Goal: Task Accomplishment & Management: Manage account settings

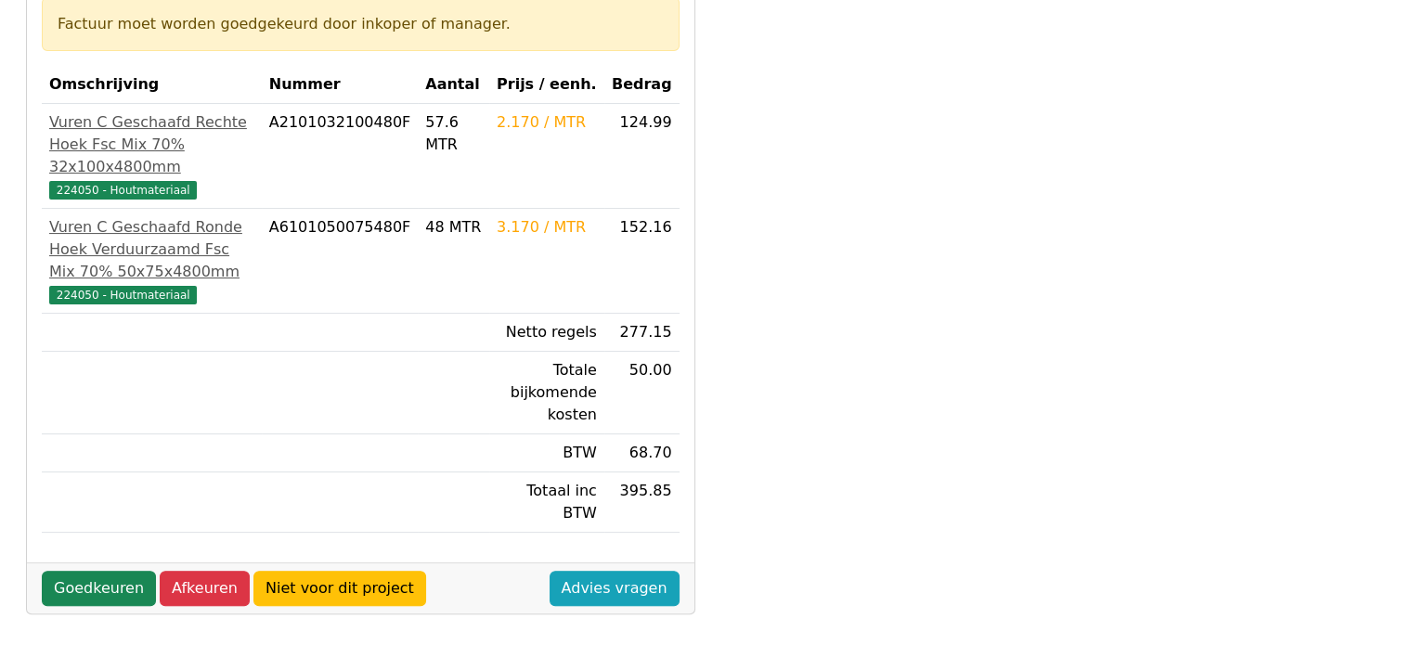
scroll to position [371, 0]
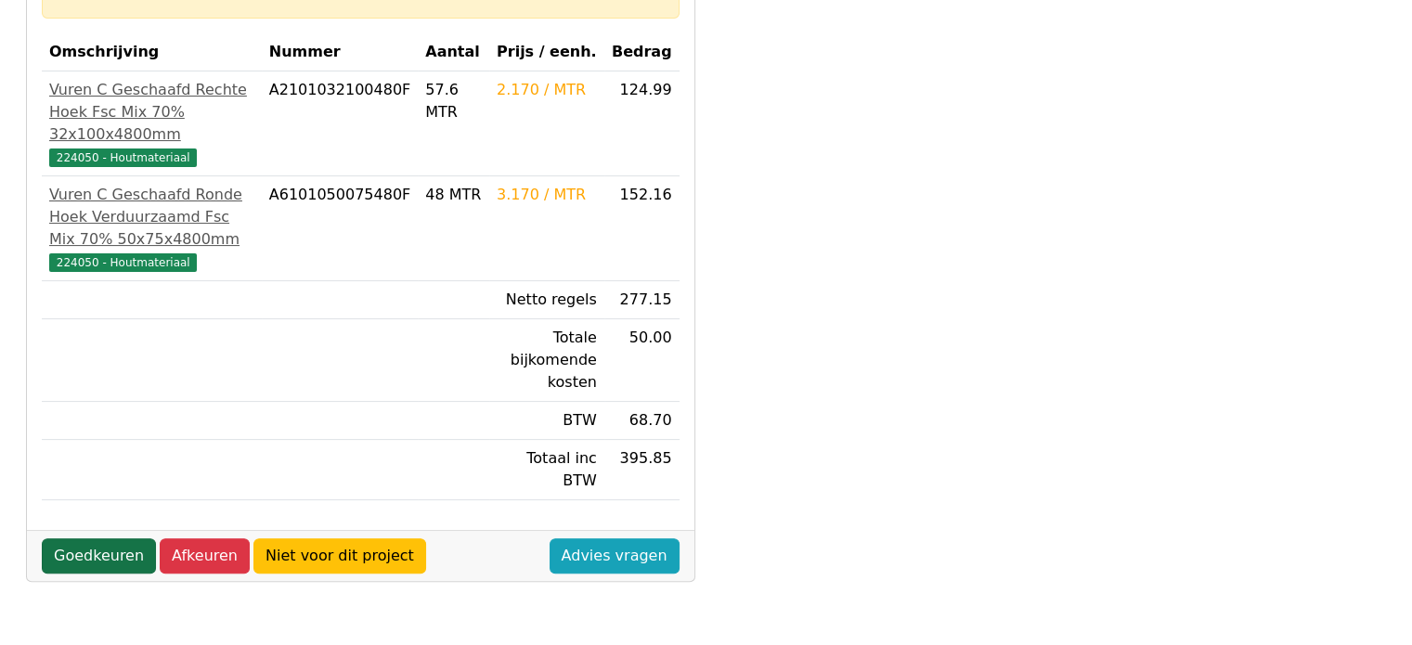
click at [108, 539] on link "Goedkeuren" at bounding box center [99, 556] width 114 height 35
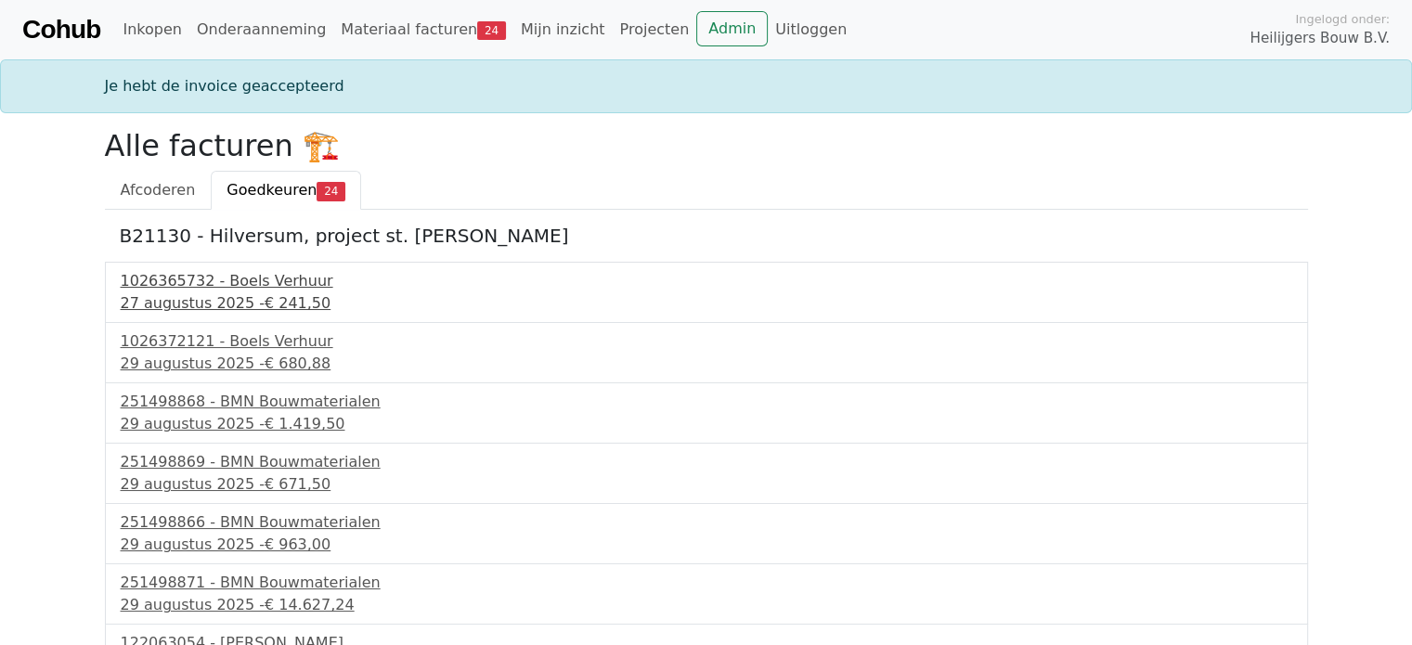
click at [202, 296] on div "27 augustus 2025 - € 241,50" at bounding box center [707, 304] width 1172 height 22
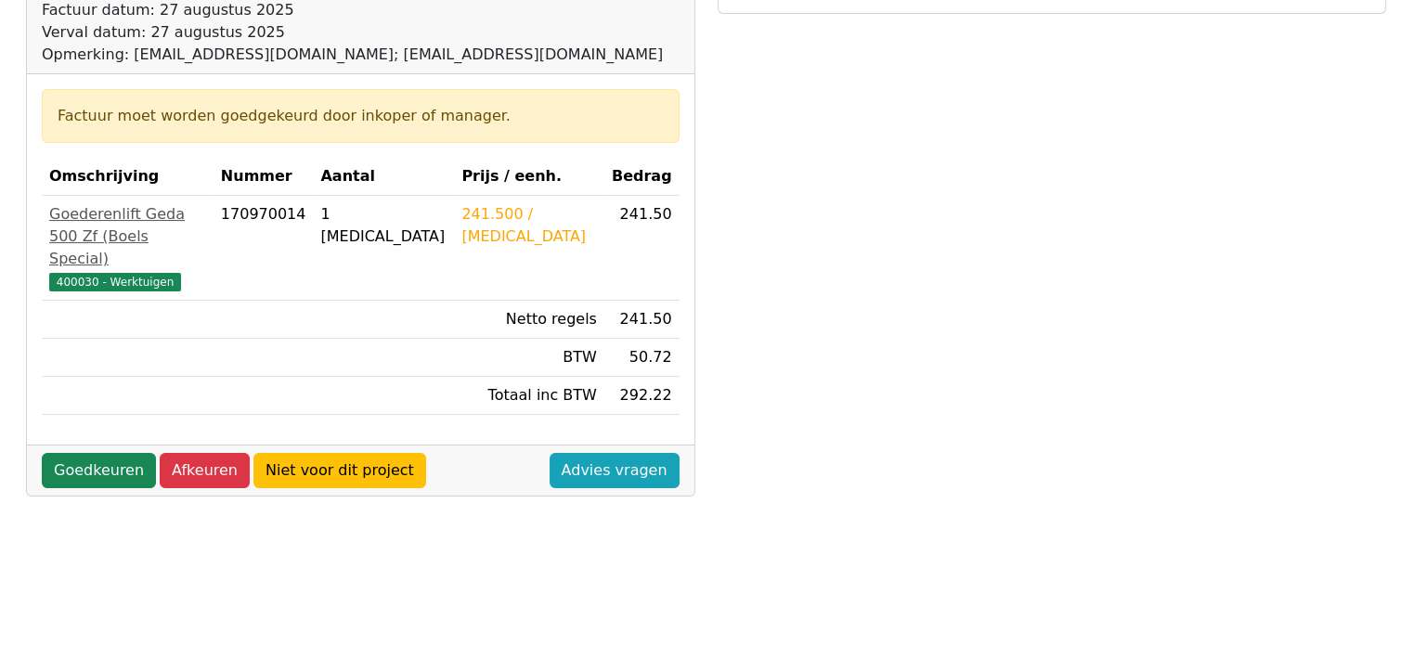
scroll to position [279, 0]
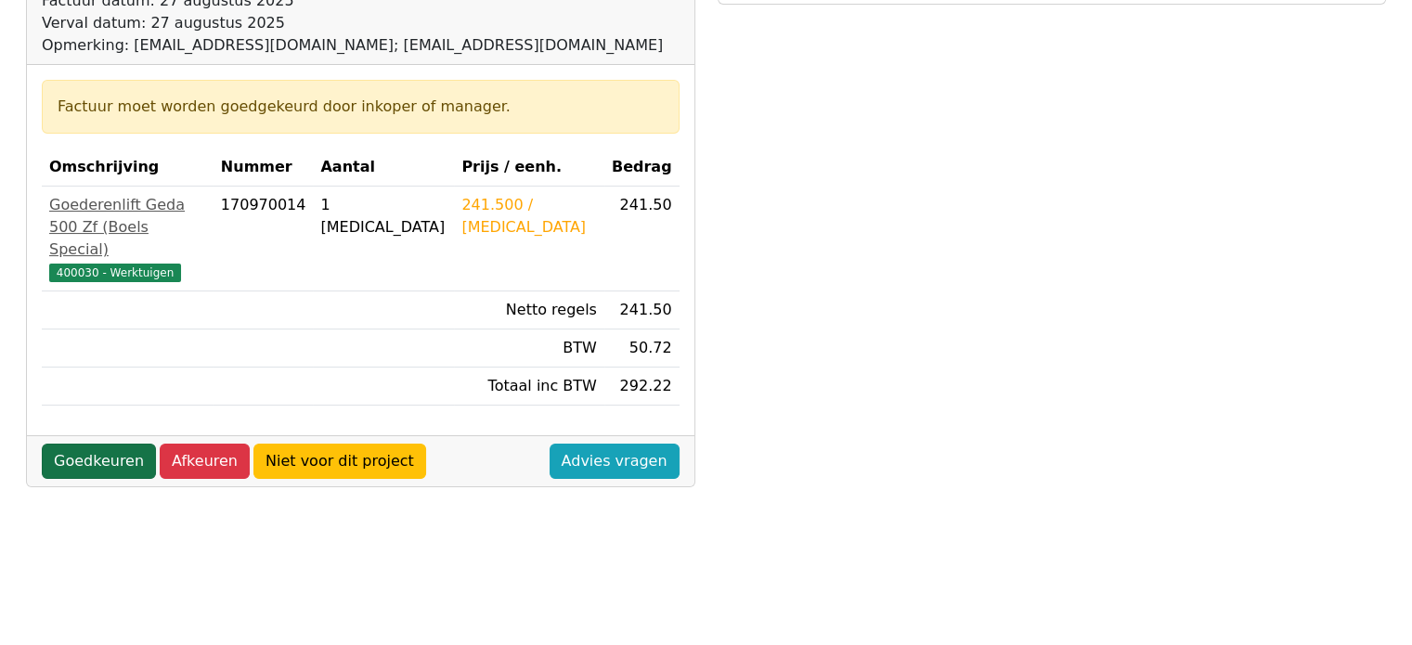
click at [102, 444] on link "Goedkeuren" at bounding box center [99, 461] width 114 height 35
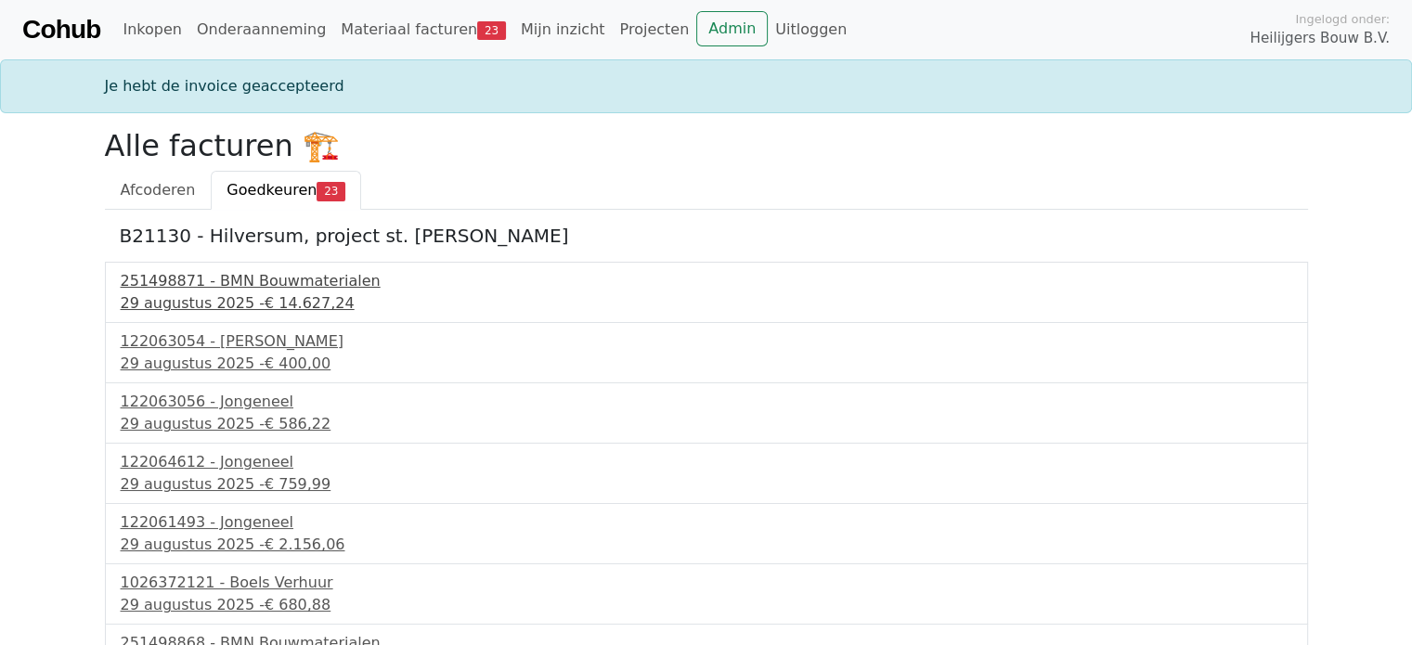
click at [225, 302] on div "29 augustus 2025 - € 14.627,24" at bounding box center [707, 304] width 1172 height 22
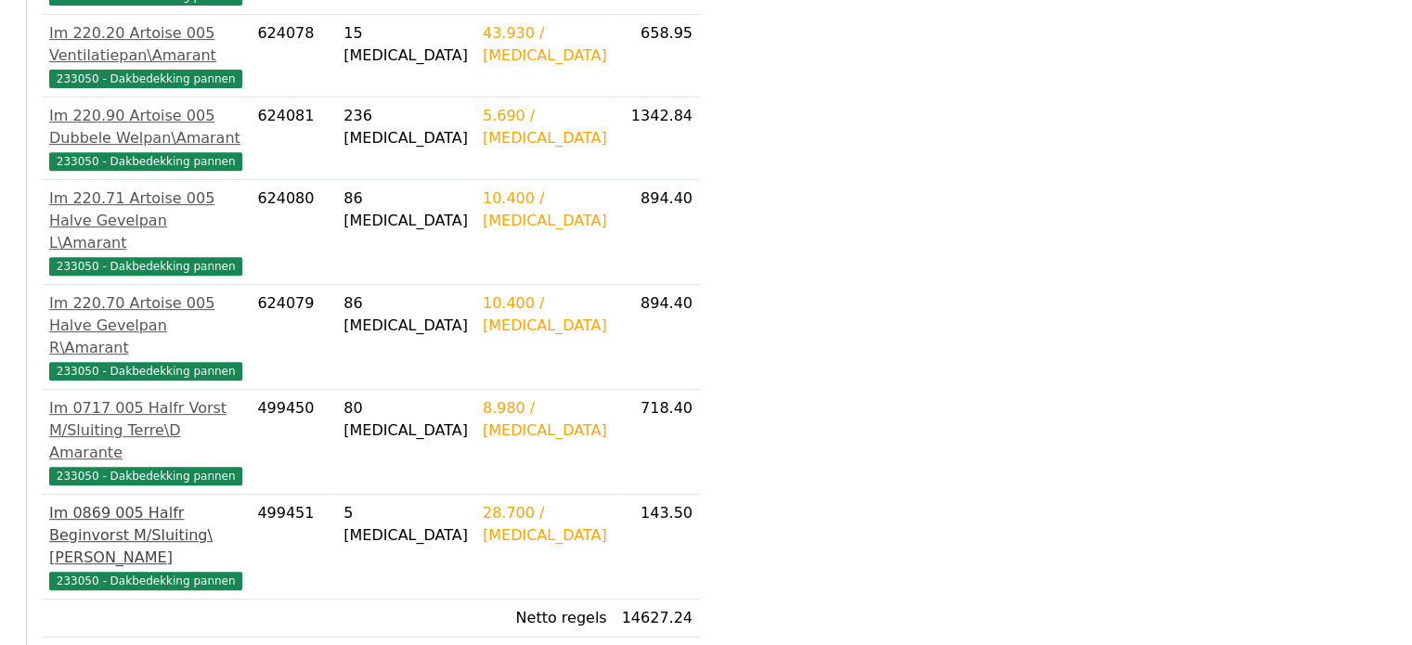
scroll to position [773, 0]
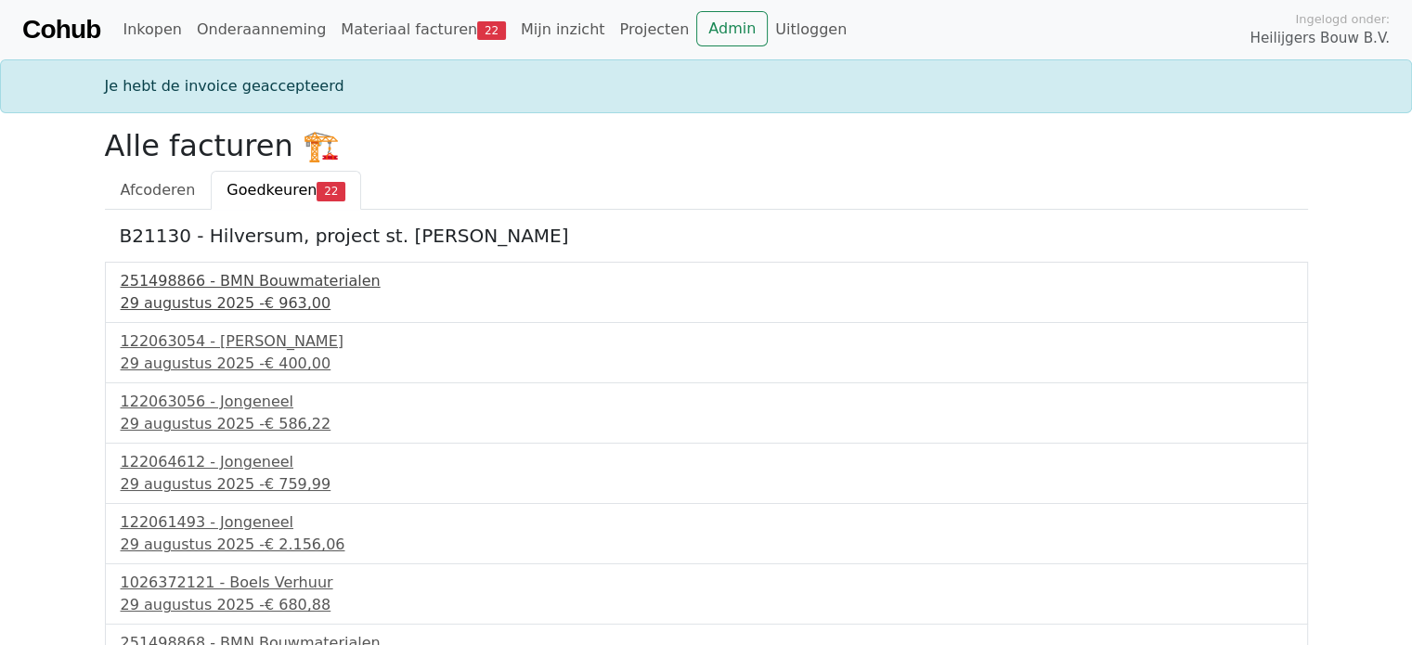
click at [212, 300] on div "29 augustus 2025 - € 963,00" at bounding box center [707, 304] width 1172 height 22
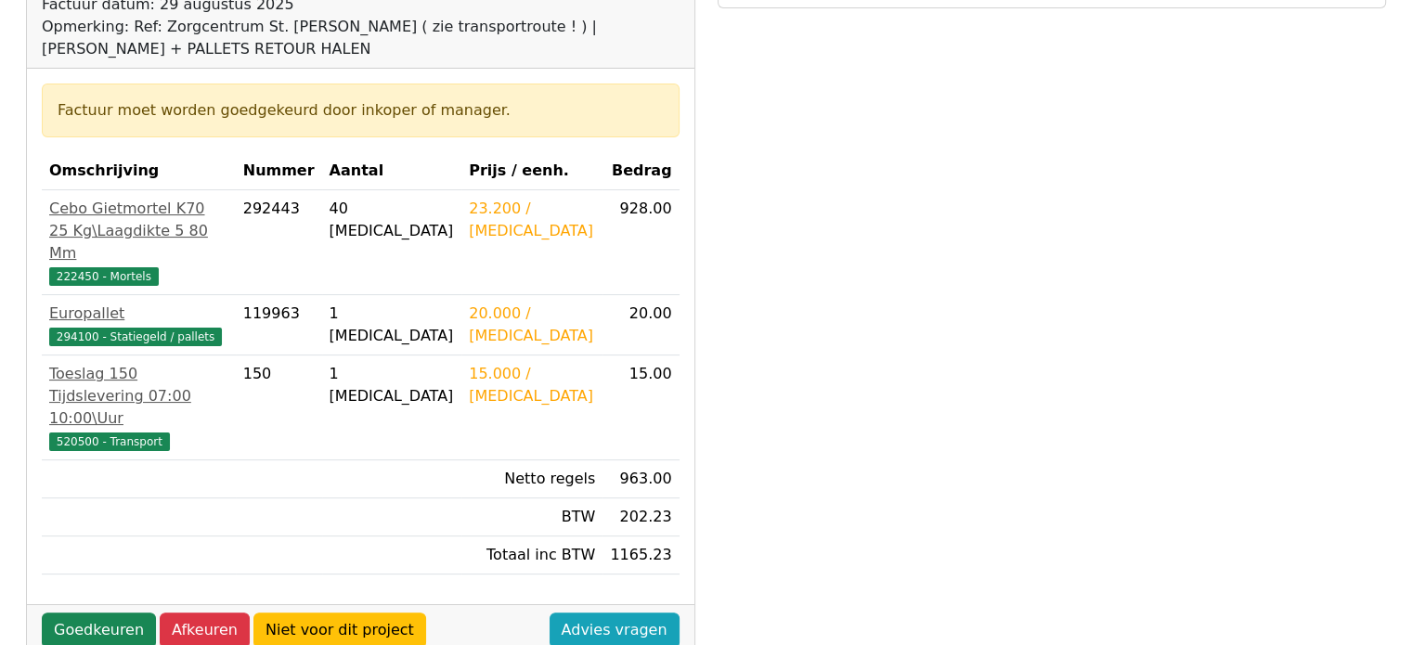
scroll to position [279, 0]
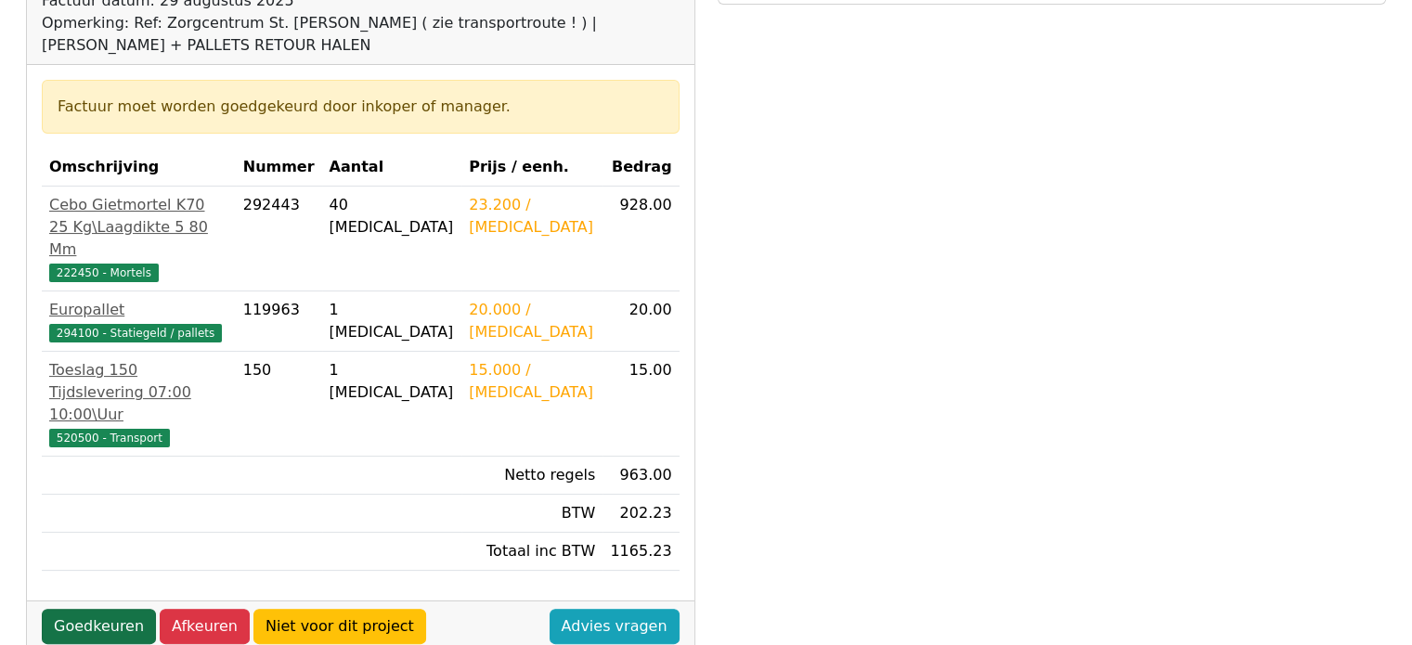
click at [74, 609] on link "Goedkeuren" at bounding box center [99, 626] width 114 height 35
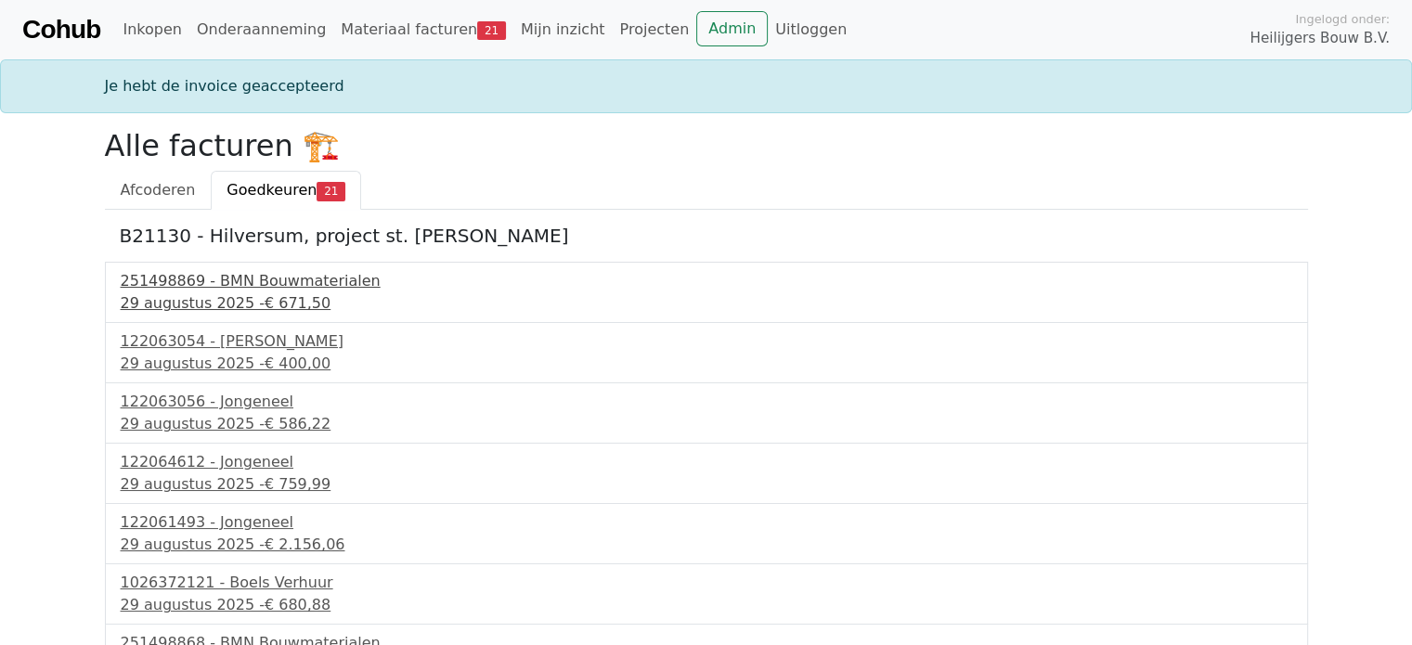
click at [234, 298] on div "29 augustus 2025 - € 671,50" at bounding box center [707, 304] width 1172 height 22
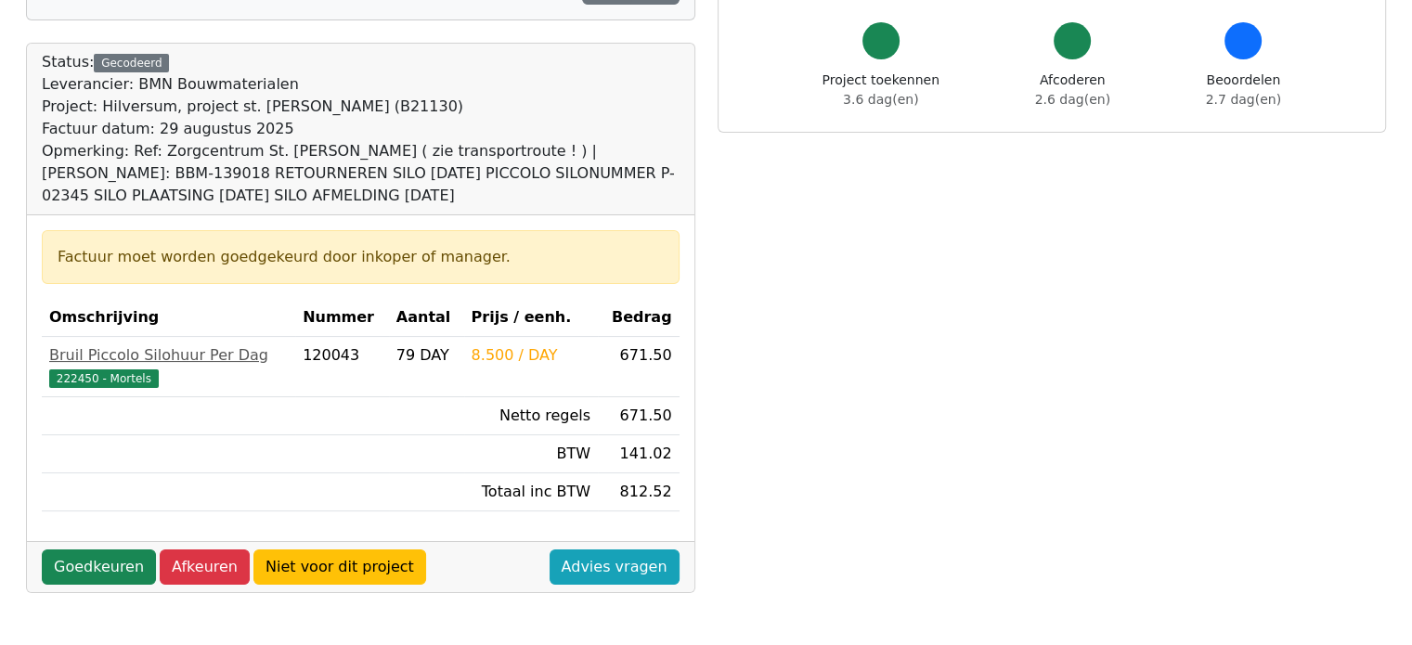
scroll to position [186, 0]
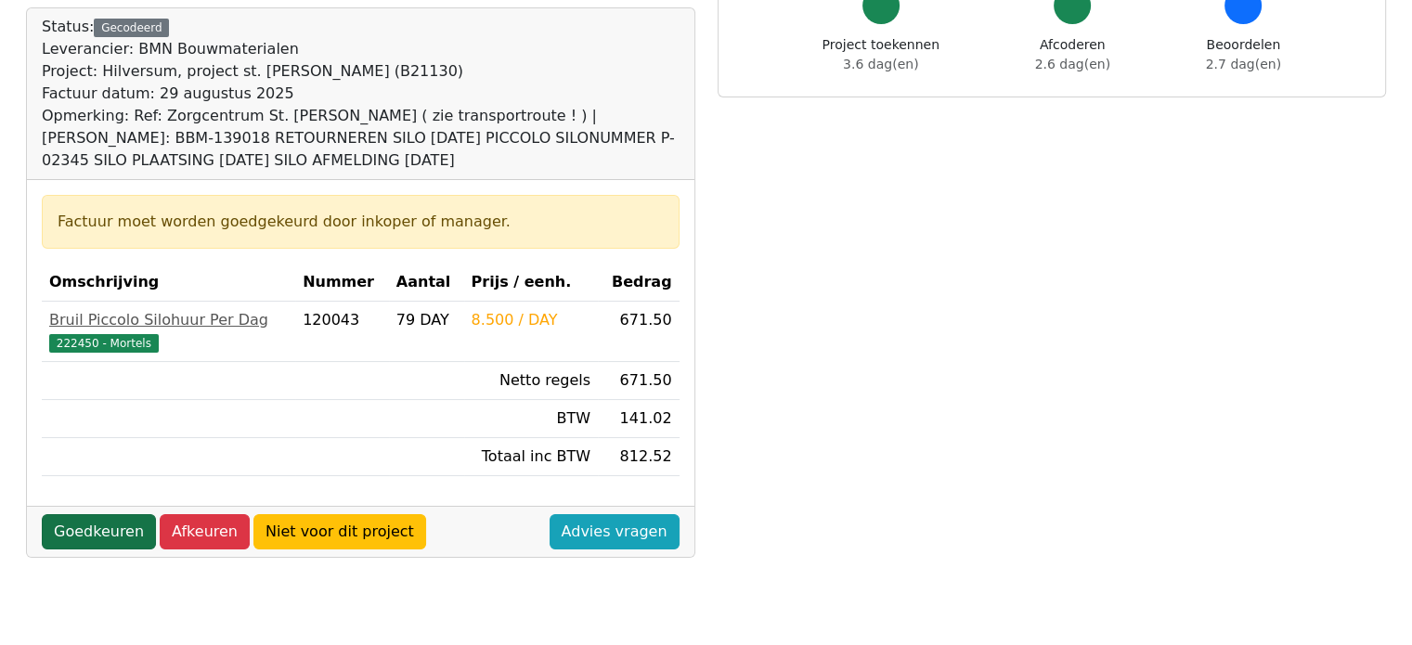
click at [96, 538] on link "Goedkeuren" at bounding box center [99, 531] width 114 height 35
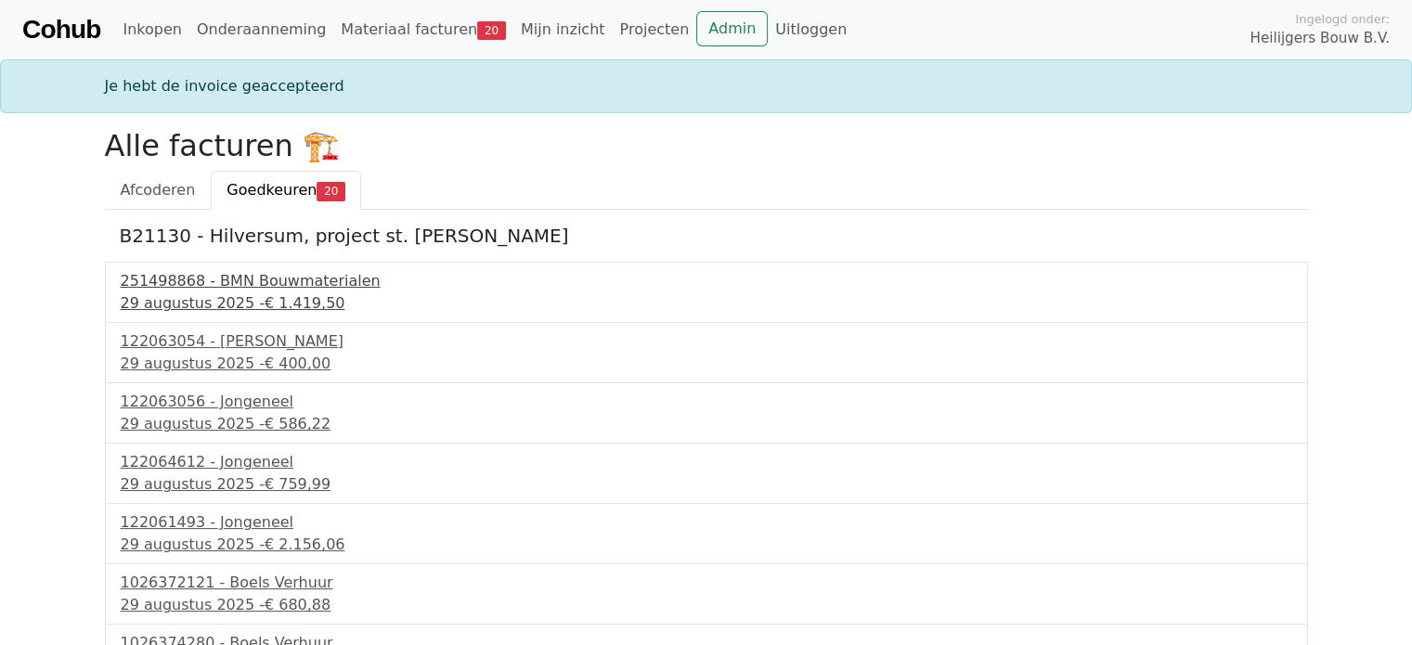
click at [167, 307] on div "[DATE] - € 1.419,50" at bounding box center [707, 304] width 1172 height 22
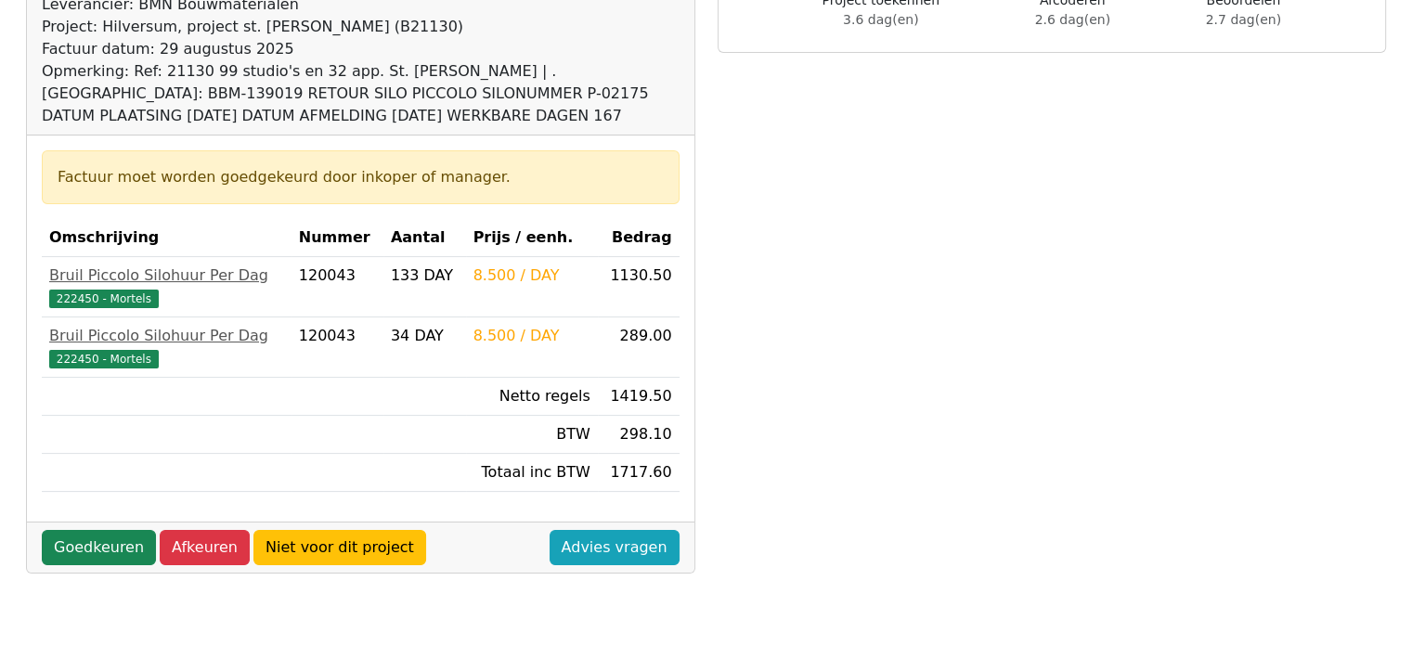
scroll to position [279, 0]
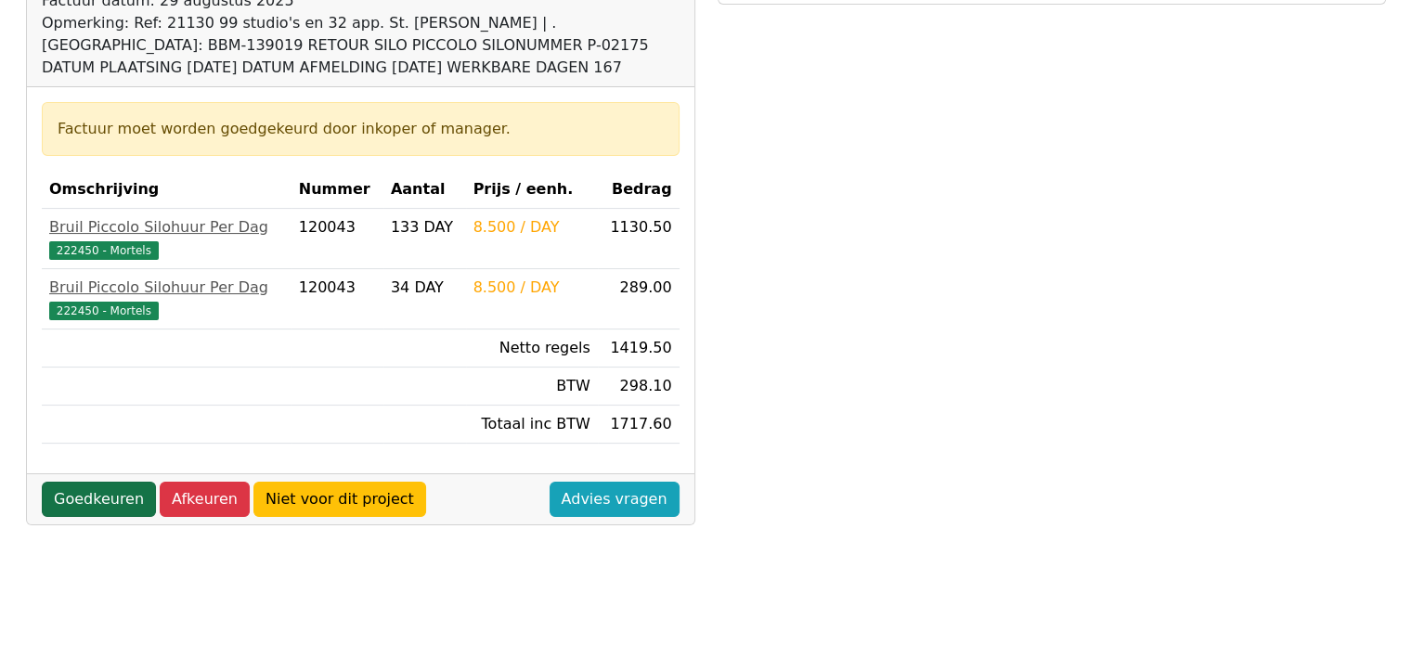
click at [108, 492] on link "Goedkeuren" at bounding box center [99, 499] width 114 height 35
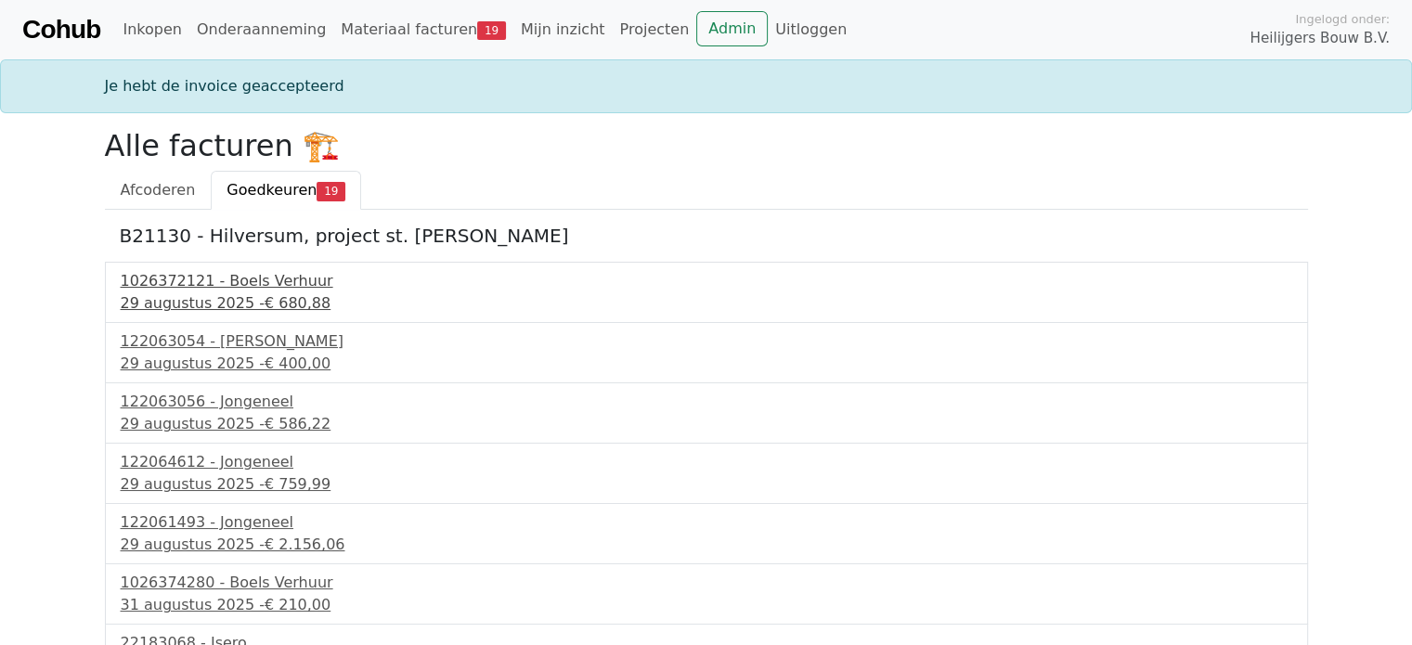
click at [204, 302] on div "29 augustus 2025 - € 680,88" at bounding box center [707, 304] width 1172 height 22
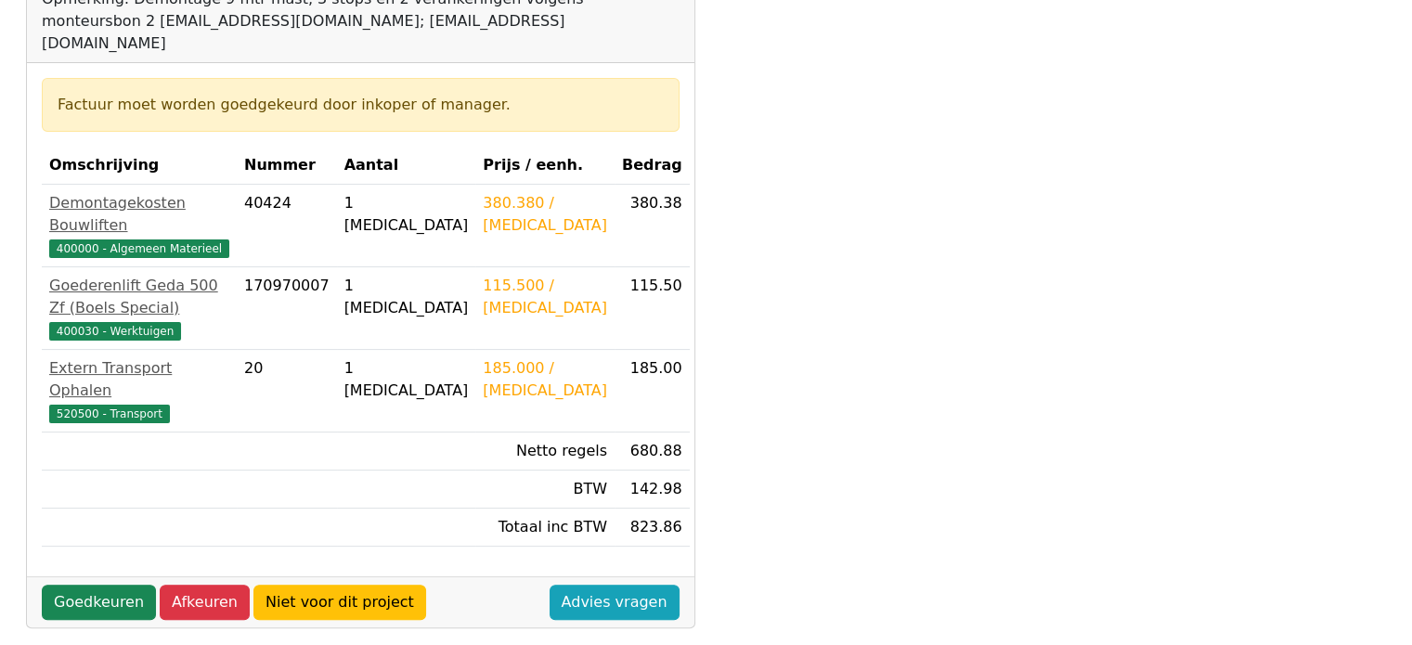
scroll to position [371, 0]
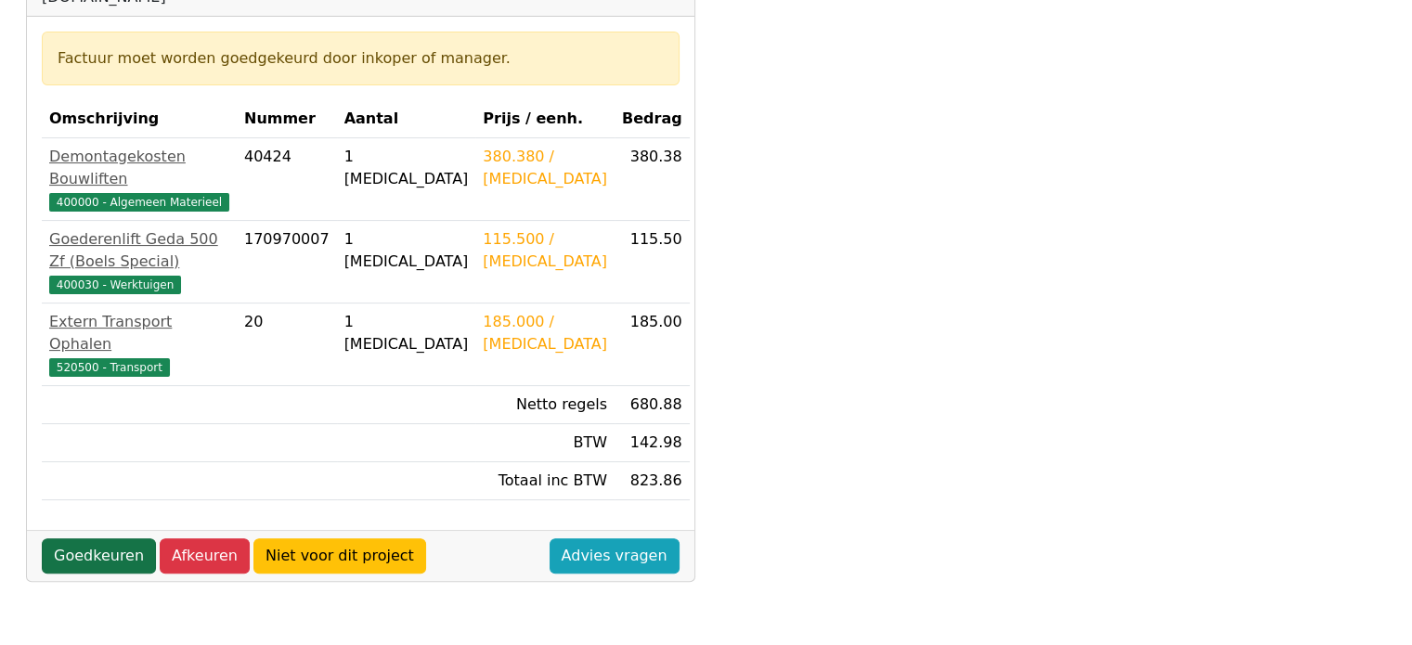
click at [115, 539] on link "Goedkeuren" at bounding box center [99, 556] width 114 height 35
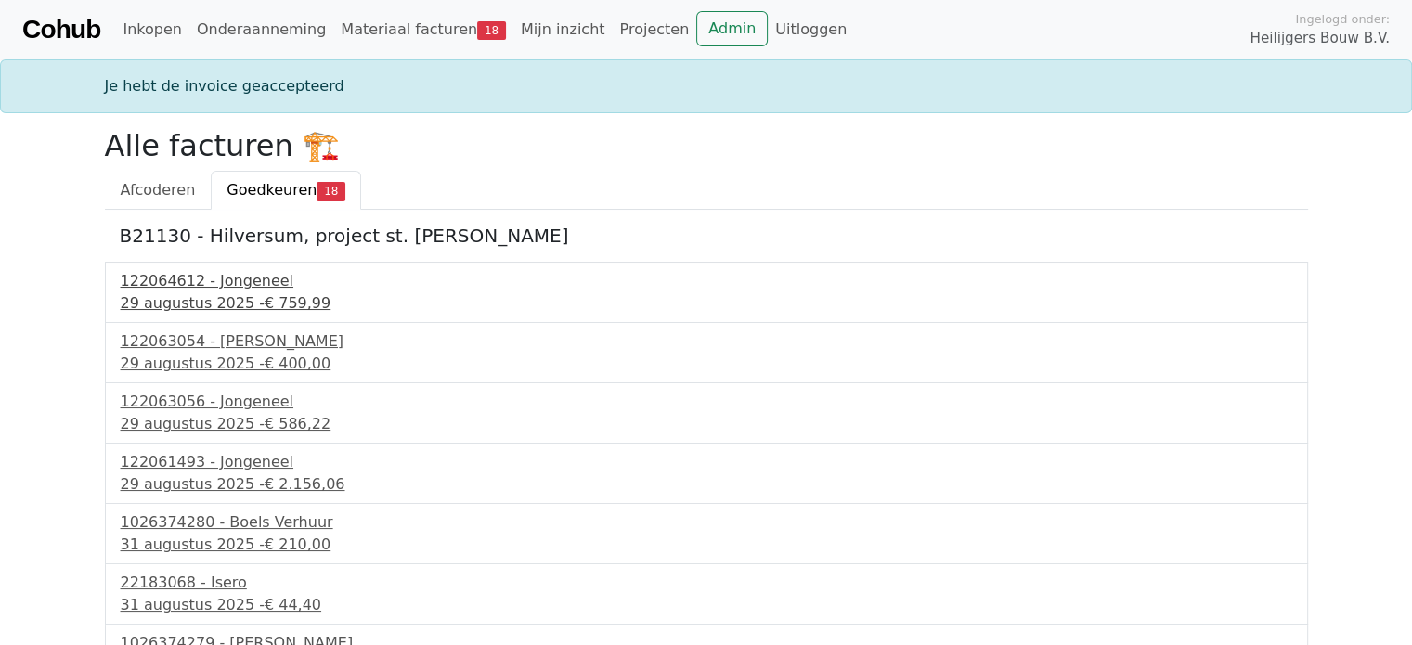
click at [206, 300] on div "29 augustus 2025 - € 759,99" at bounding box center [707, 304] width 1172 height 22
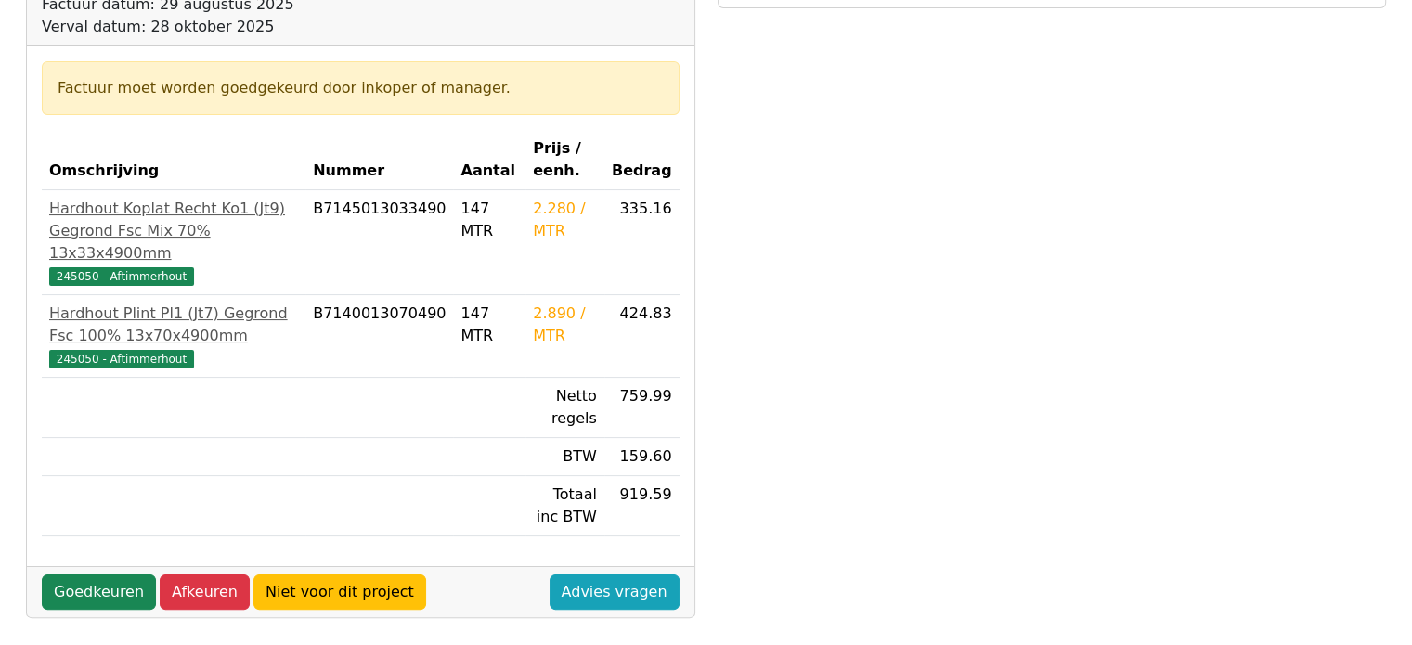
scroll to position [279, 0]
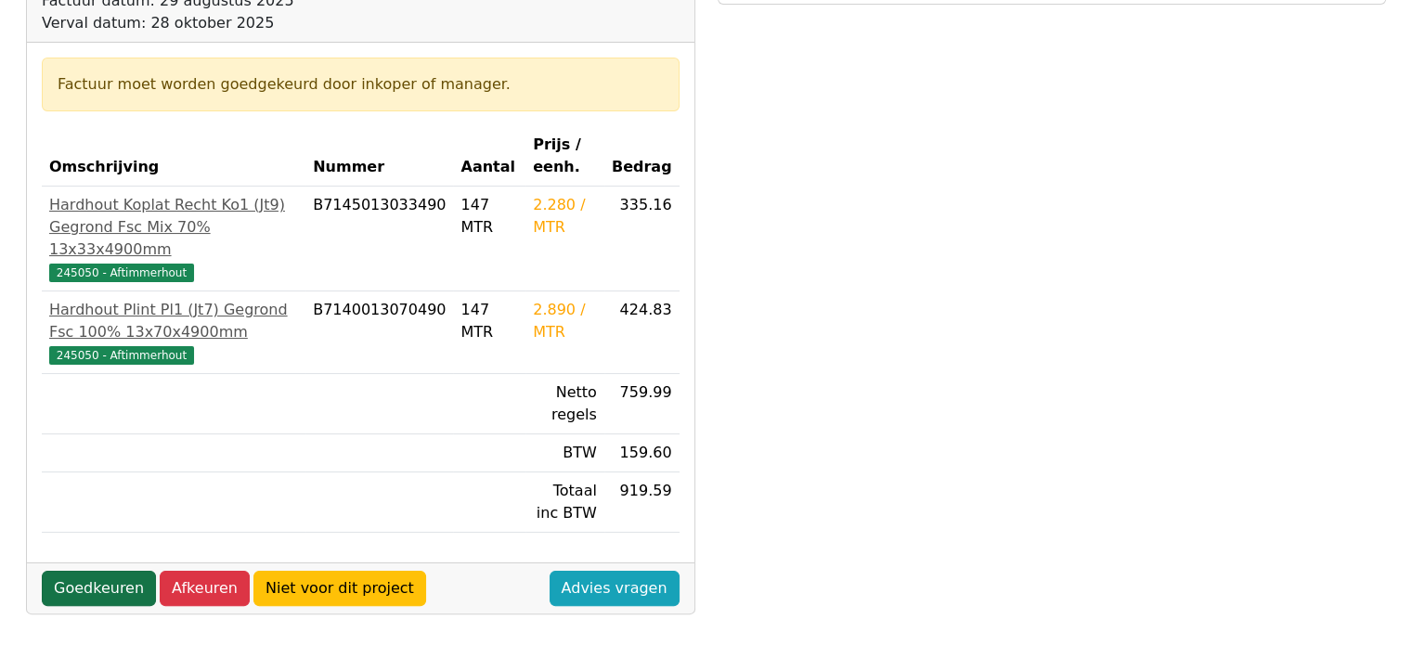
click at [86, 571] on link "Goedkeuren" at bounding box center [99, 588] width 114 height 35
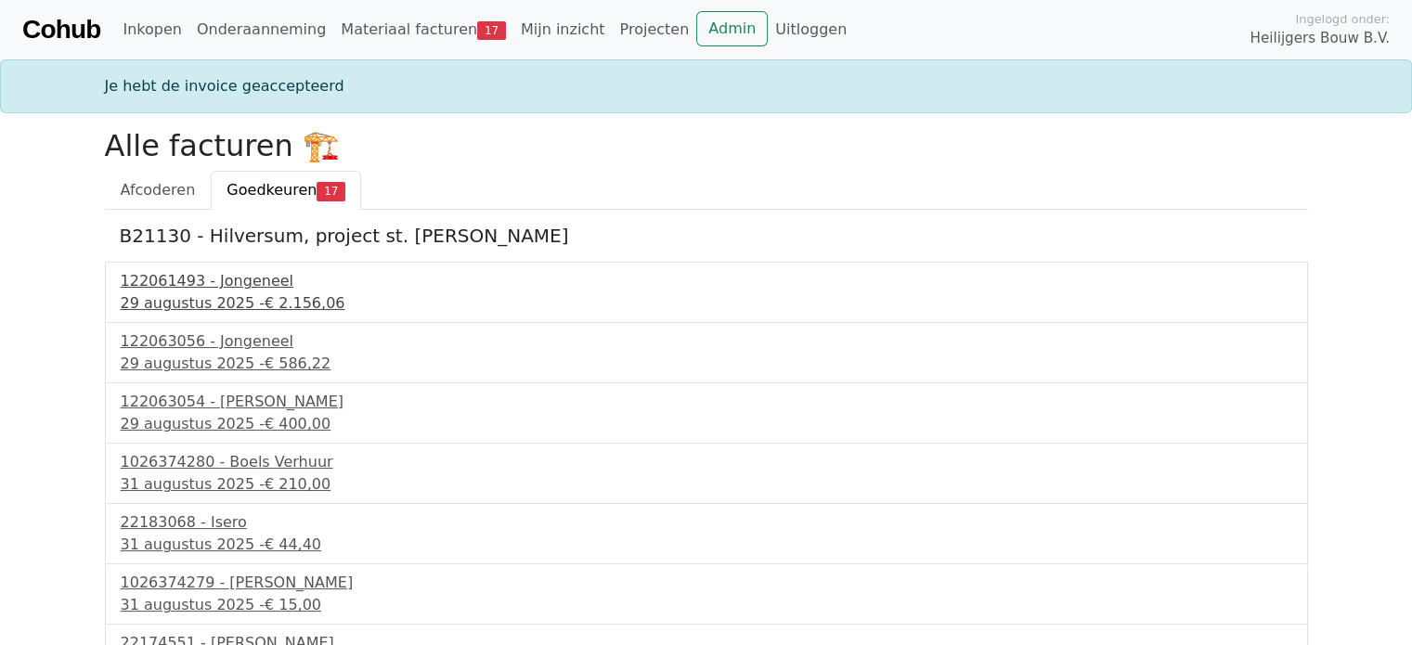
click at [209, 299] on div "29 augustus 2025 - € 2.156,06" at bounding box center [707, 304] width 1172 height 22
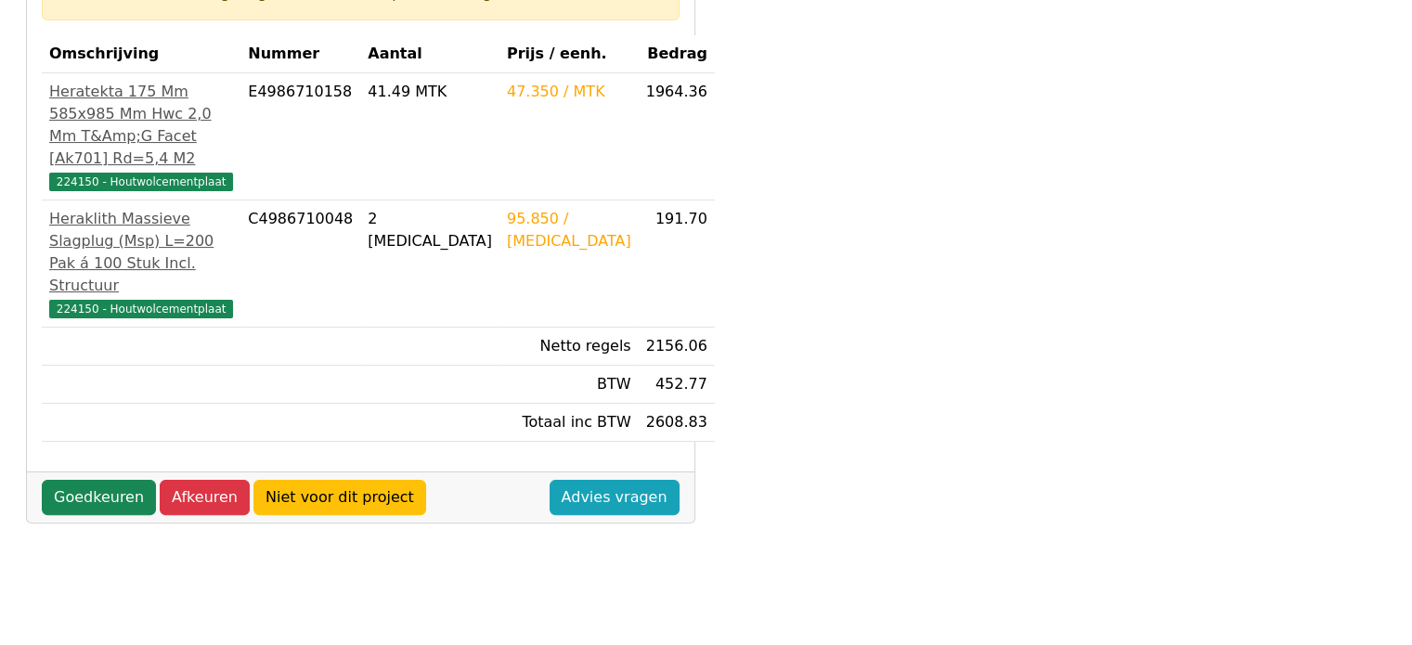
scroll to position [371, 0]
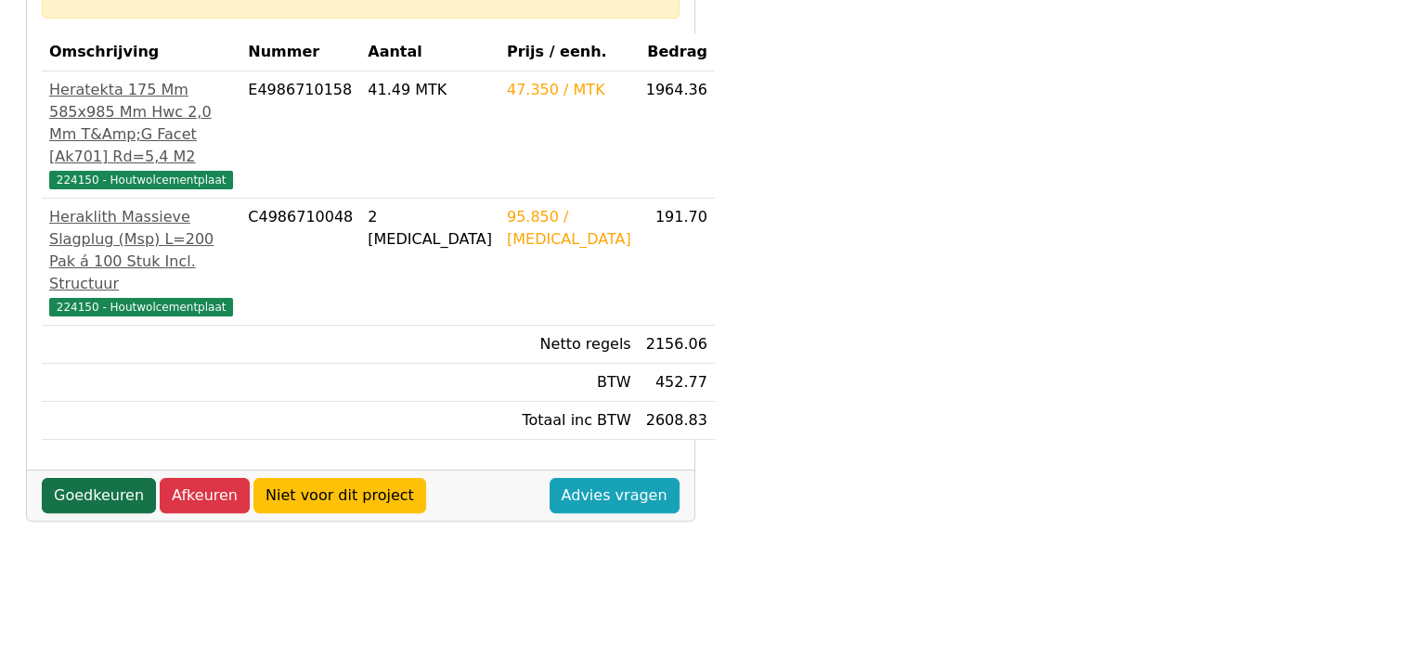
click at [117, 478] on link "Goedkeuren" at bounding box center [99, 495] width 114 height 35
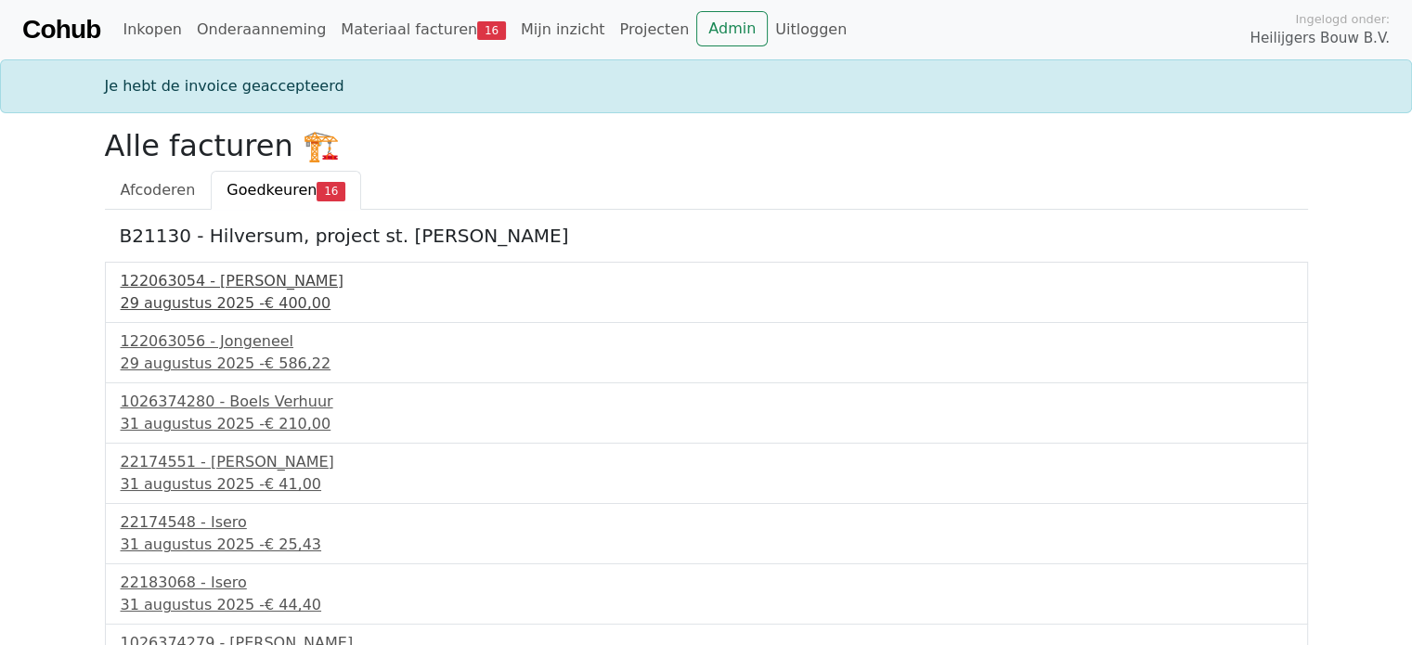
click at [214, 278] on div "122063054 - [PERSON_NAME]" at bounding box center [707, 281] width 1172 height 22
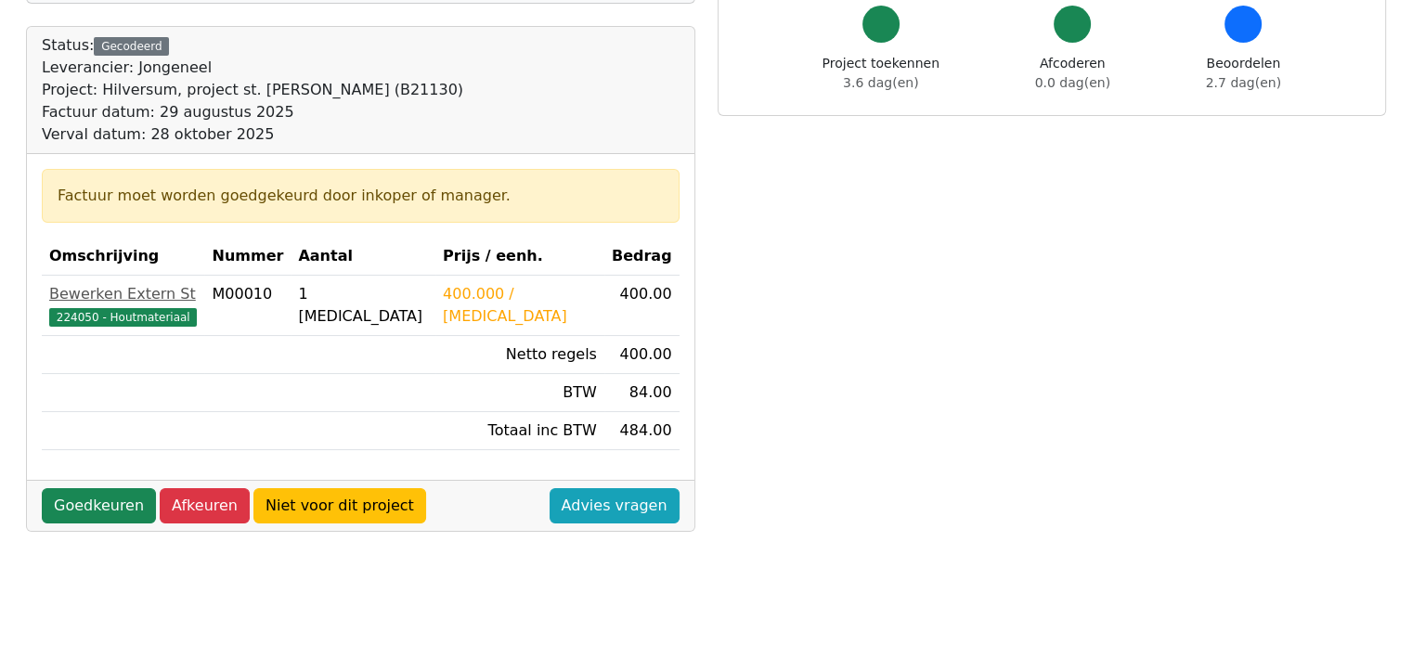
scroll to position [279, 0]
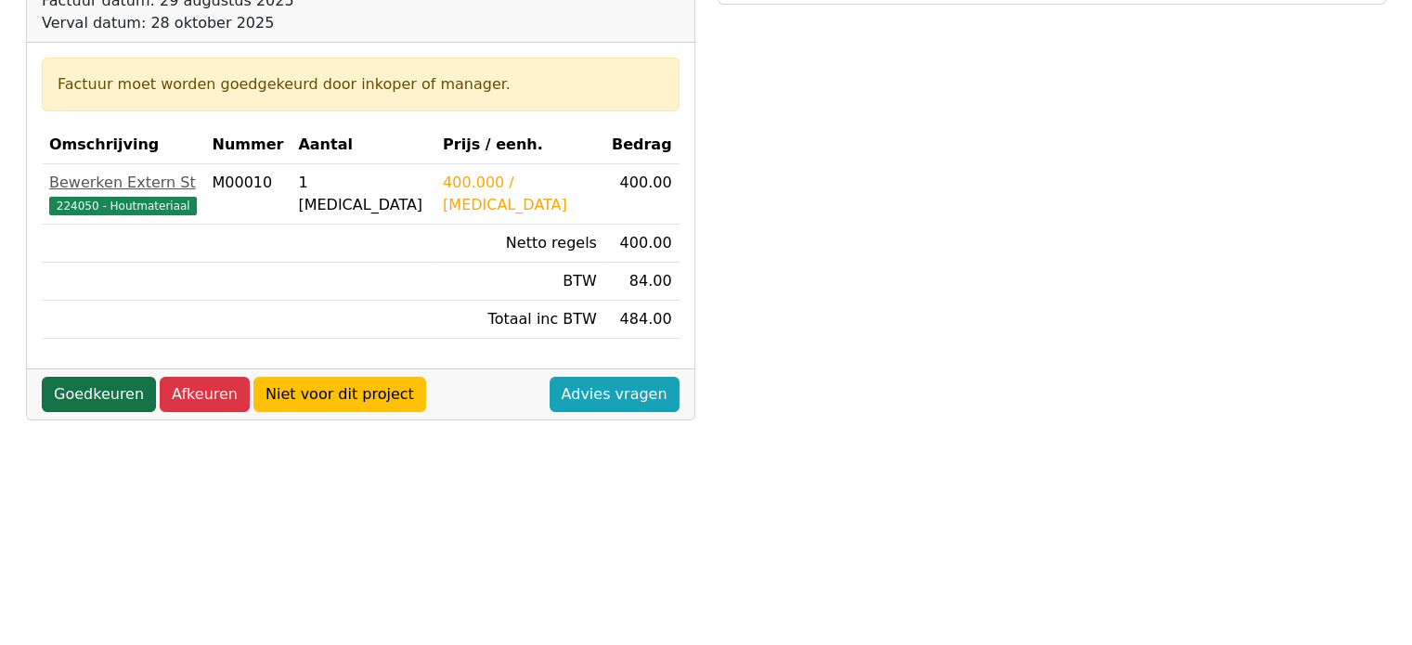
click at [95, 393] on link "Goedkeuren" at bounding box center [99, 394] width 114 height 35
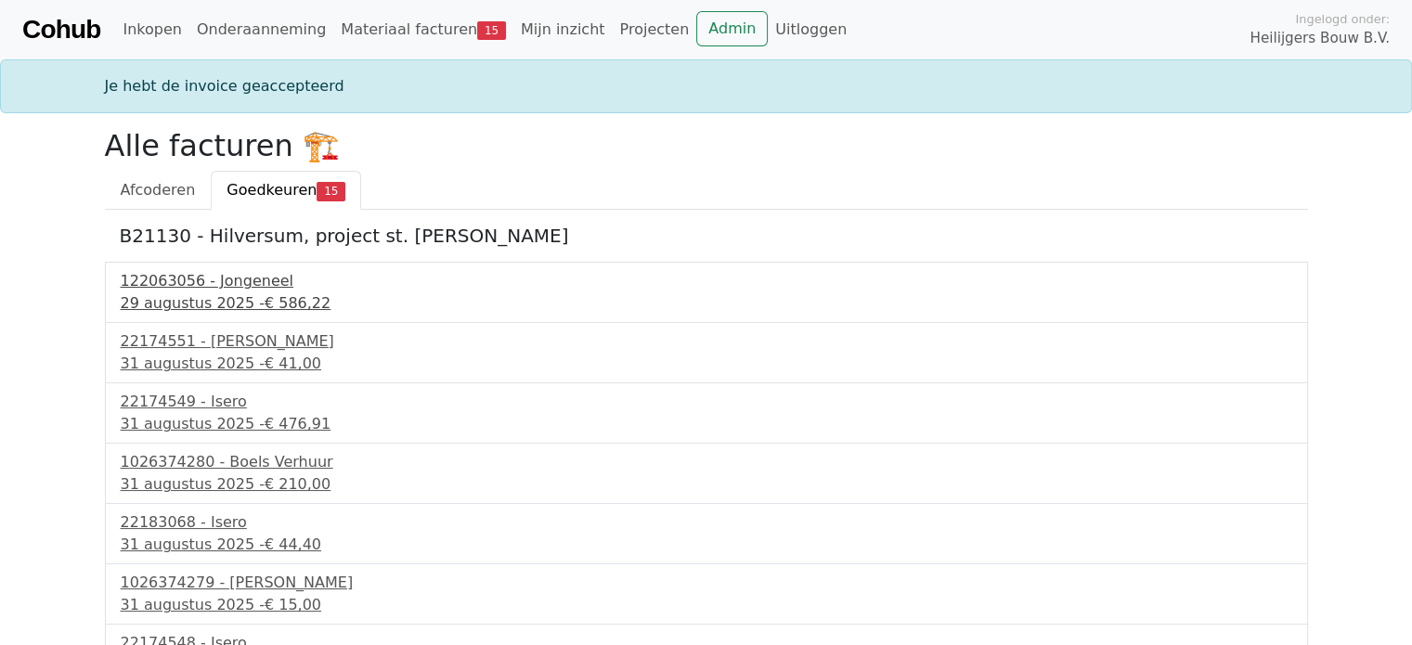
click at [221, 304] on div "29 augustus 2025 - € 586,22" at bounding box center [707, 304] width 1172 height 22
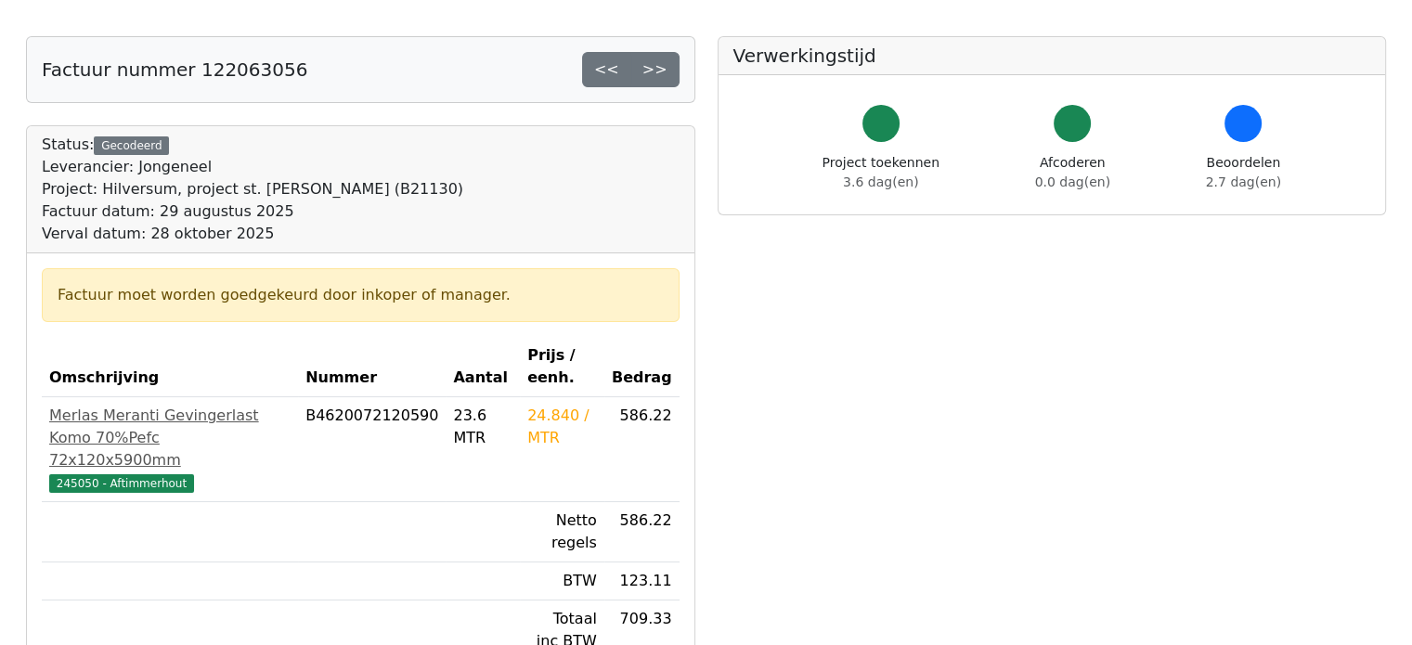
scroll to position [279, 0]
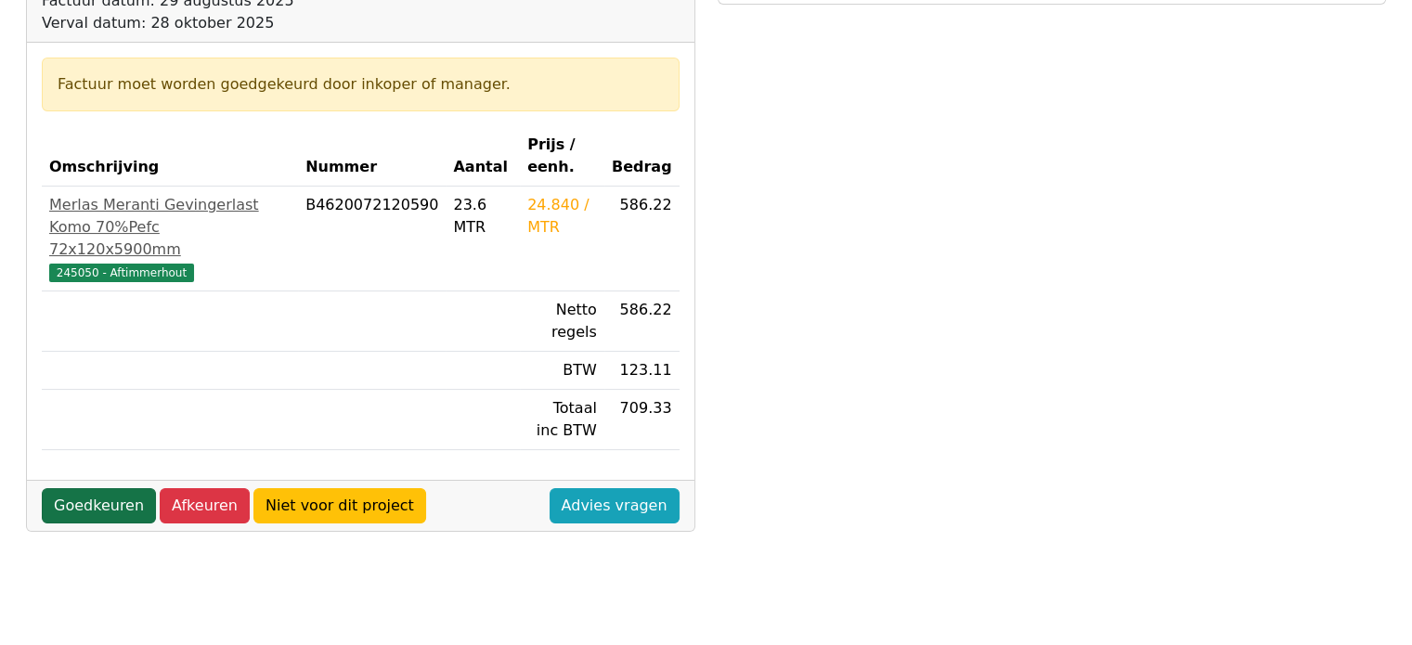
click at [94, 488] on link "Goedkeuren" at bounding box center [99, 505] width 114 height 35
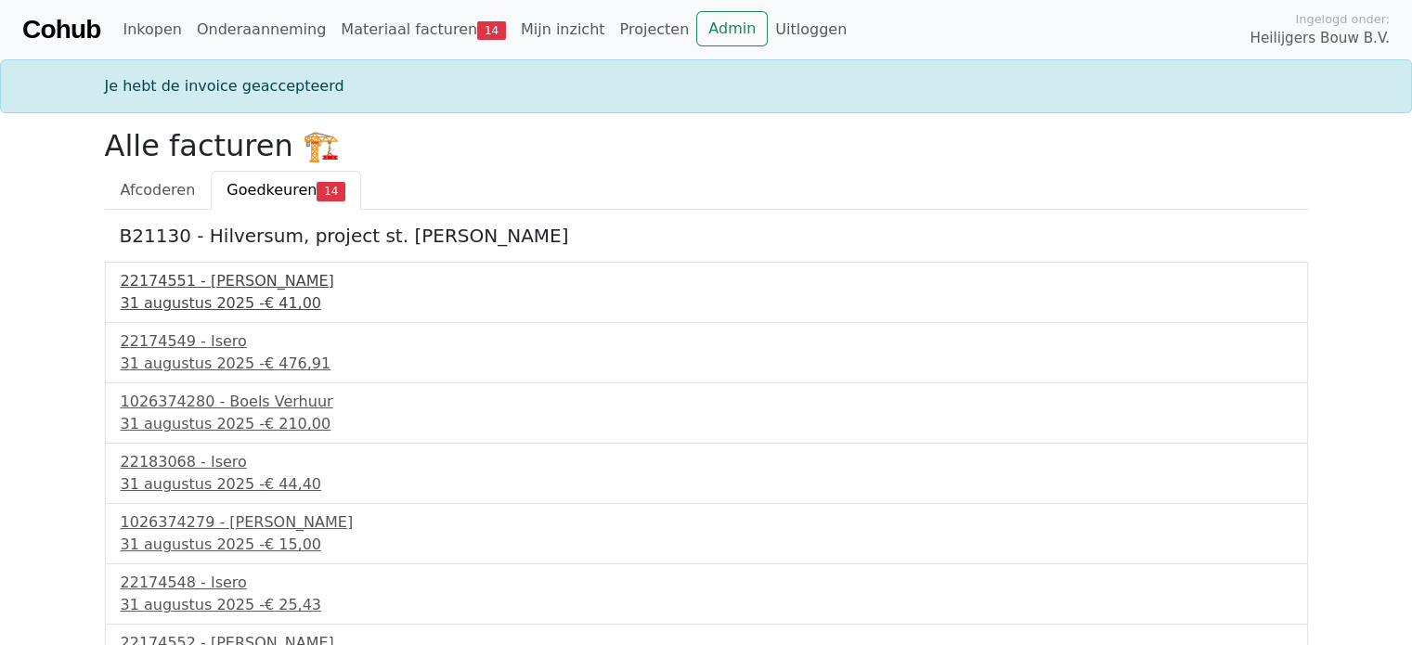
click at [204, 307] on div "31 augustus 2025 - € 41,00" at bounding box center [707, 304] width 1172 height 22
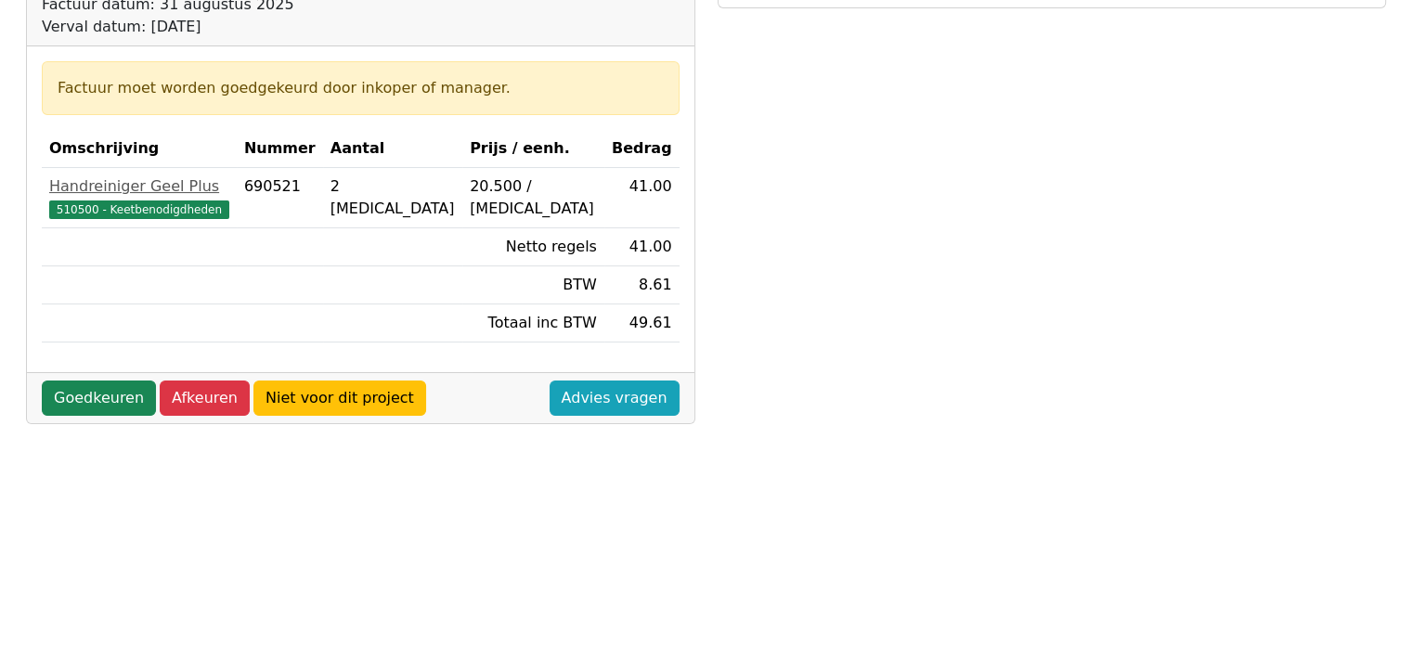
scroll to position [279, 0]
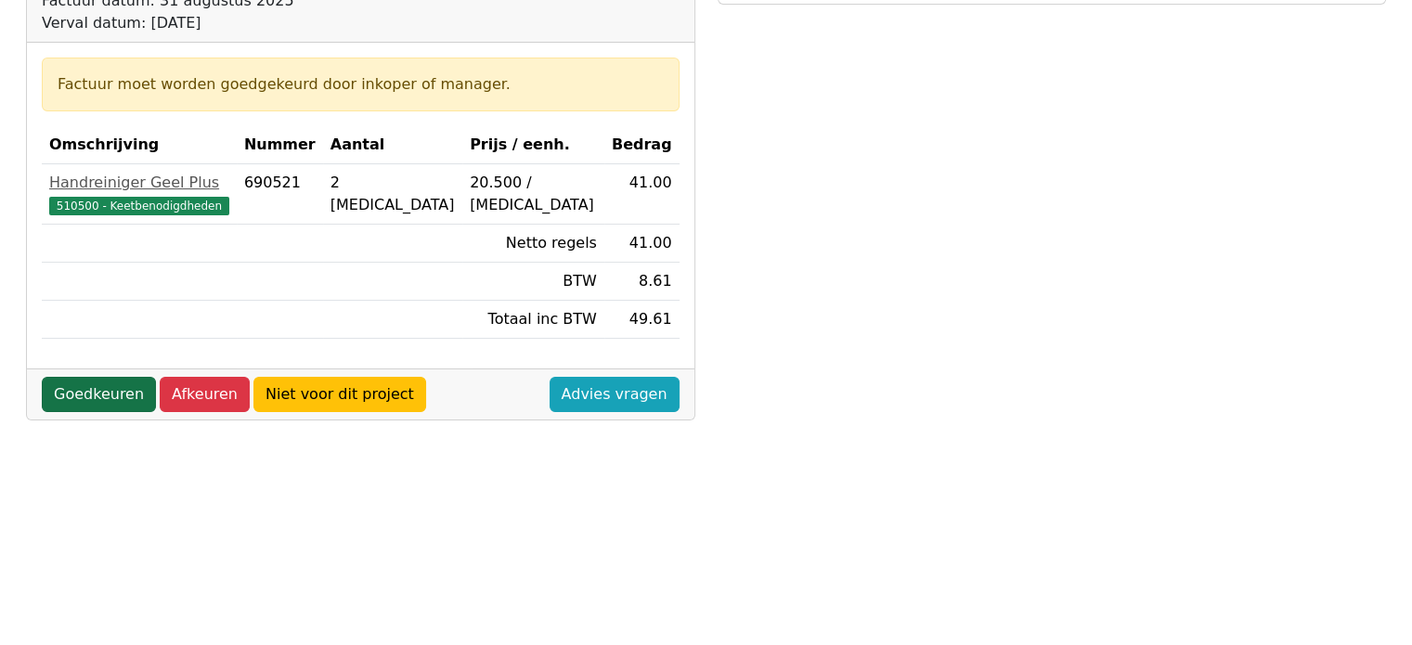
click at [82, 386] on link "Goedkeuren" at bounding box center [99, 394] width 114 height 35
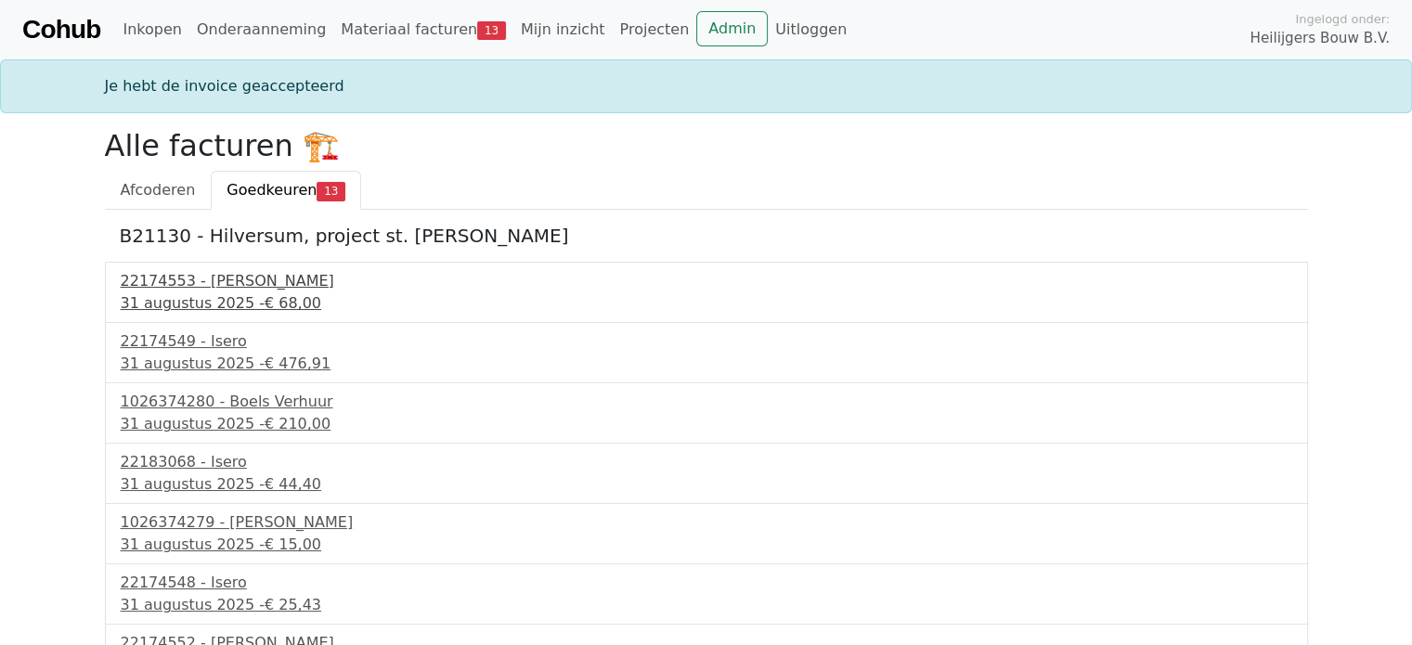
click at [154, 300] on div "31 augustus 2025 - € 68,00" at bounding box center [707, 304] width 1172 height 22
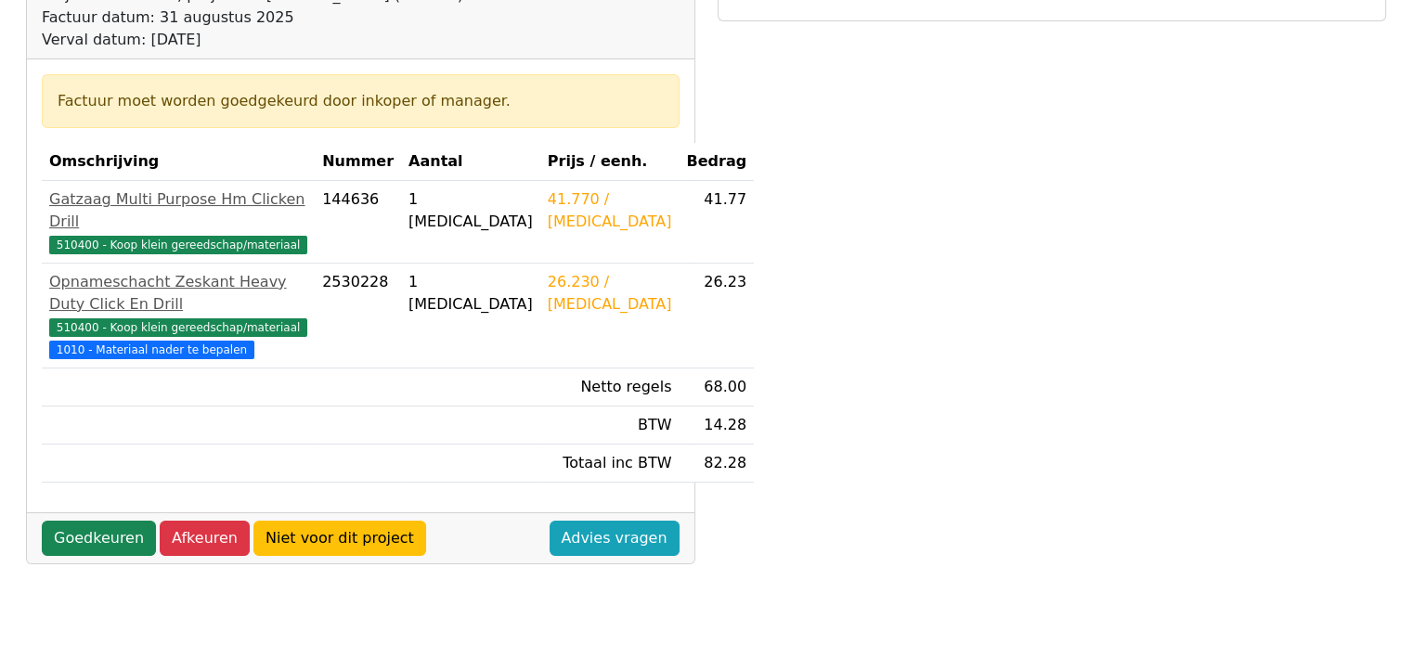
scroll to position [279, 0]
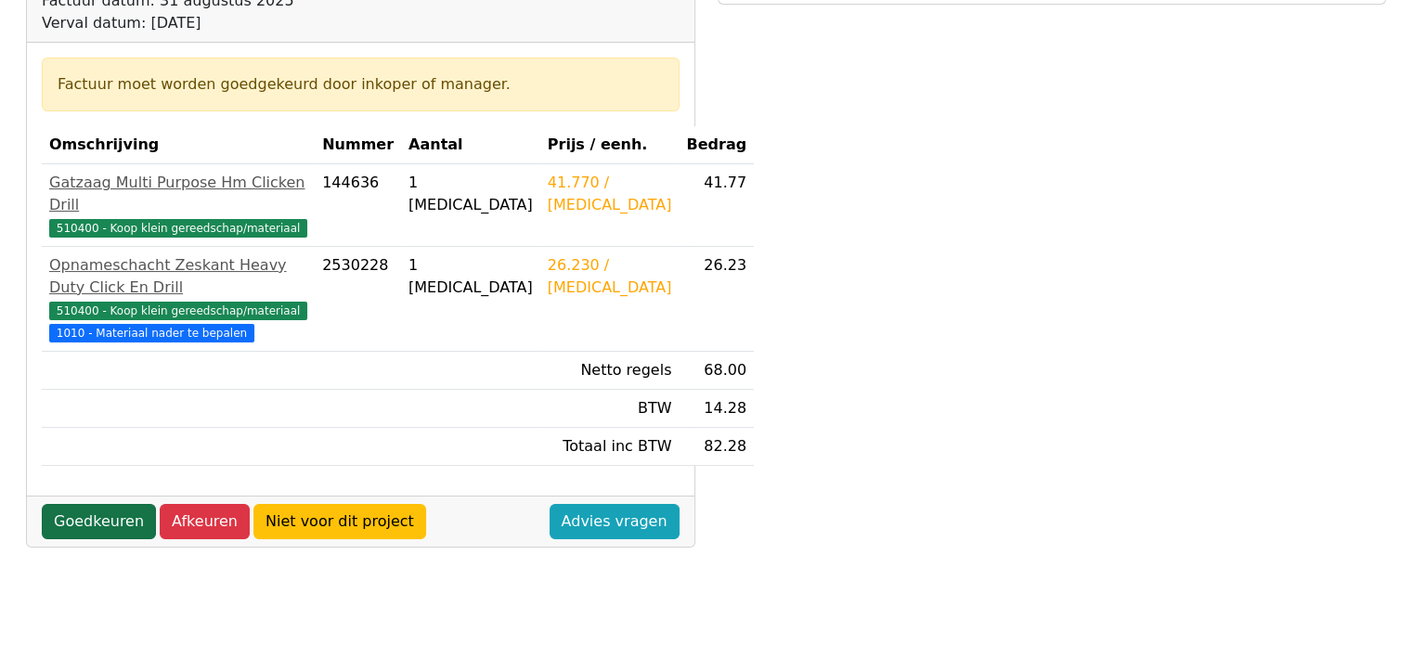
click at [81, 540] on link "Goedkeuren" at bounding box center [99, 521] width 114 height 35
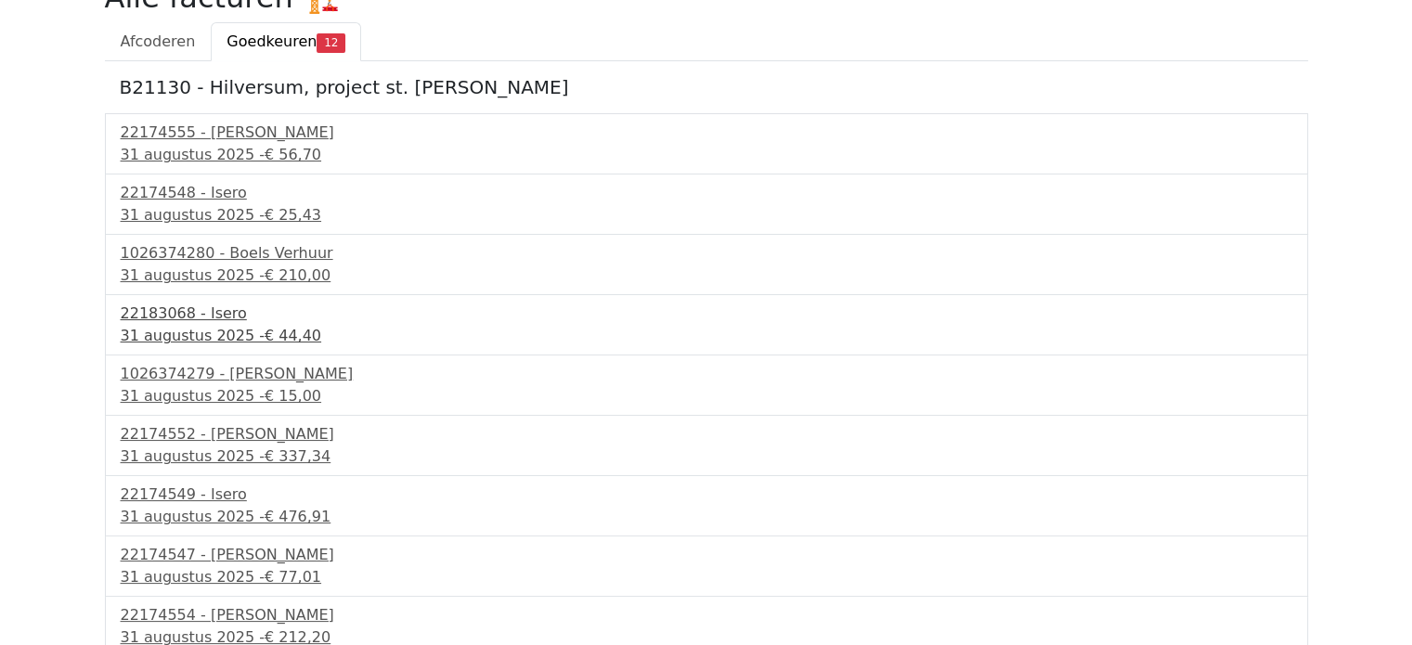
scroll to position [186, 0]
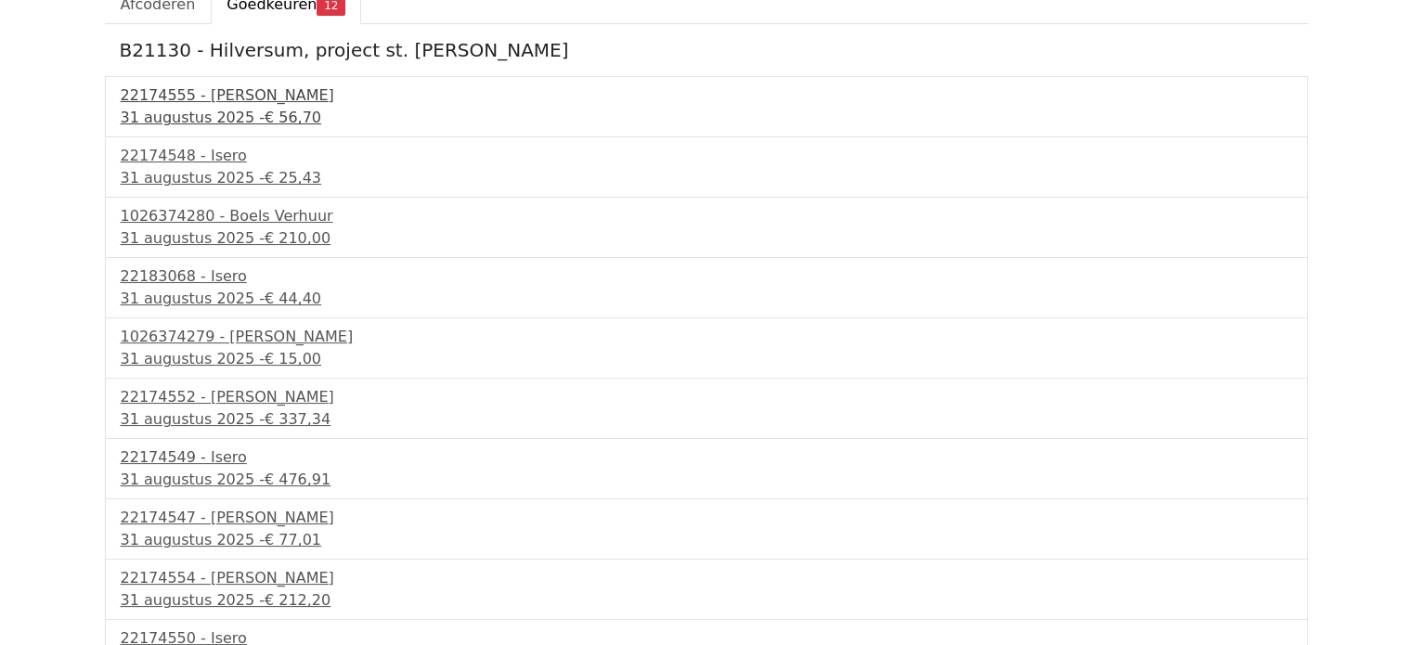
click at [225, 118] on div "31 augustus 2025 - € 56,70" at bounding box center [707, 118] width 1172 height 22
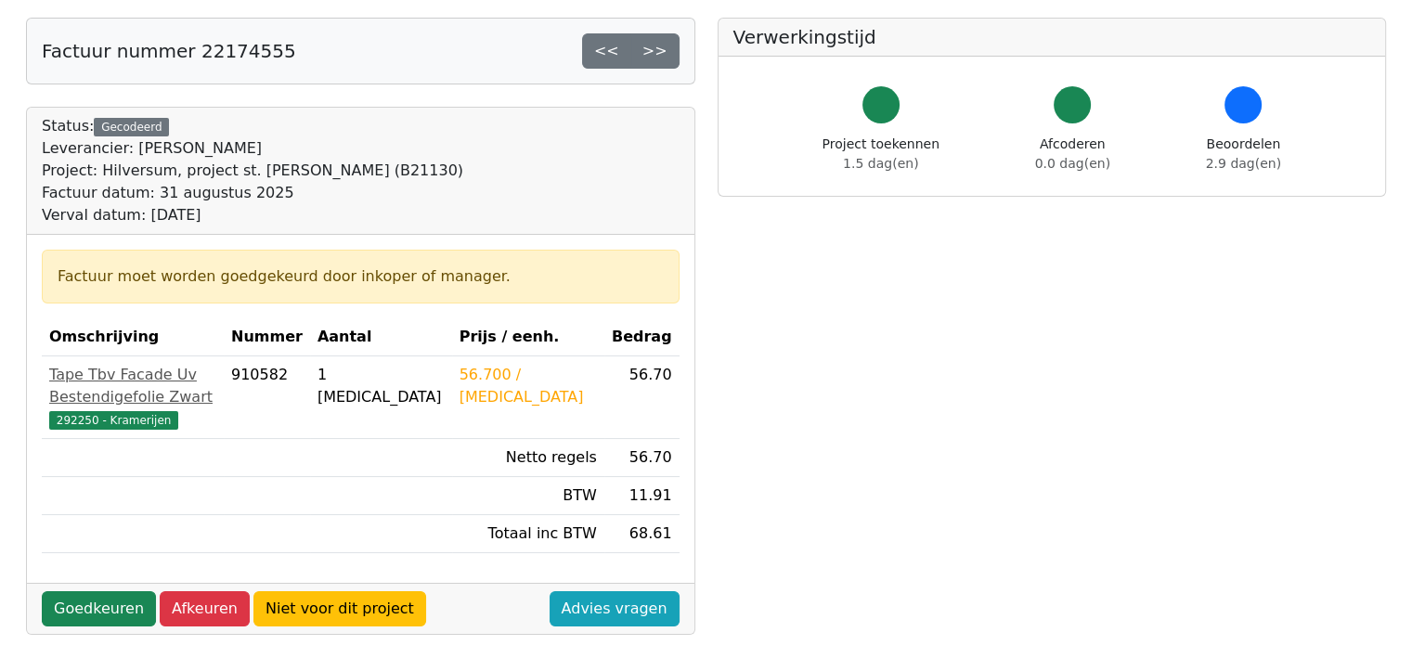
scroll to position [279, 0]
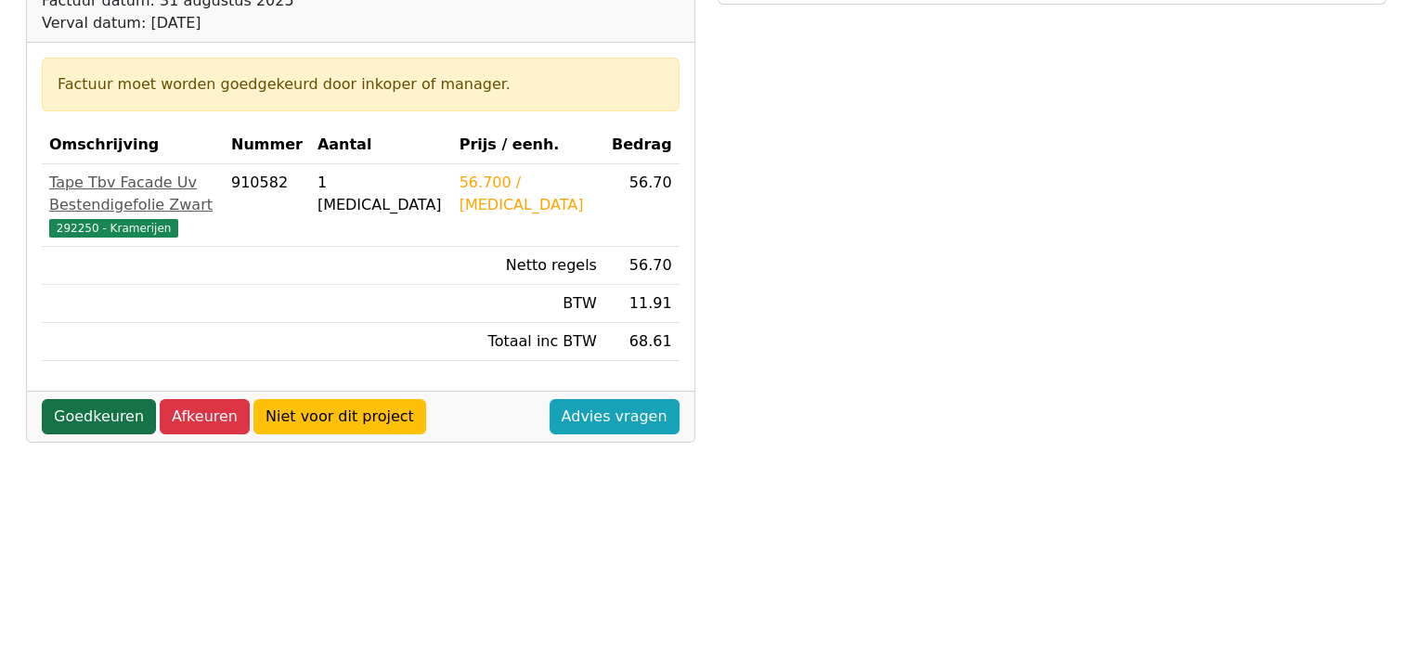
click at [111, 399] on link "Goedkeuren" at bounding box center [99, 416] width 114 height 35
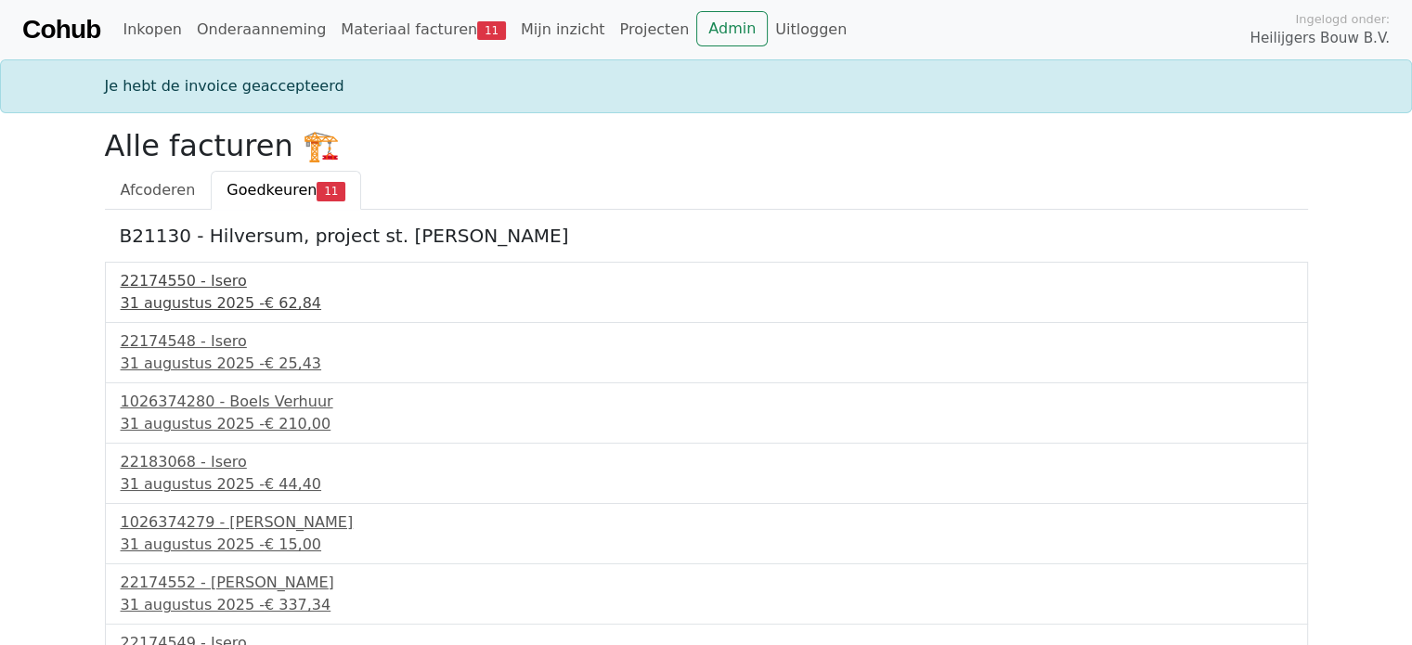
click at [191, 296] on div "31 augustus 2025 - € 62,84" at bounding box center [707, 304] width 1172 height 22
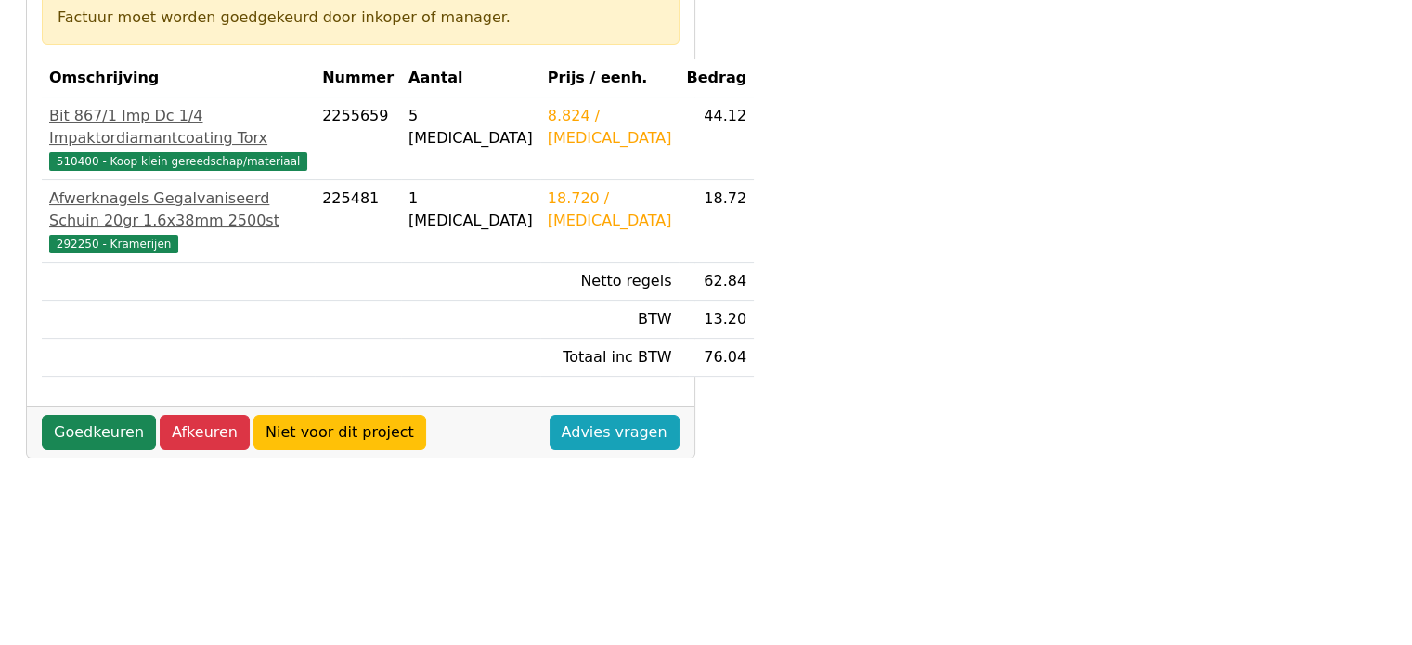
scroll to position [371, 0]
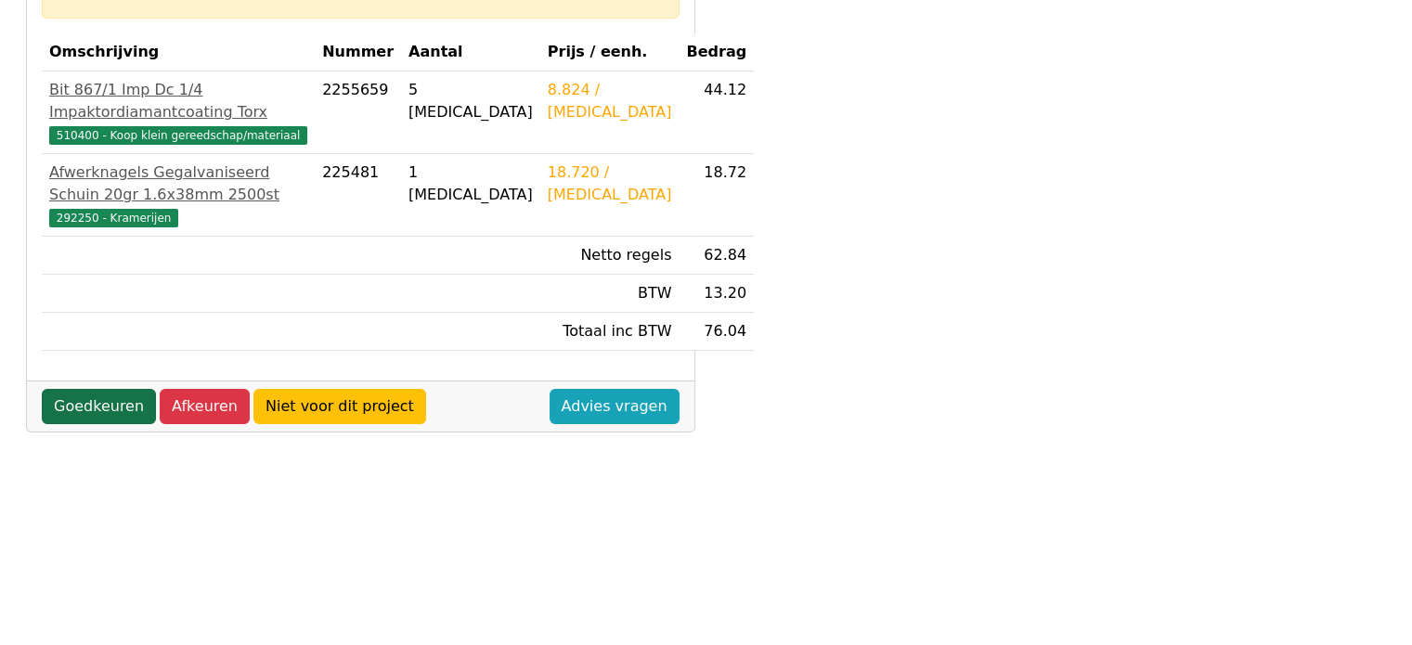
click at [104, 424] on link "Goedkeuren" at bounding box center [99, 406] width 114 height 35
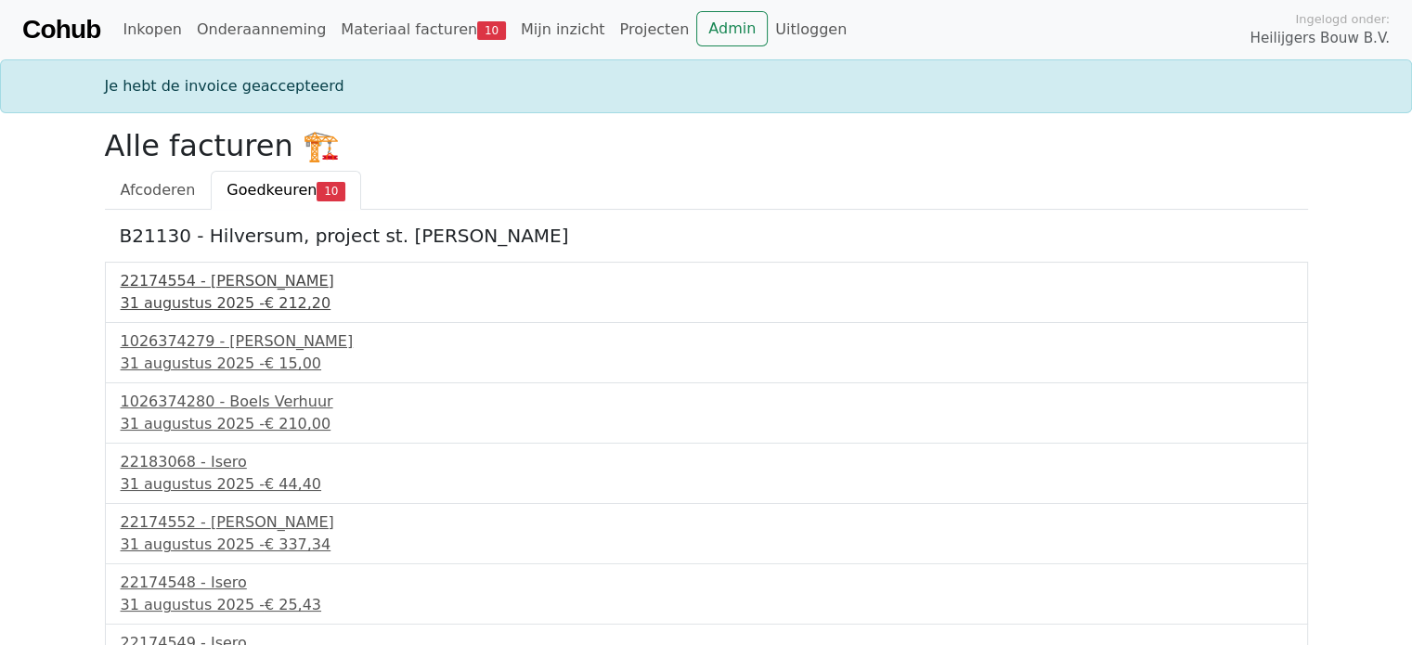
click at [219, 307] on div "31 augustus 2025 - € 212,20" at bounding box center [707, 304] width 1172 height 22
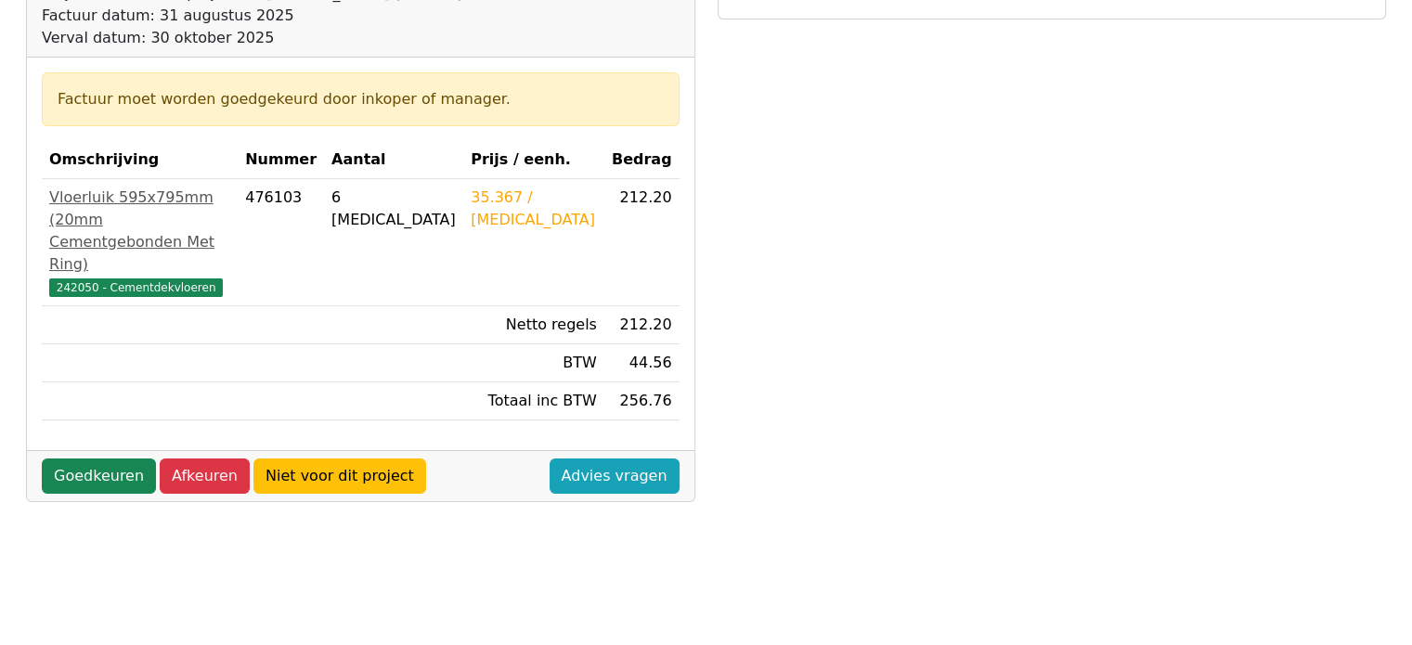
scroll to position [279, 0]
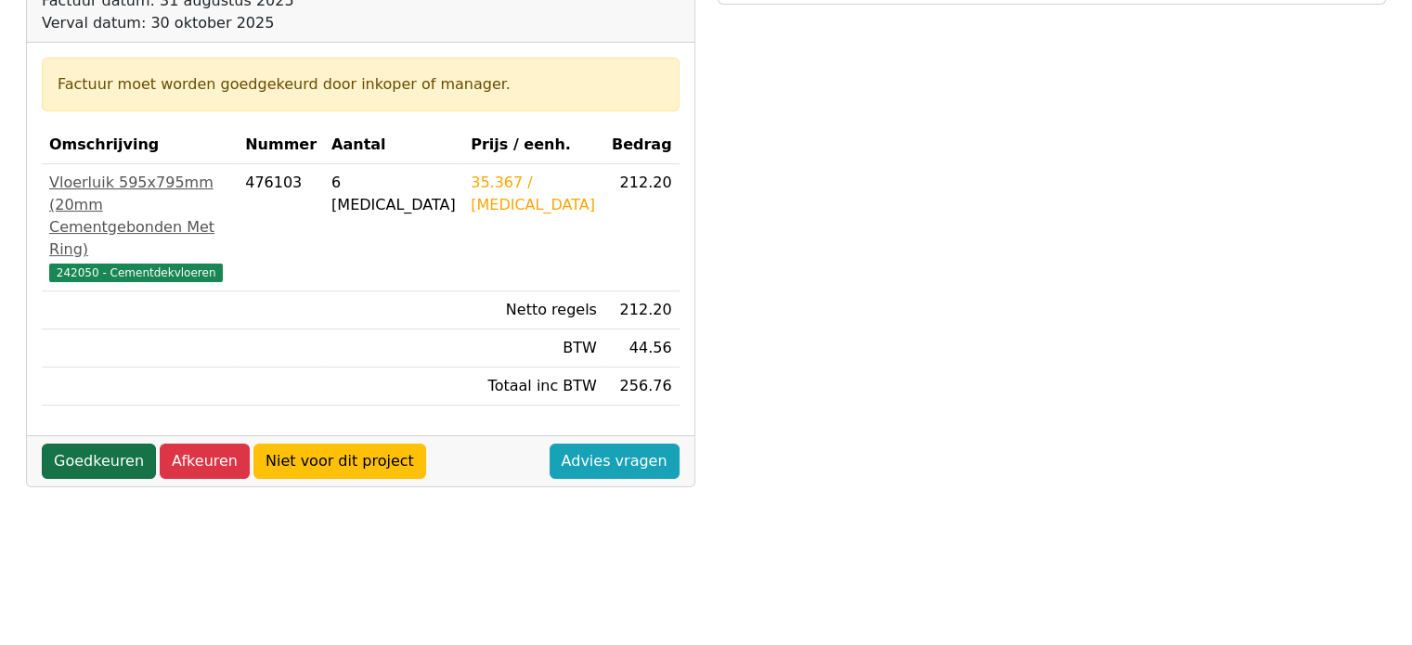
click at [100, 456] on link "Goedkeuren" at bounding box center [99, 461] width 114 height 35
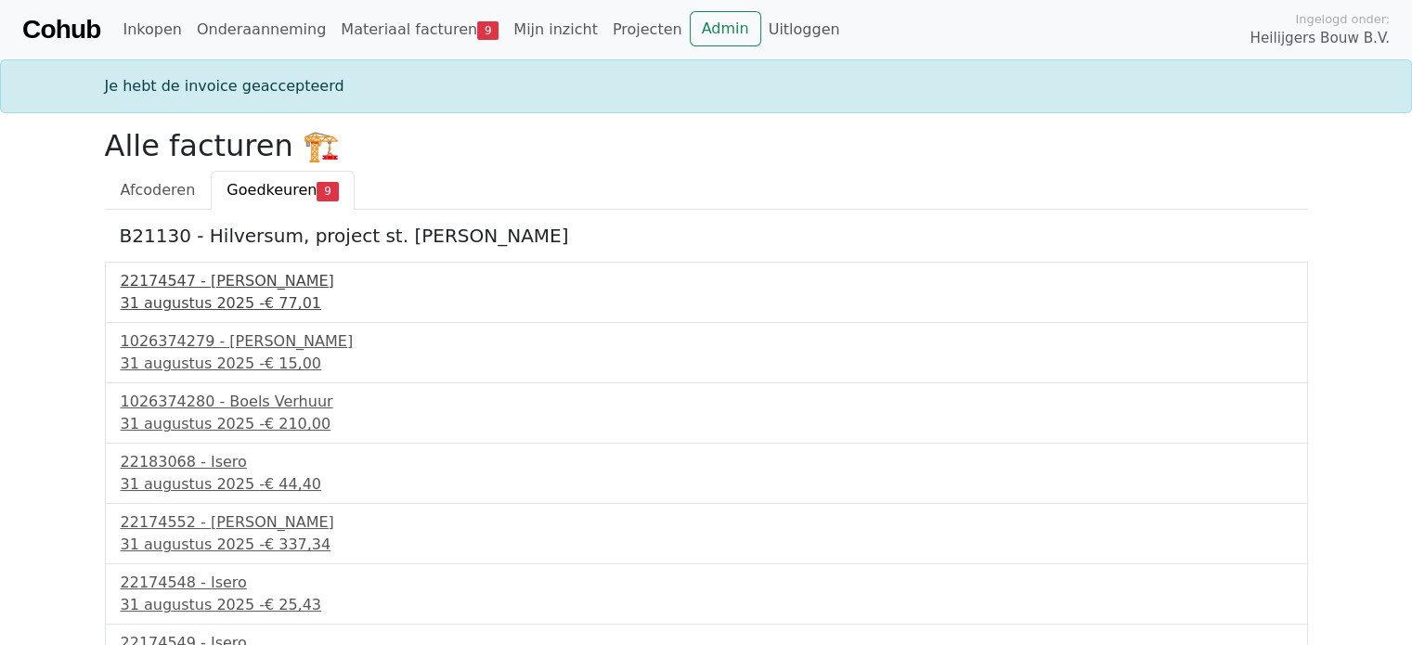
click at [188, 307] on div "31 augustus 2025 - € 77,01" at bounding box center [707, 304] width 1172 height 22
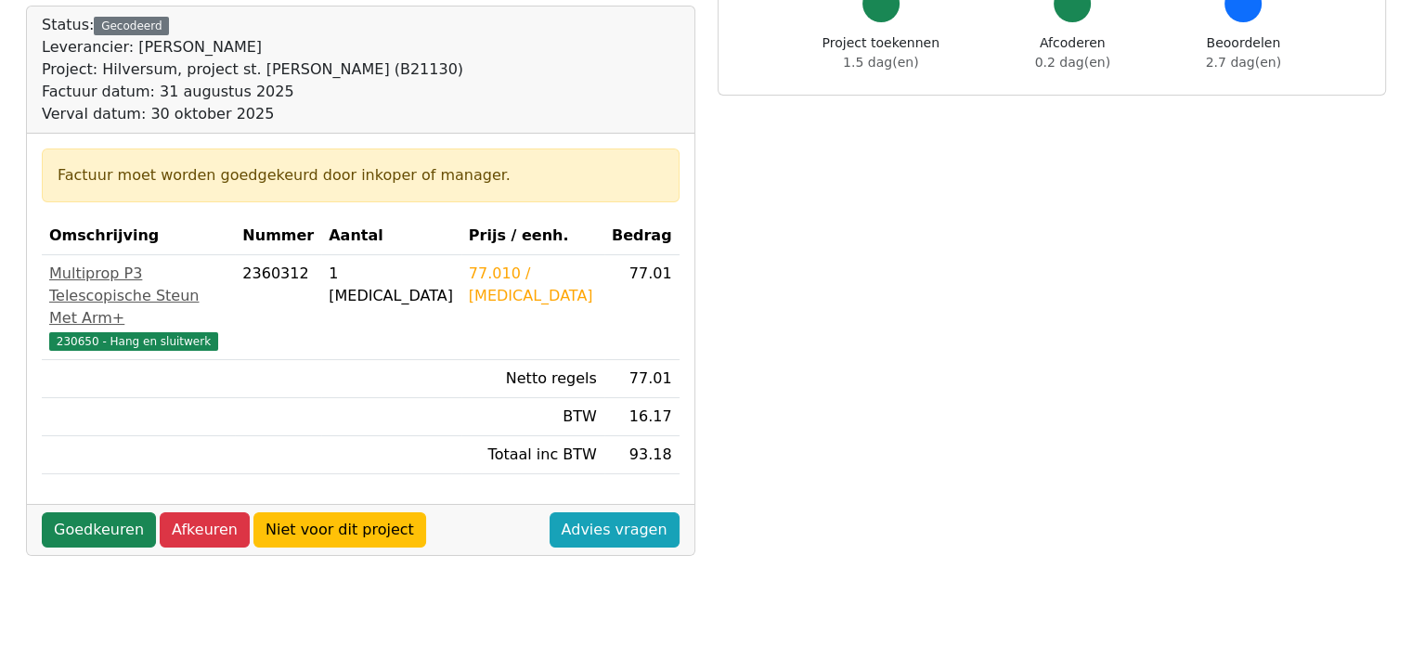
scroll to position [371, 0]
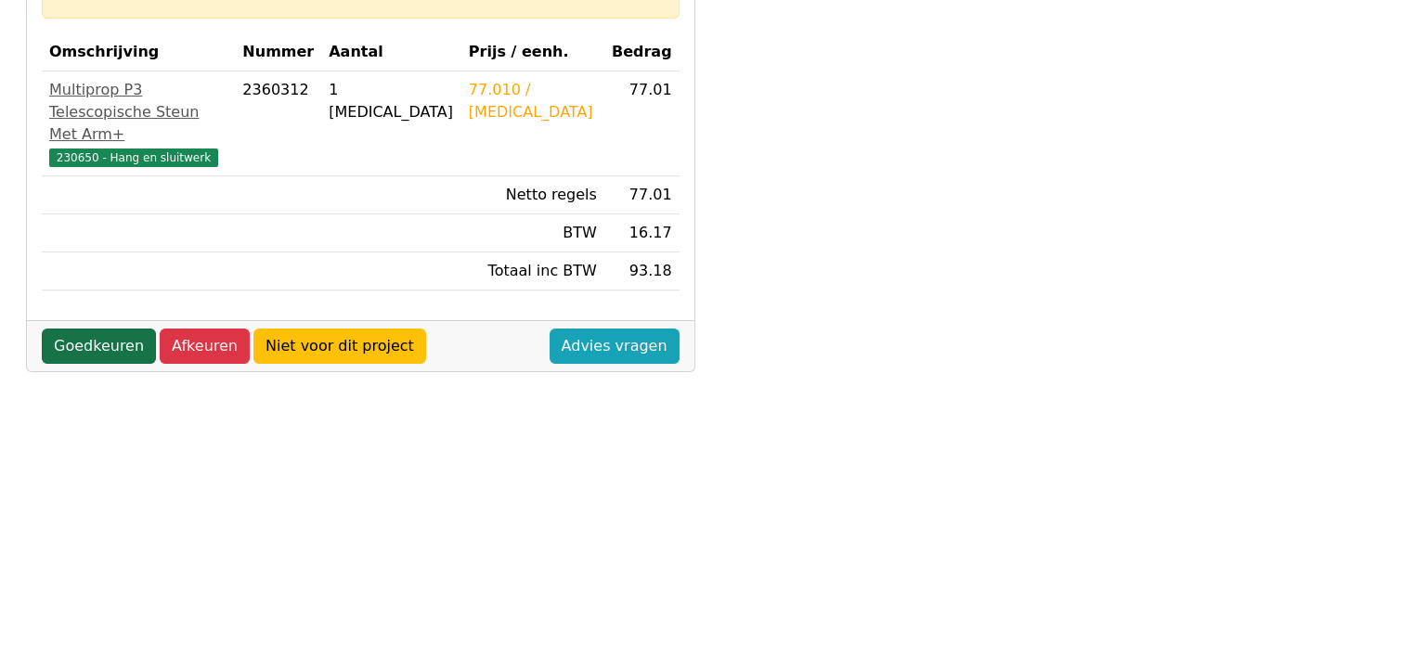
click at [111, 329] on link "Goedkeuren" at bounding box center [99, 346] width 114 height 35
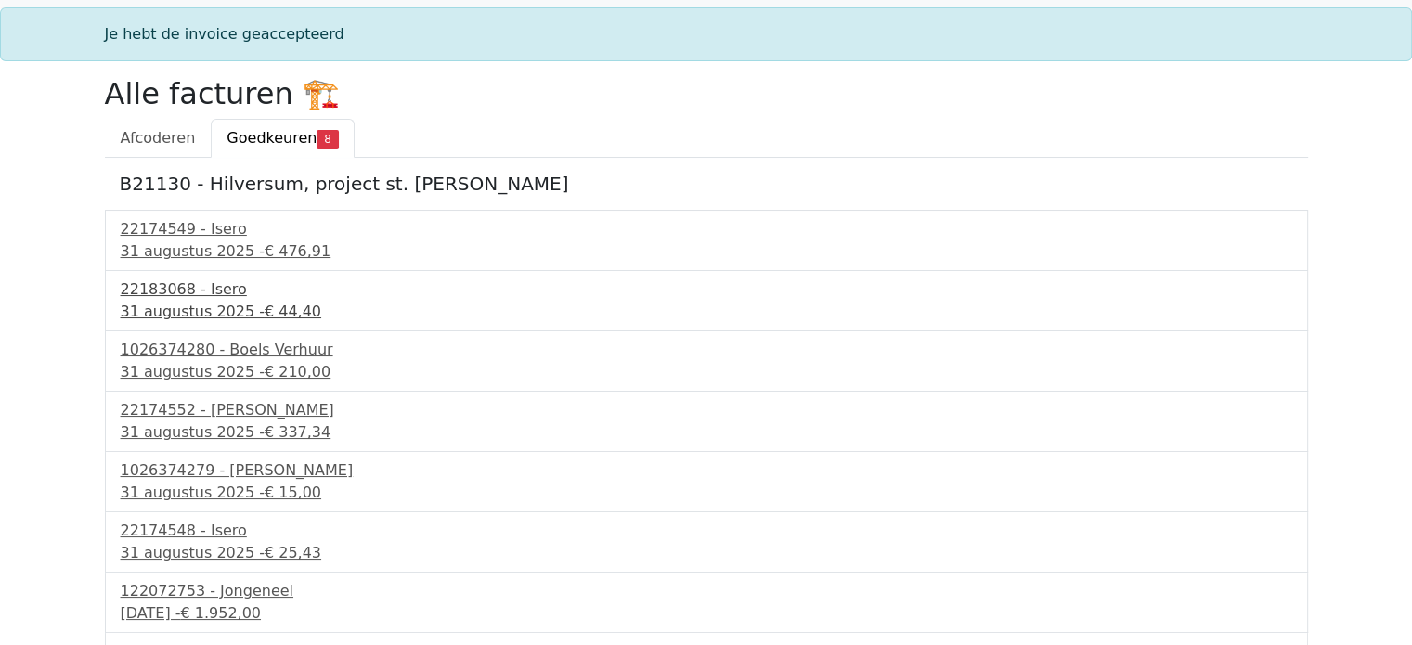
scroll to position [98, 0]
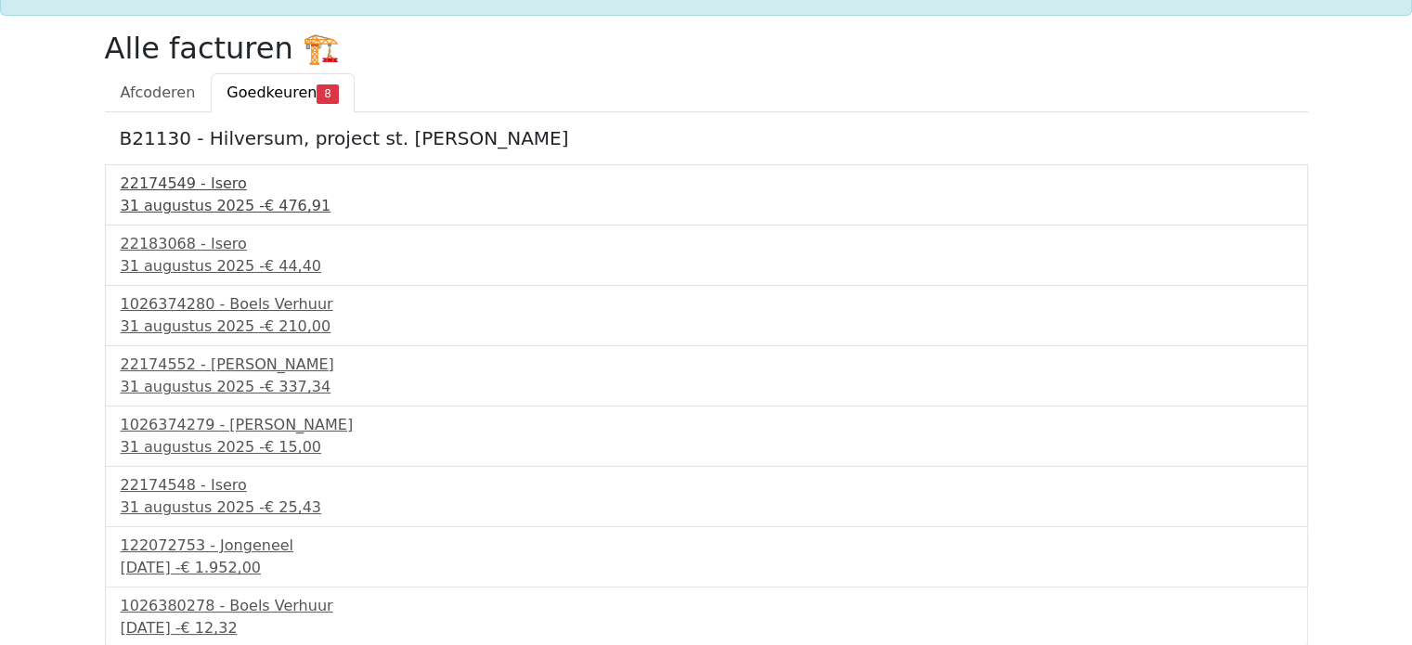
click at [209, 207] on div "31 augustus 2025 - € 476,91" at bounding box center [707, 206] width 1172 height 22
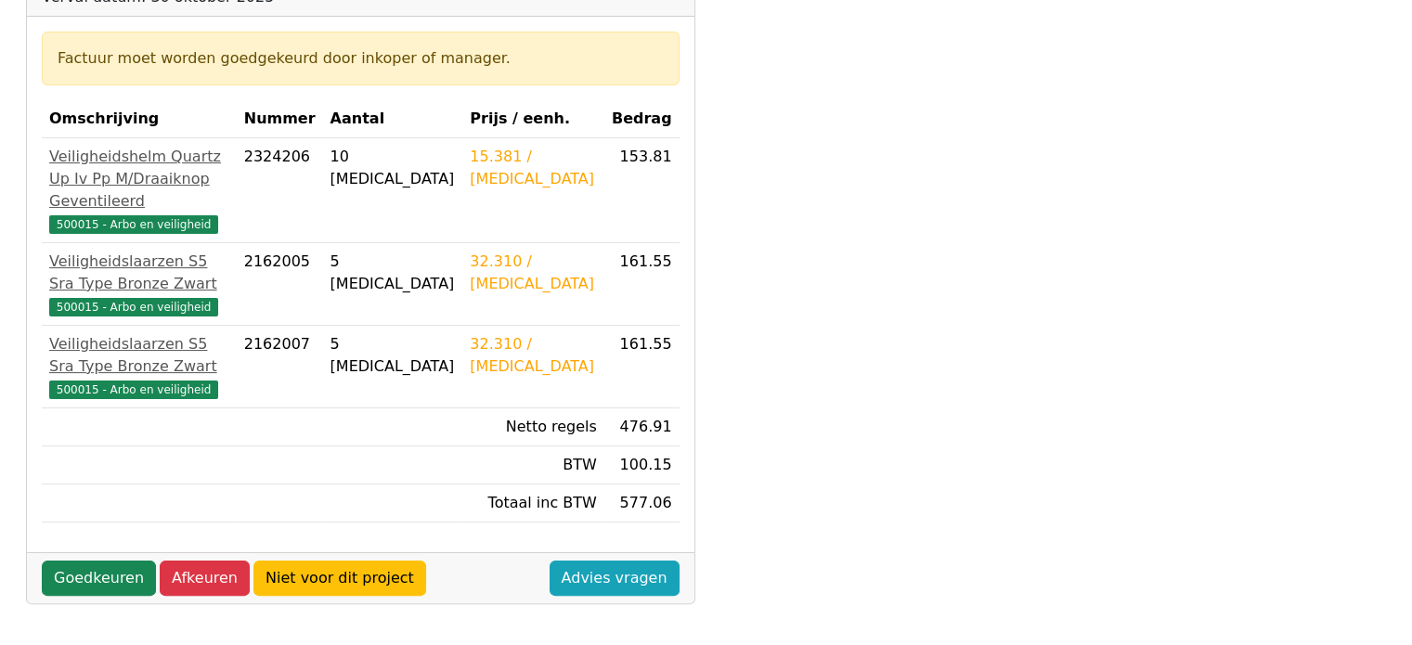
scroll to position [371, 0]
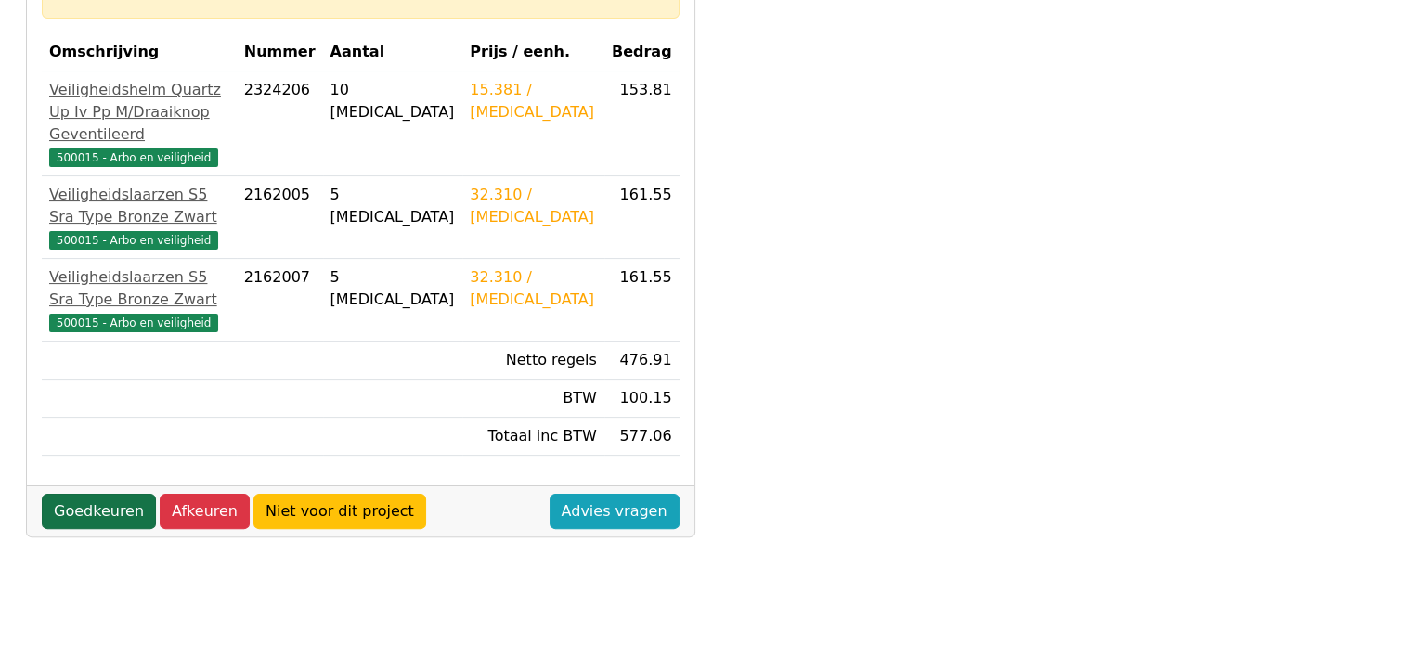
click at [91, 494] on link "Goedkeuren" at bounding box center [99, 511] width 114 height 35
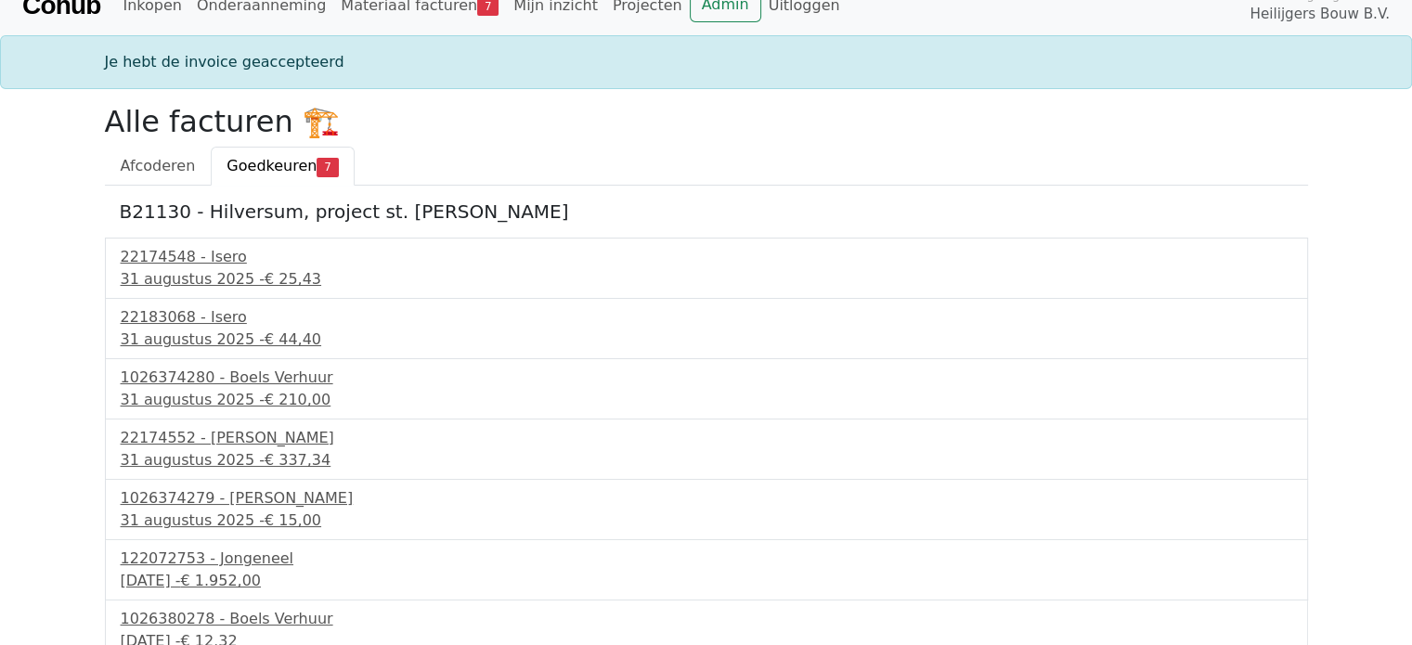
scroll to position [37, 0]
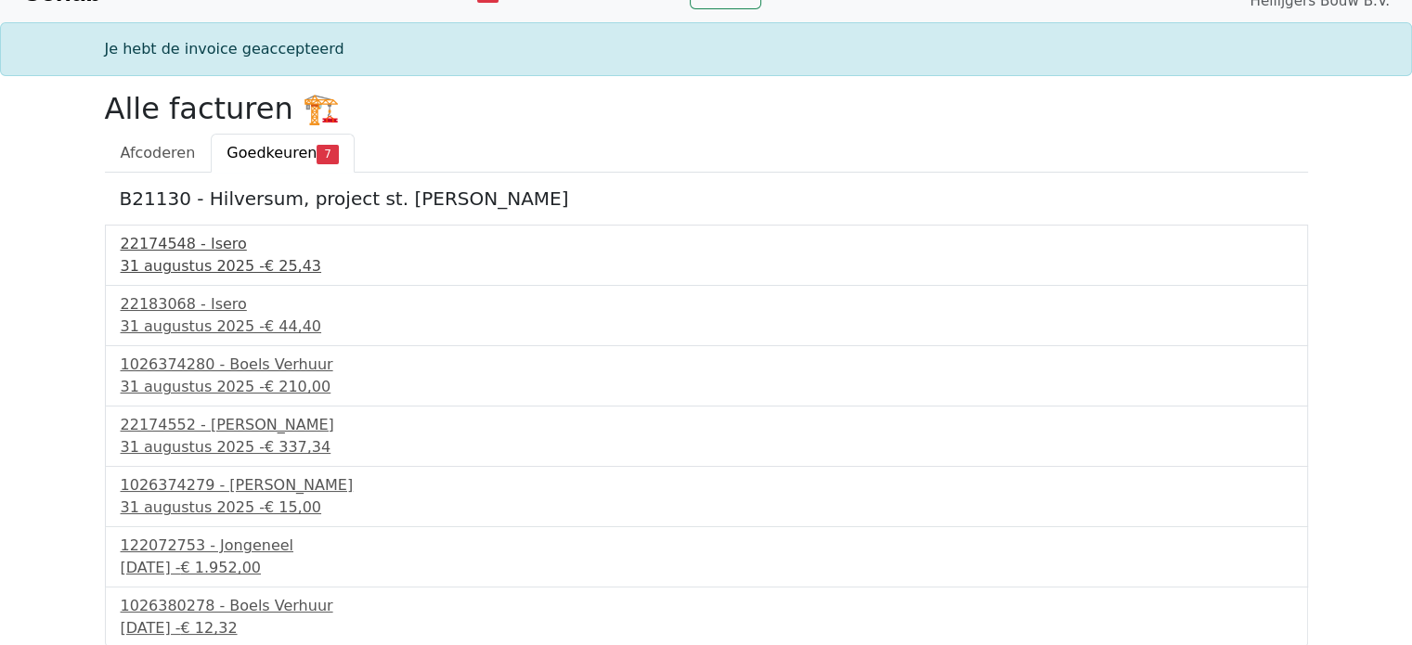
click at [223, 267] on div "31 augustus 2025 - € 25,43" at bounding box center [707, 266] width 1172 height 22
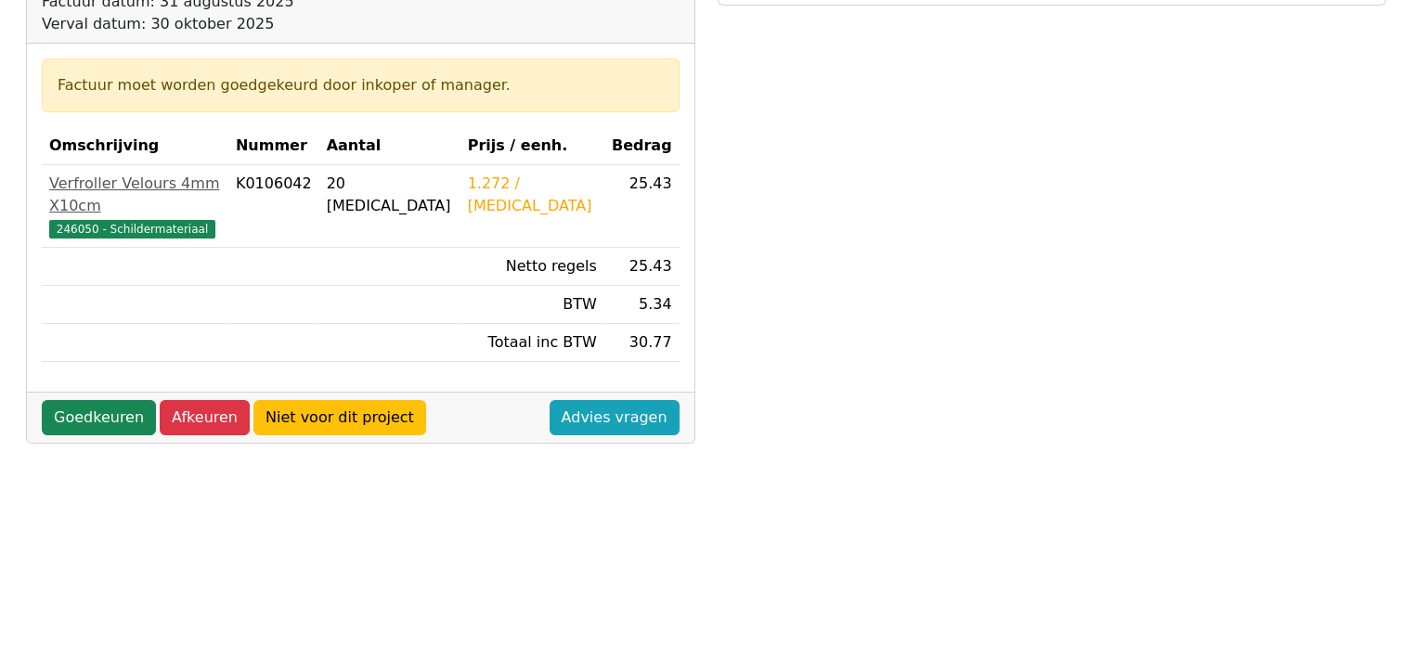
scroll to position [279, 0]
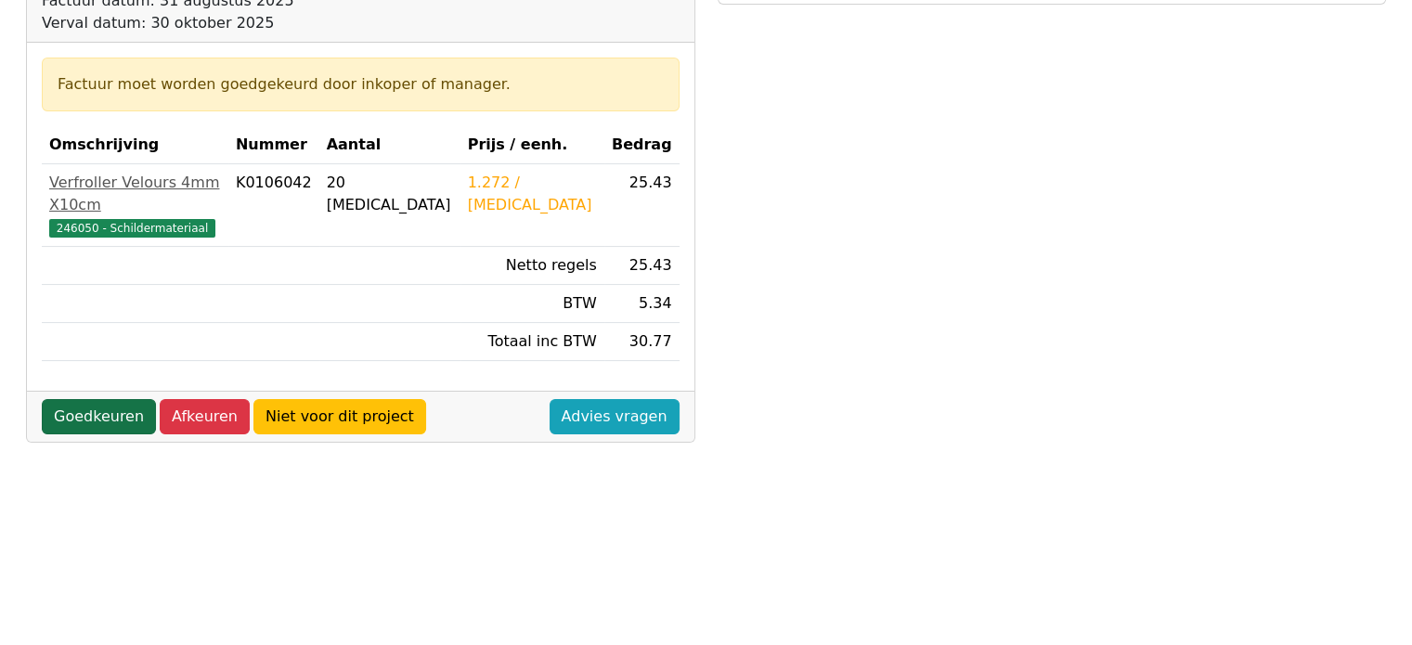
click at [90, 399] on link "Goedkeuren" at bounding box center [99, 416] width 114 height 35
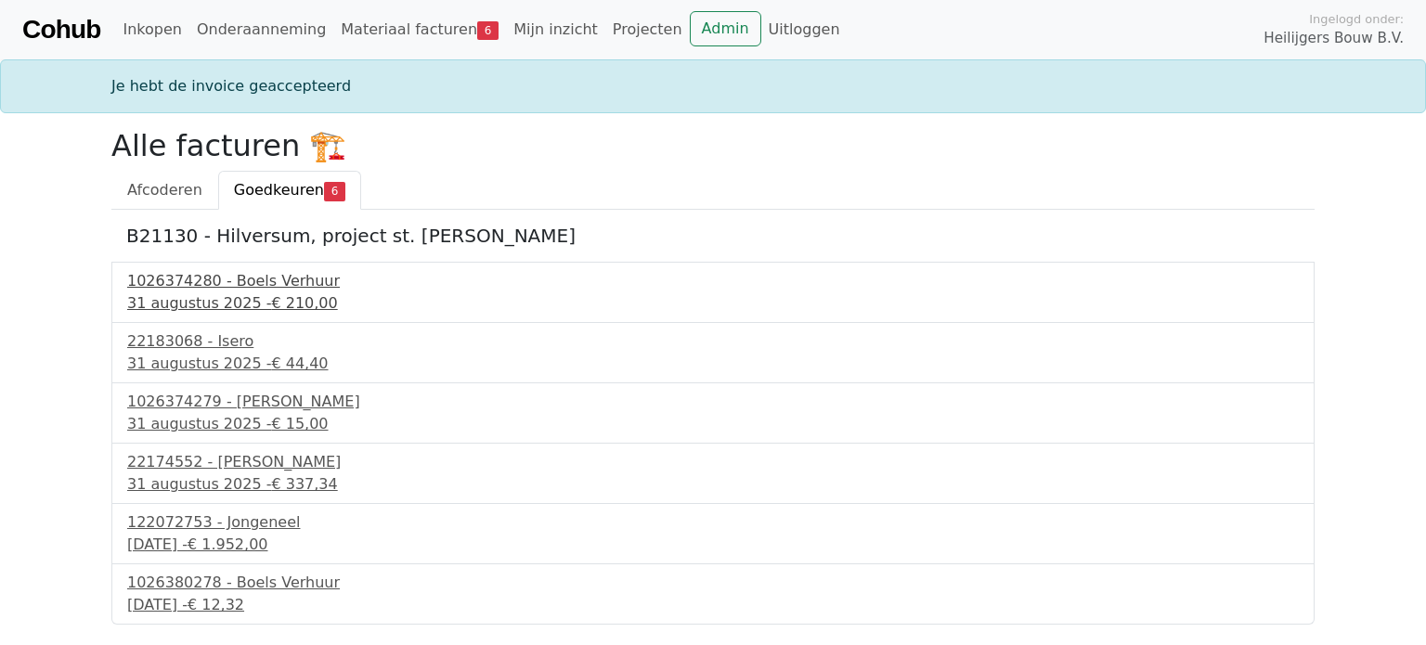
click at [193, 300] on div "31 augustus 2025 - € 210,00" at bounding box center [713, 304] width 1172 height 22
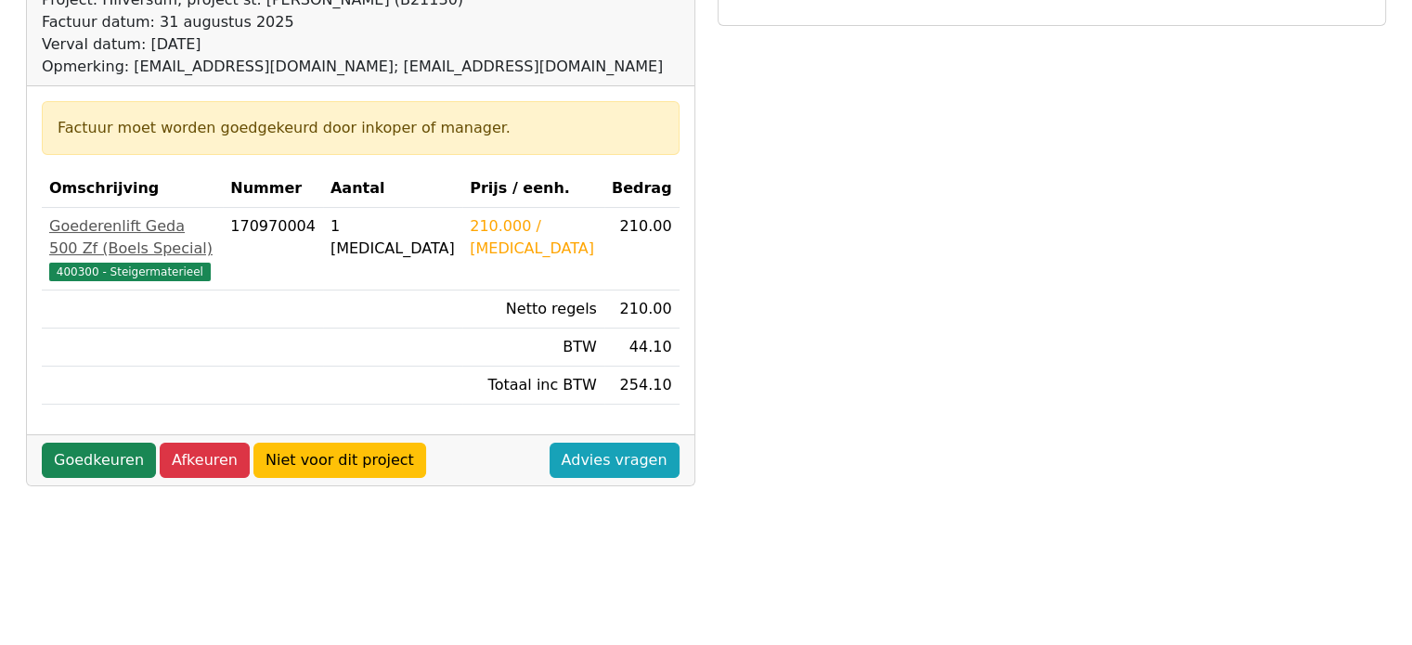
scroll to position [371, 0]
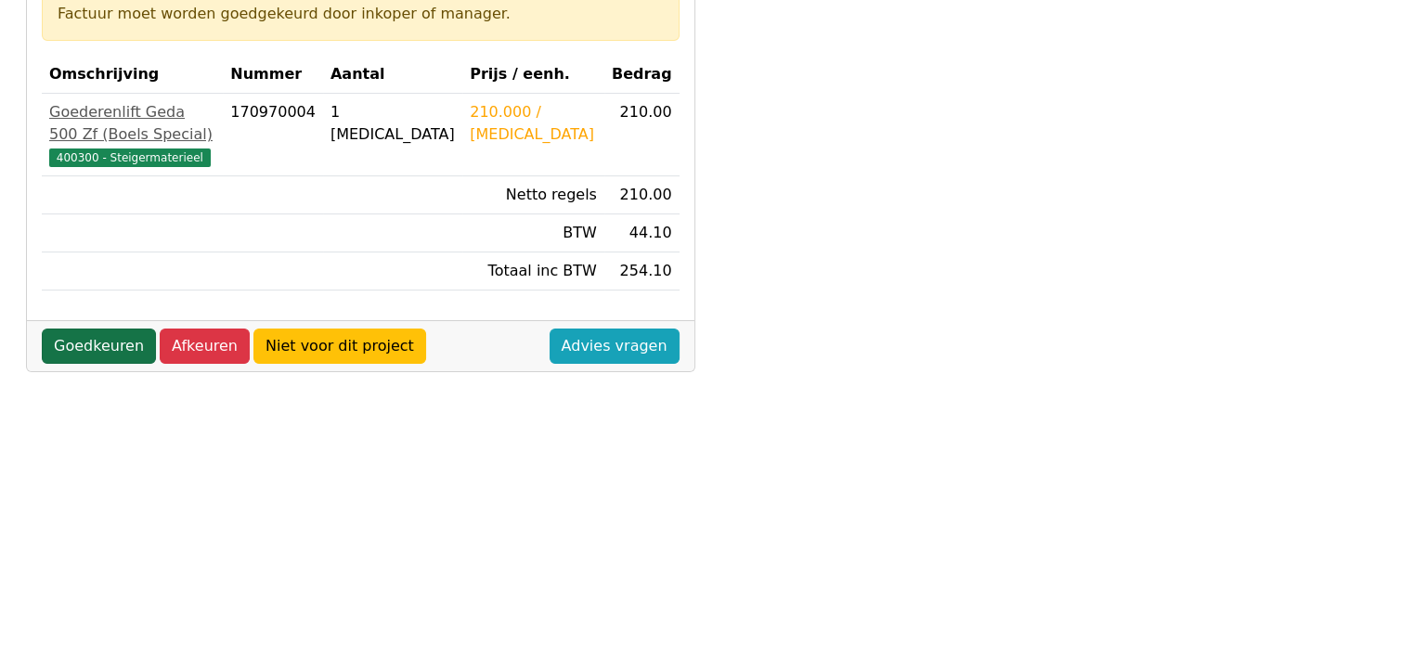
click at [101, 329] on link "Goedkeuren" at bounding box center [99, 346] width 114 height 35
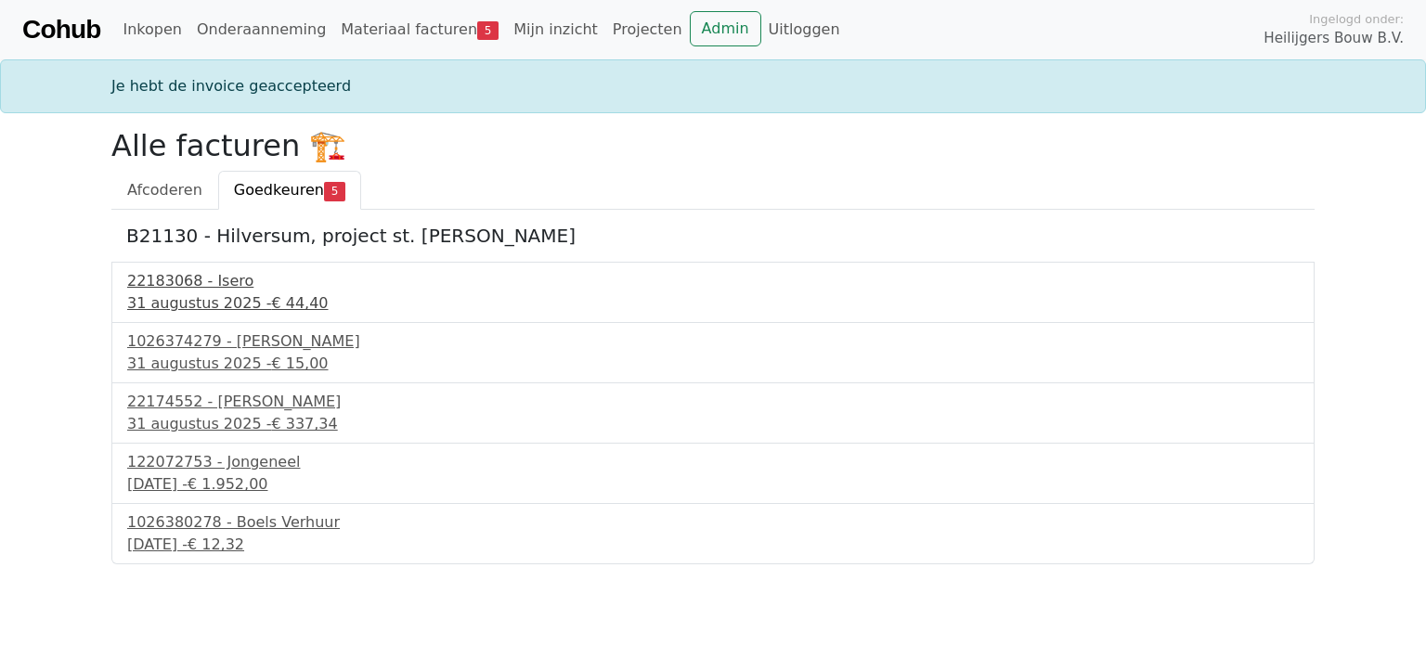
click at [206, 303] on div "[DATE] - € 44,40" at bounding box center [713, 304] width 1172 height 22
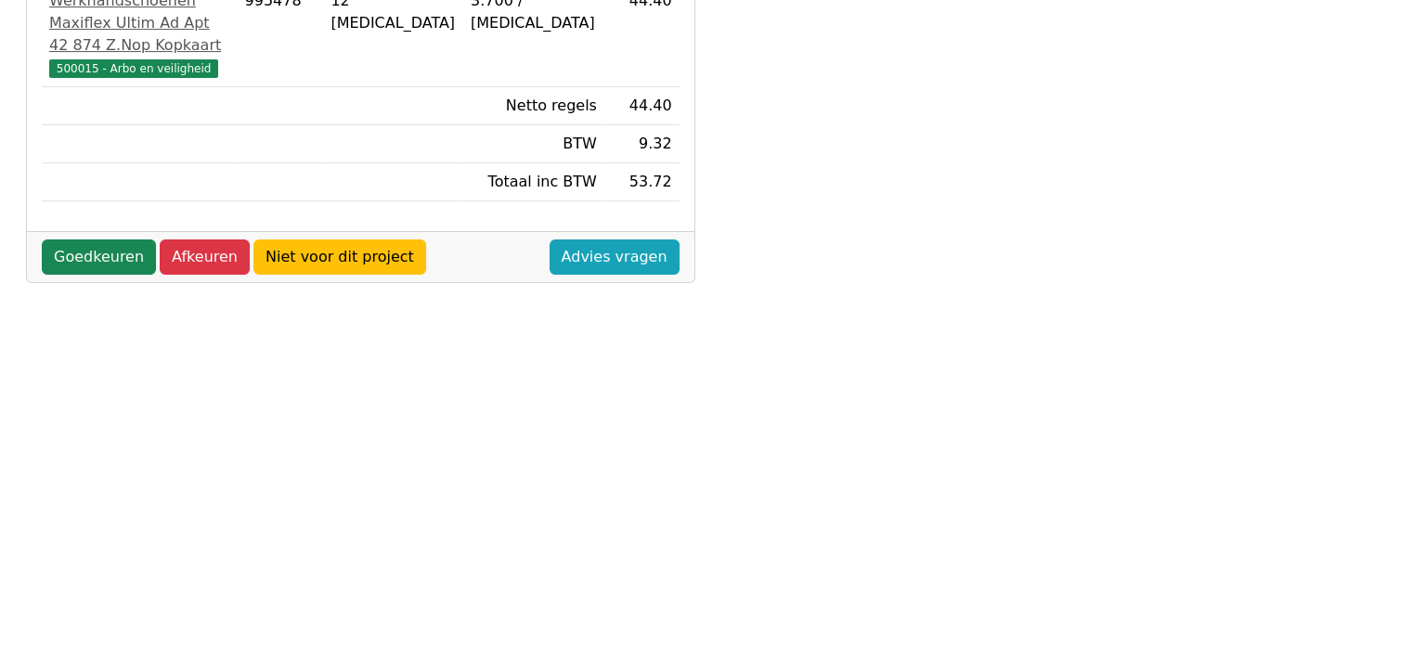
scroll to position [464, 0]
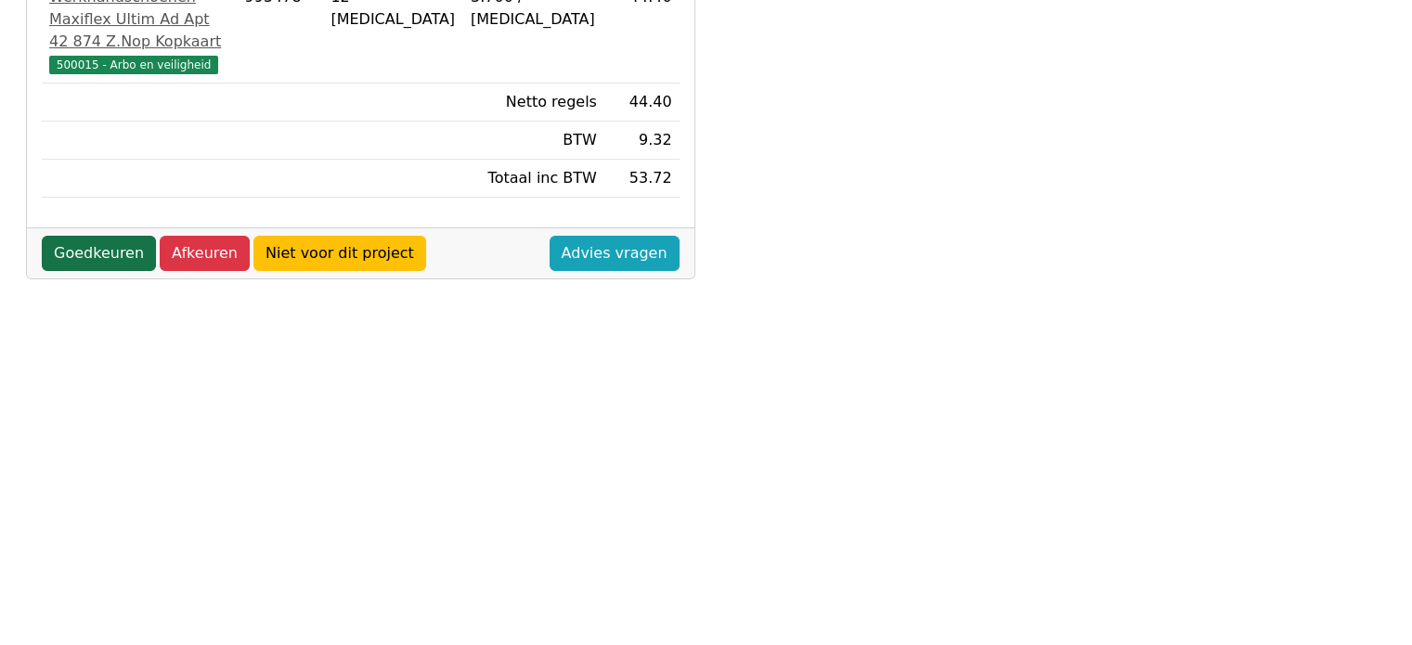
click at [109, 271] on link "Goedkeuren" at bounding box center [99, 253] width 114 height 35
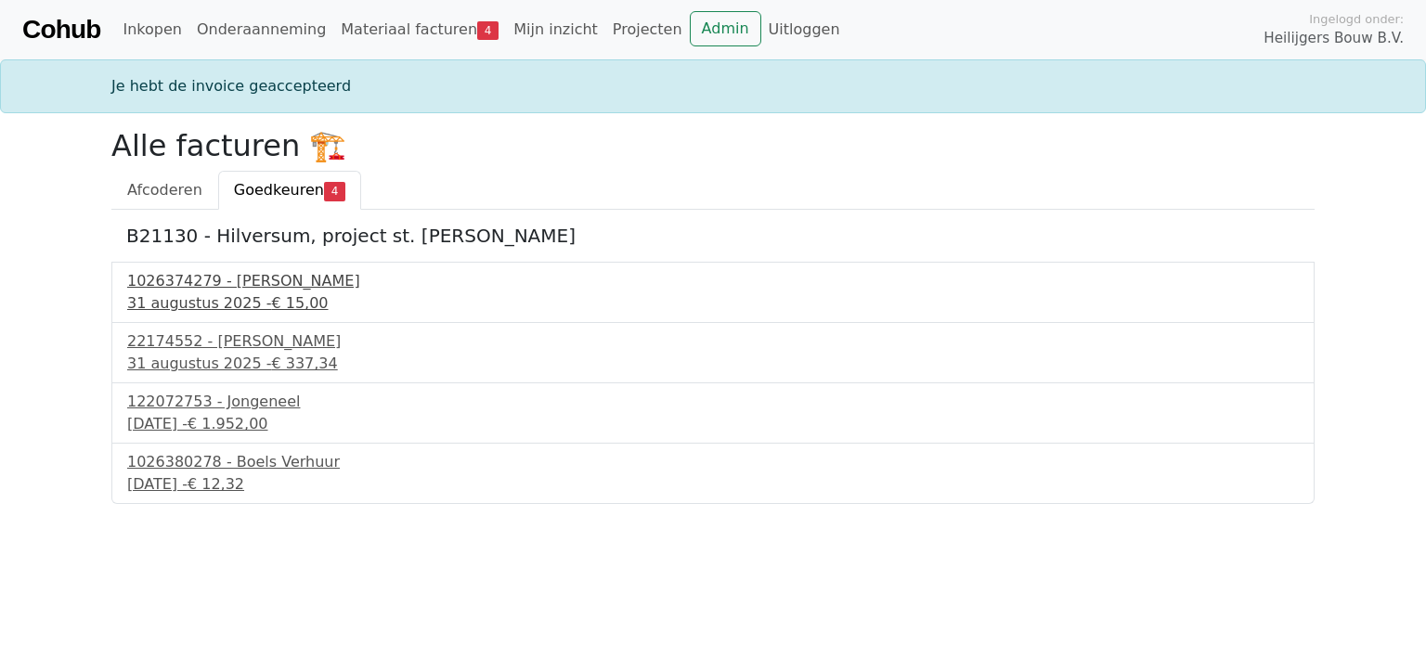
click at [210, 283] on div "1026374279 - Boels Verhuur" at bounding box center [713, 281] width 1172 height 22
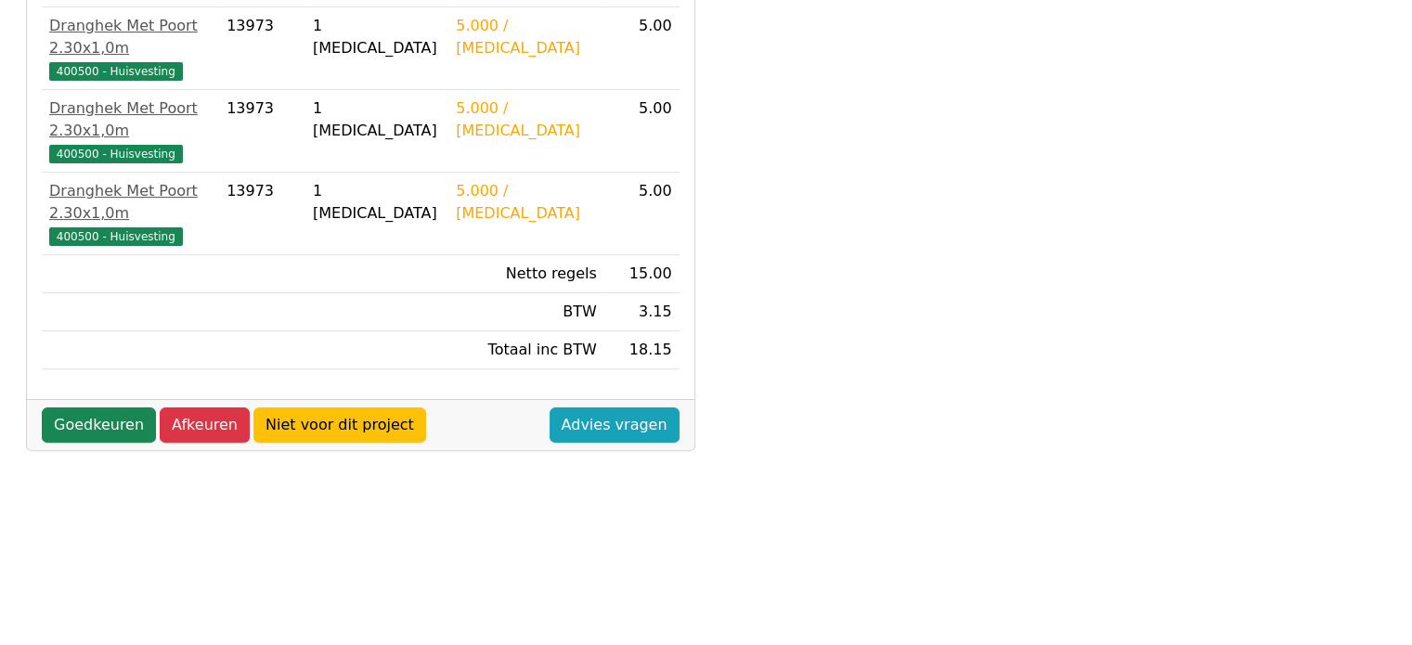
scroll to position [464, 0]
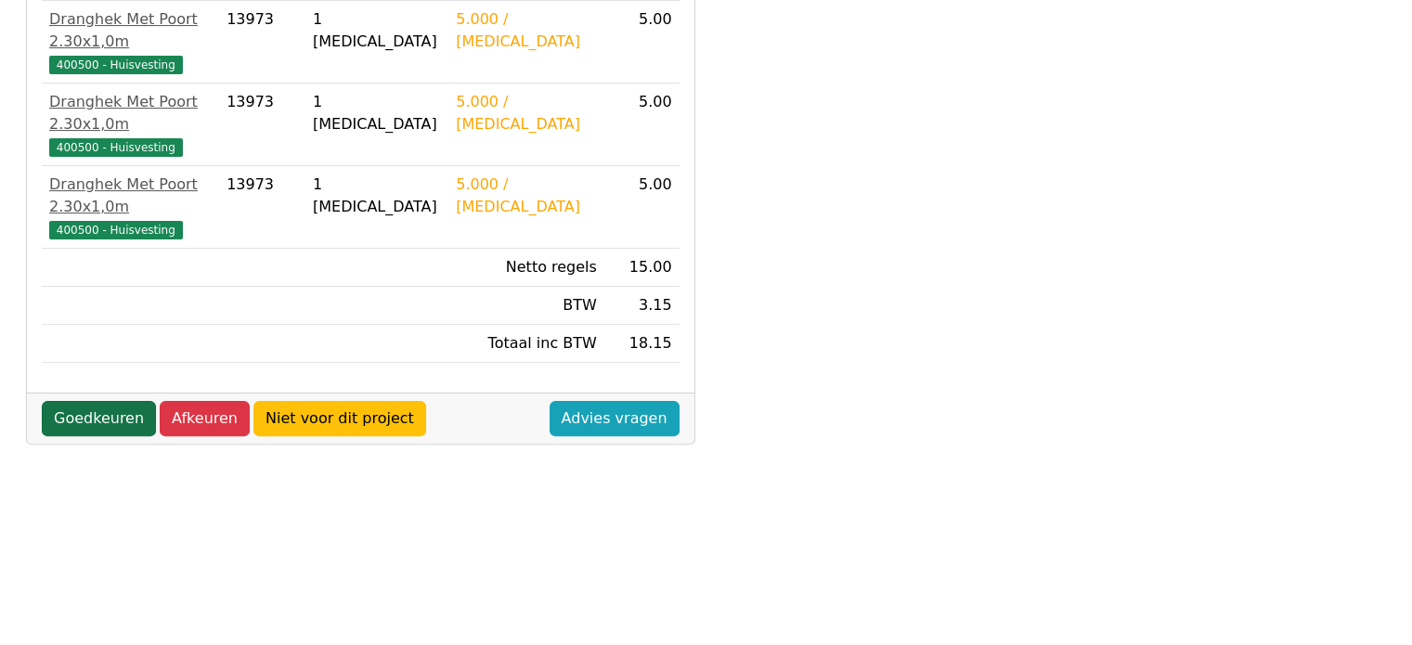
click at [117, 401] on link "Goedkeuren" at bounding box center [99, 418] width 114 height 35
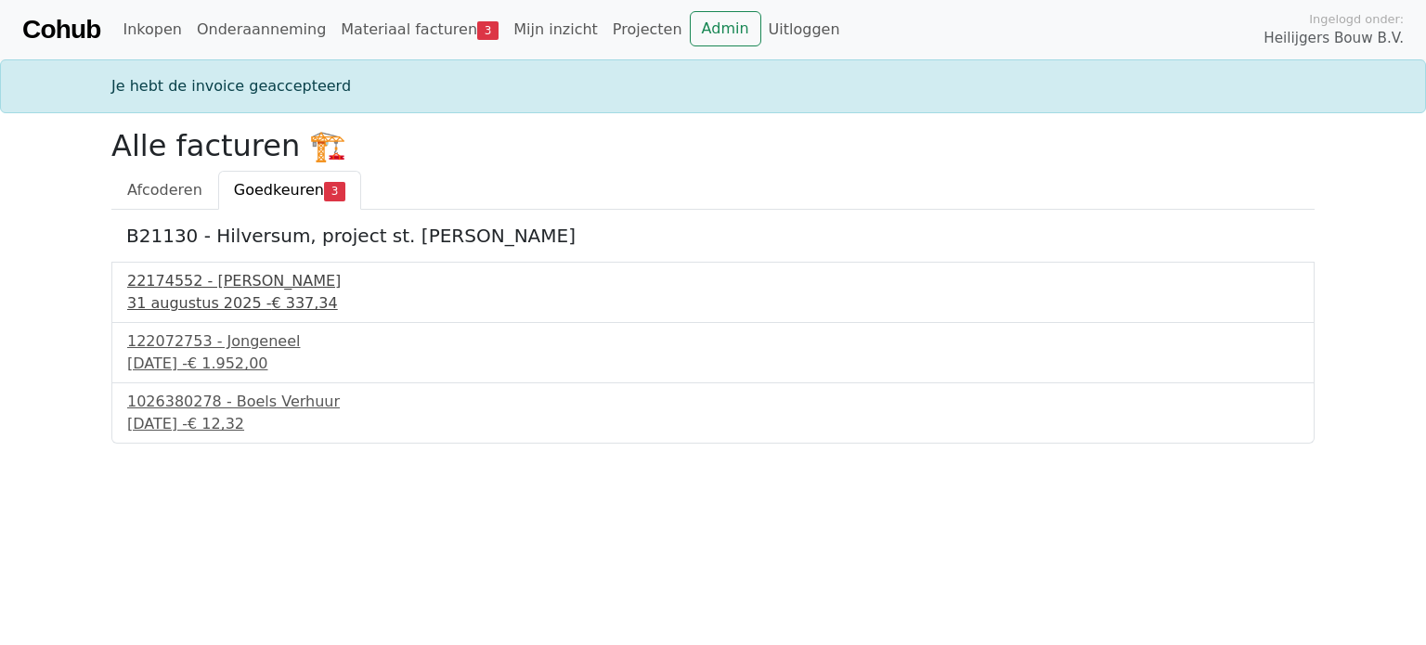
click at [158, 304] on div "31 augustus 2025 - € 337,34" at bounding box center [713, 304] width 1172 height 22
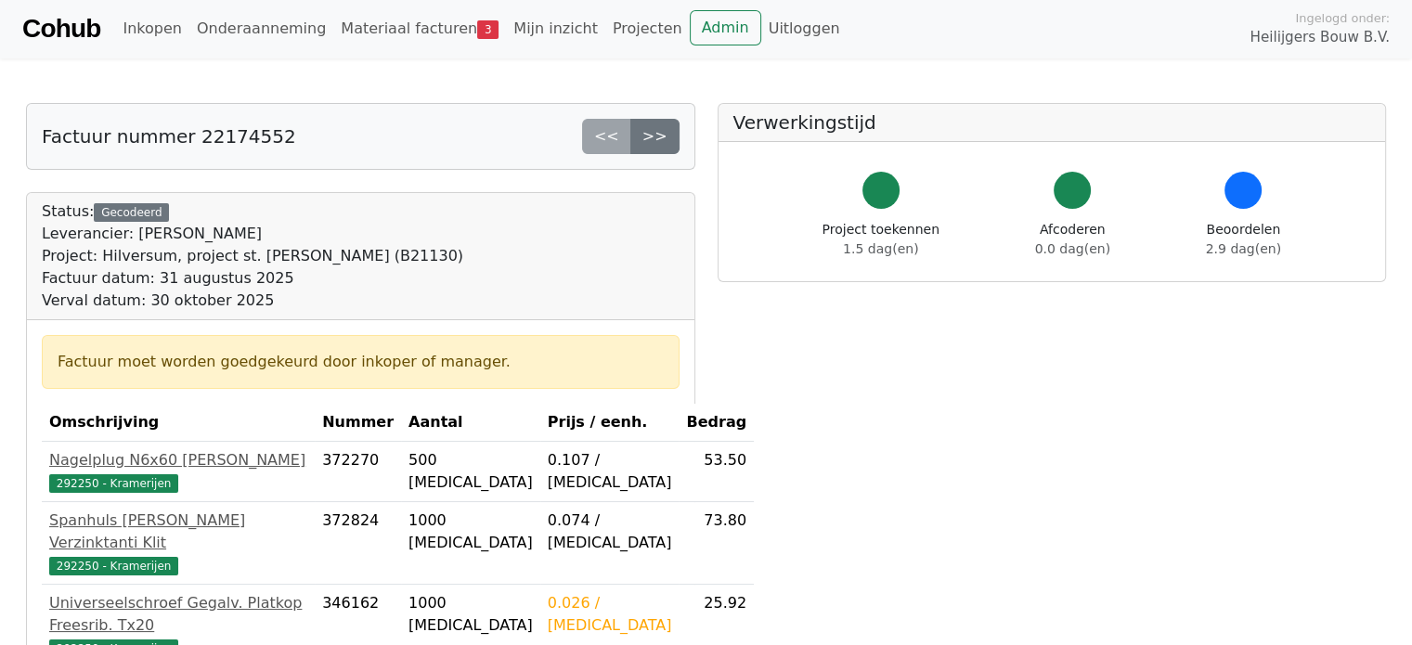
scroll to position [557, 0]
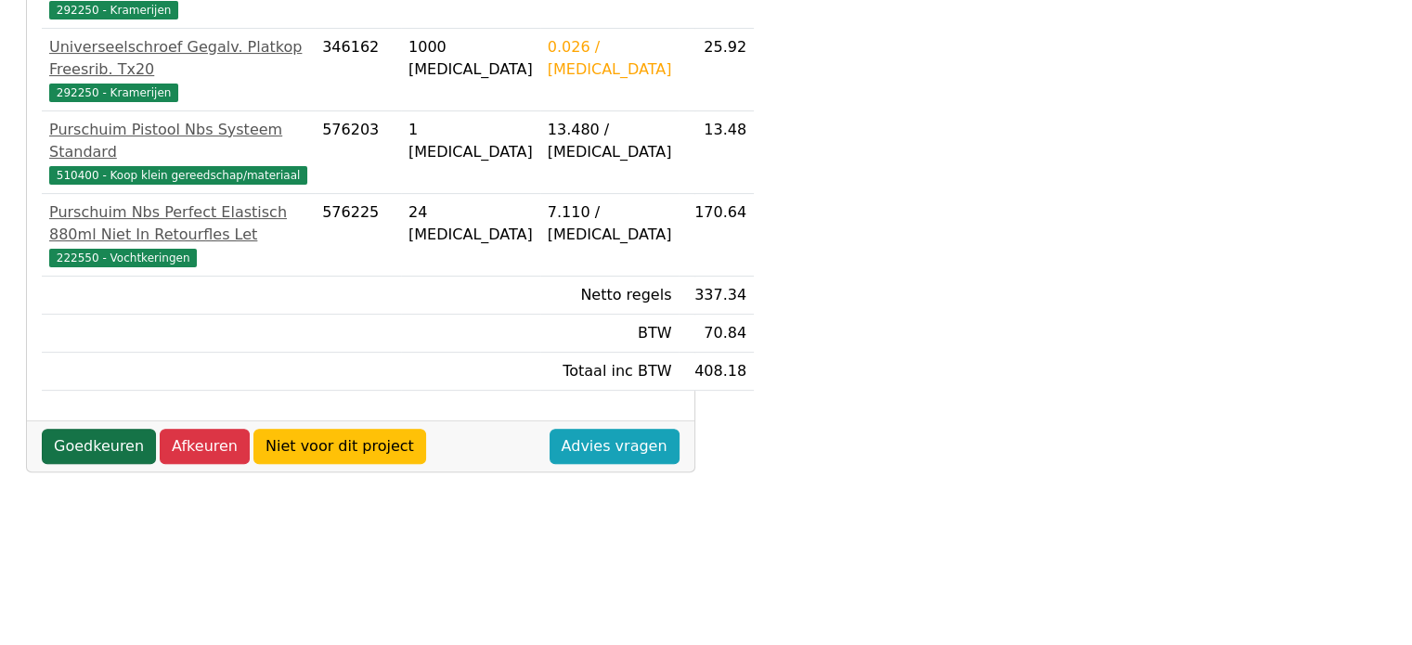
click at [83, 436] on link "Goedkeuren" at bounding box center [99, 446] width 114 height 35
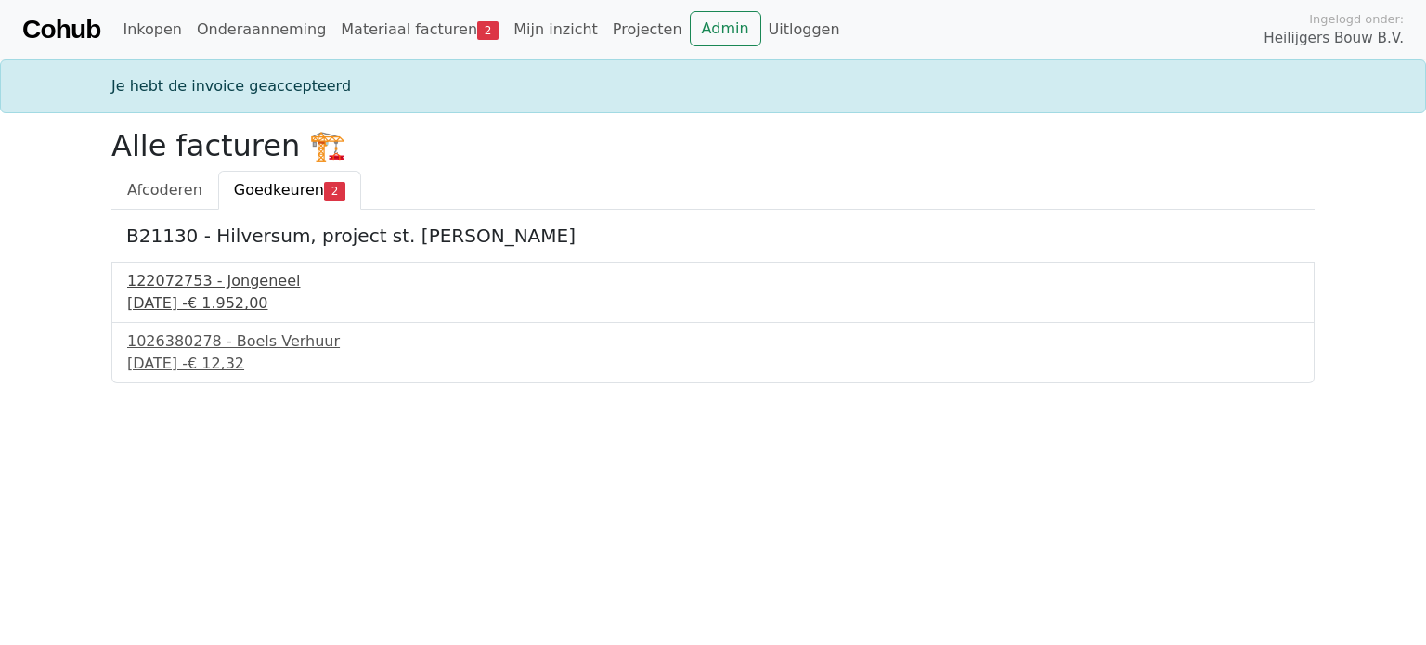
click at [160, 304] on div "[DATE] - € 1.952,00" at bounding box center [713, 304] width 1172 height 22
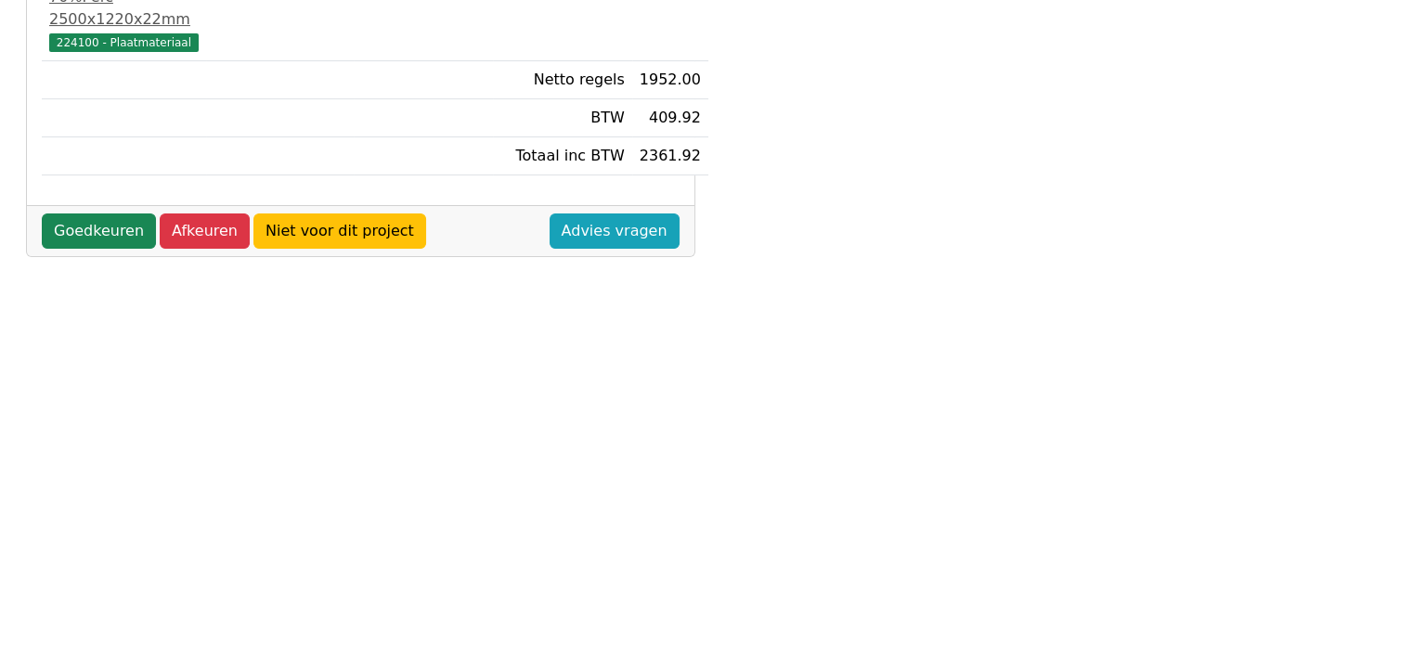
scroll to position [557, 0]
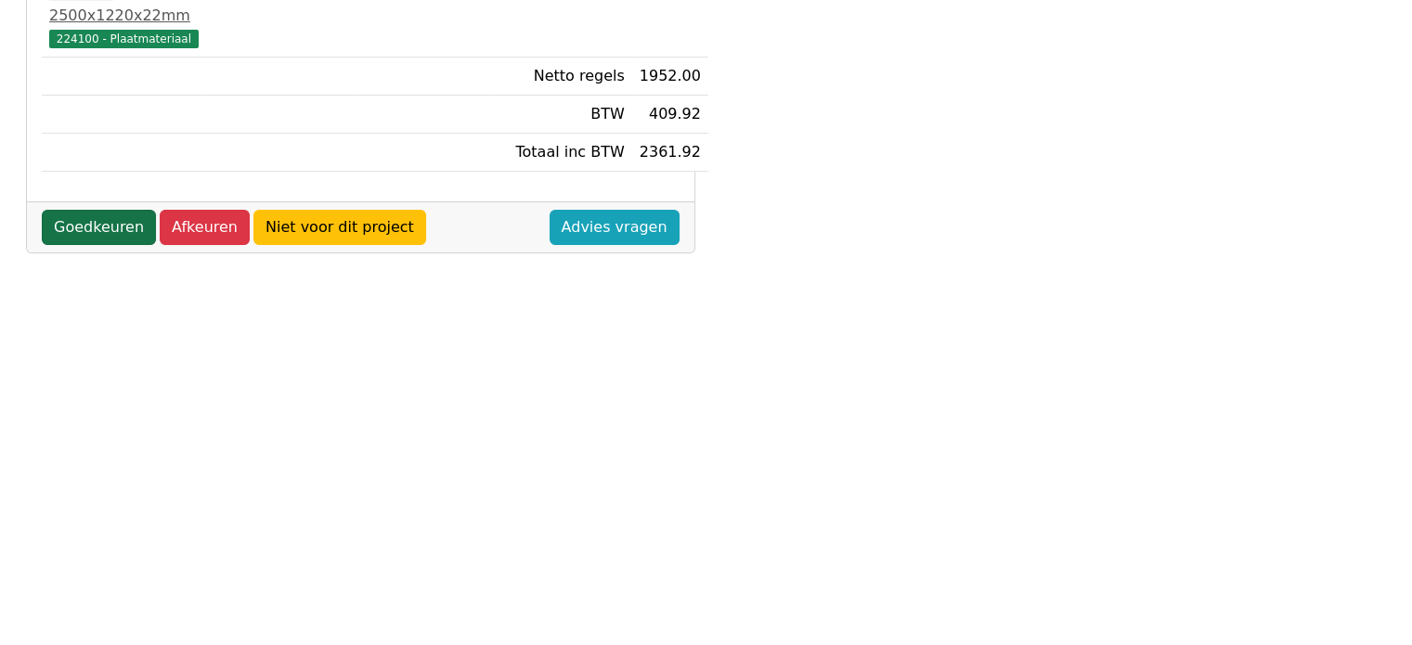
click at [82, 210] on link "Goedkeuren" at bounding box center [99, 227] width 114 height 35
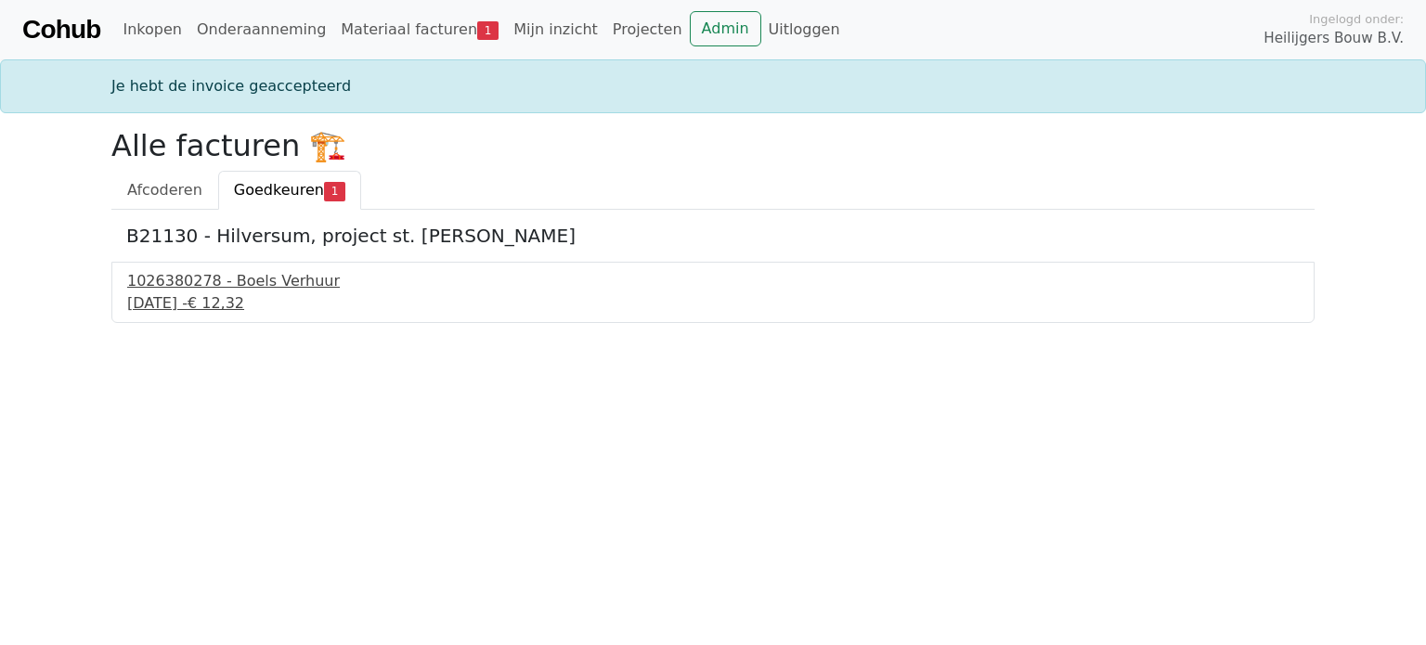
click at [176, 299] on div "1 september 2025 - € 12,32" at bounding box center [713, 304] width 1172 height 22
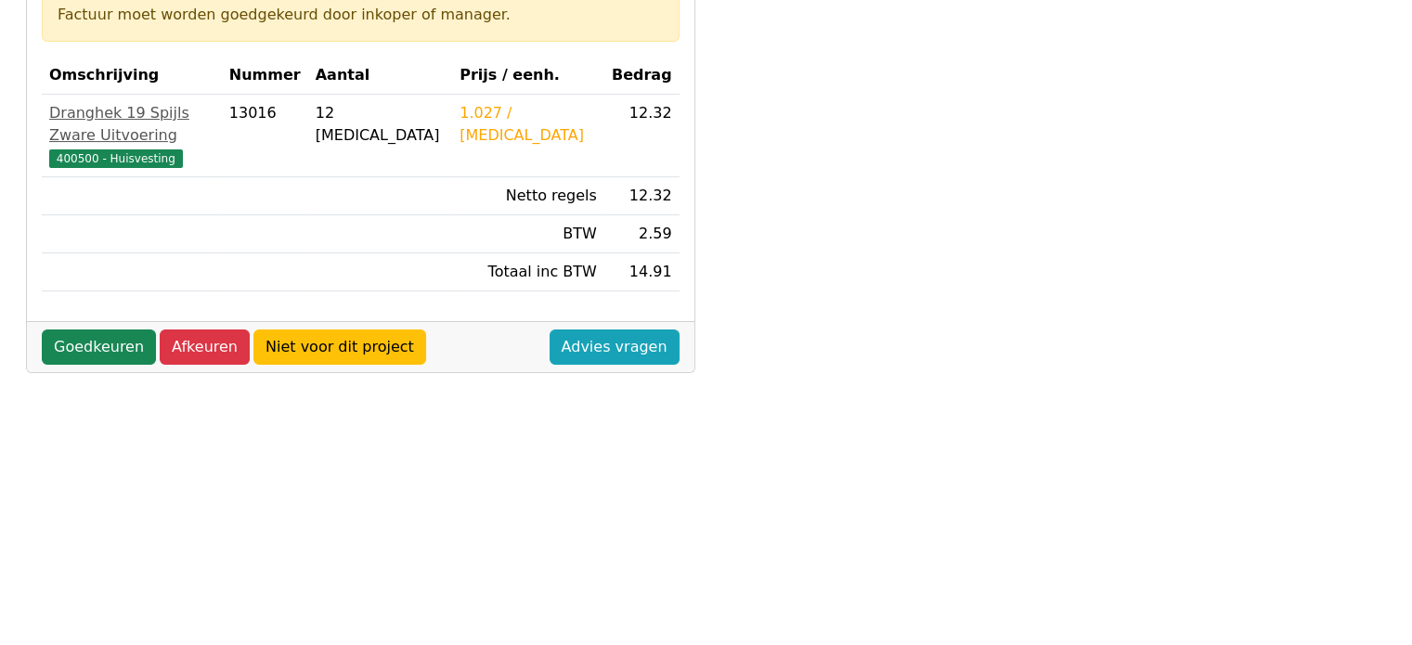
scroll to position [371, 0]
click at [105, 329] on link "Goedkeuren" at bounding box center [99, 346] width 114 height 35
